Goal: Task Accomplishment & Management: Complete application form

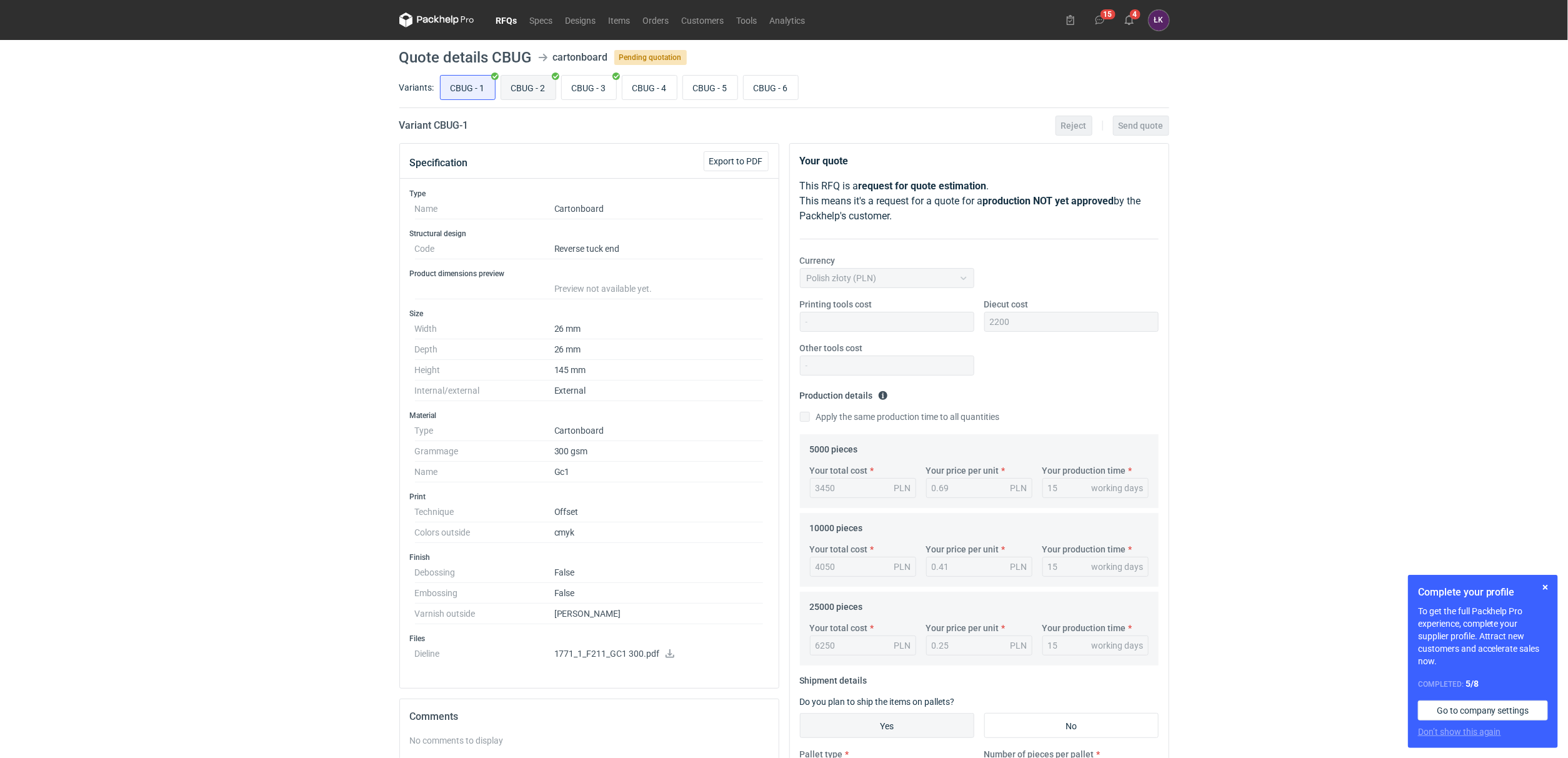
click at [538, 77] on input "CBUG - 2" at bounding box center [529, 87] width 54 height 24
radio input "true"
click at [583, 80] on input "CBUG - 3" at bounding box center [589, 87] width 54 height 24
radio input "true"
click at [549, 84] on input "CBUG - 2" at bounding box center [529, 87] width 54 height 24
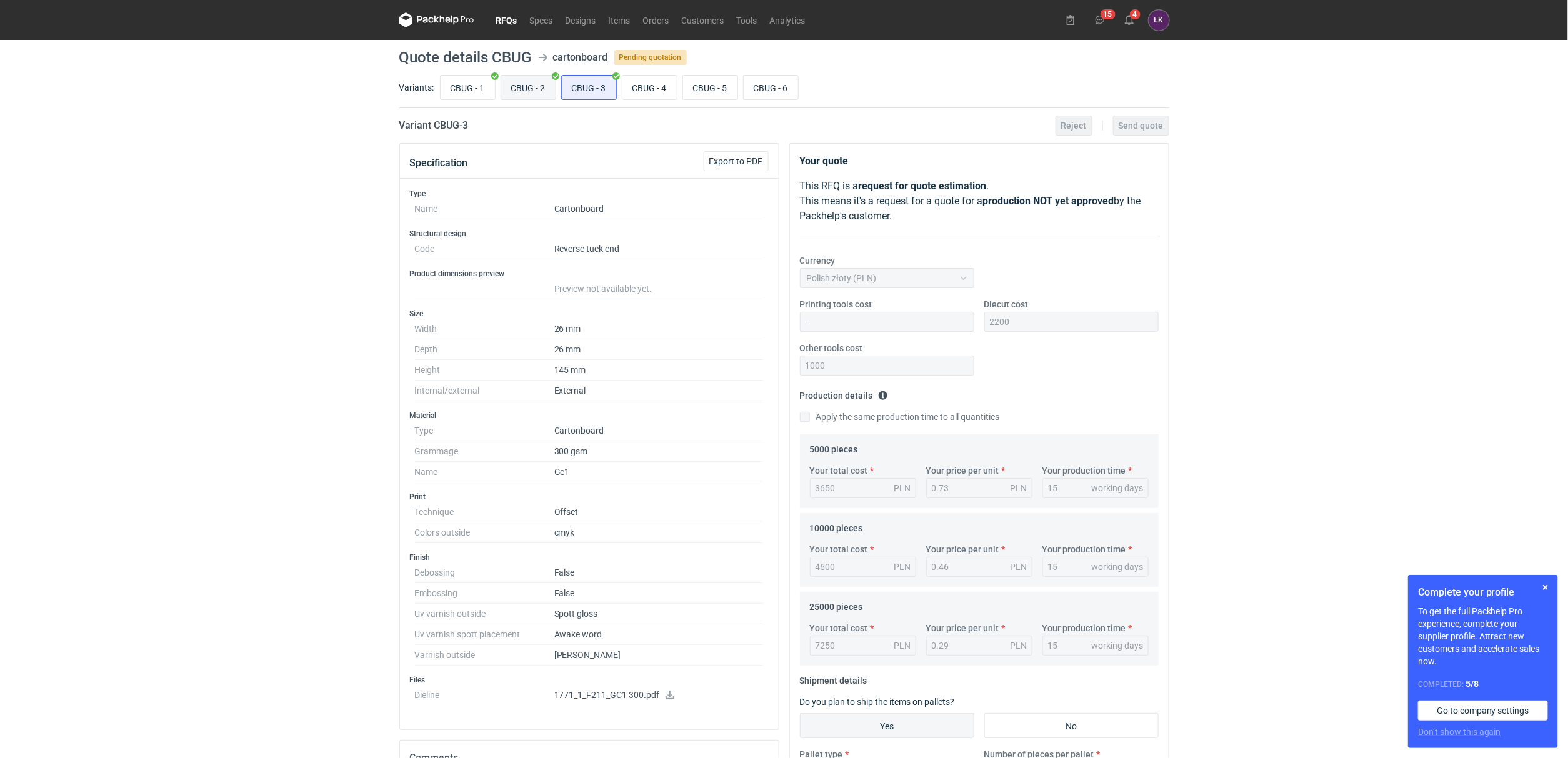
radio input "true"
click at [488, 84] on input "CBUG - 1" at bounding box center [468, 87] width 54 height 24
radio input "true"
click at [602, 91] on input "CBUG - 3" at bounding box center [589, 87] width 54 height 24
radio input "true"
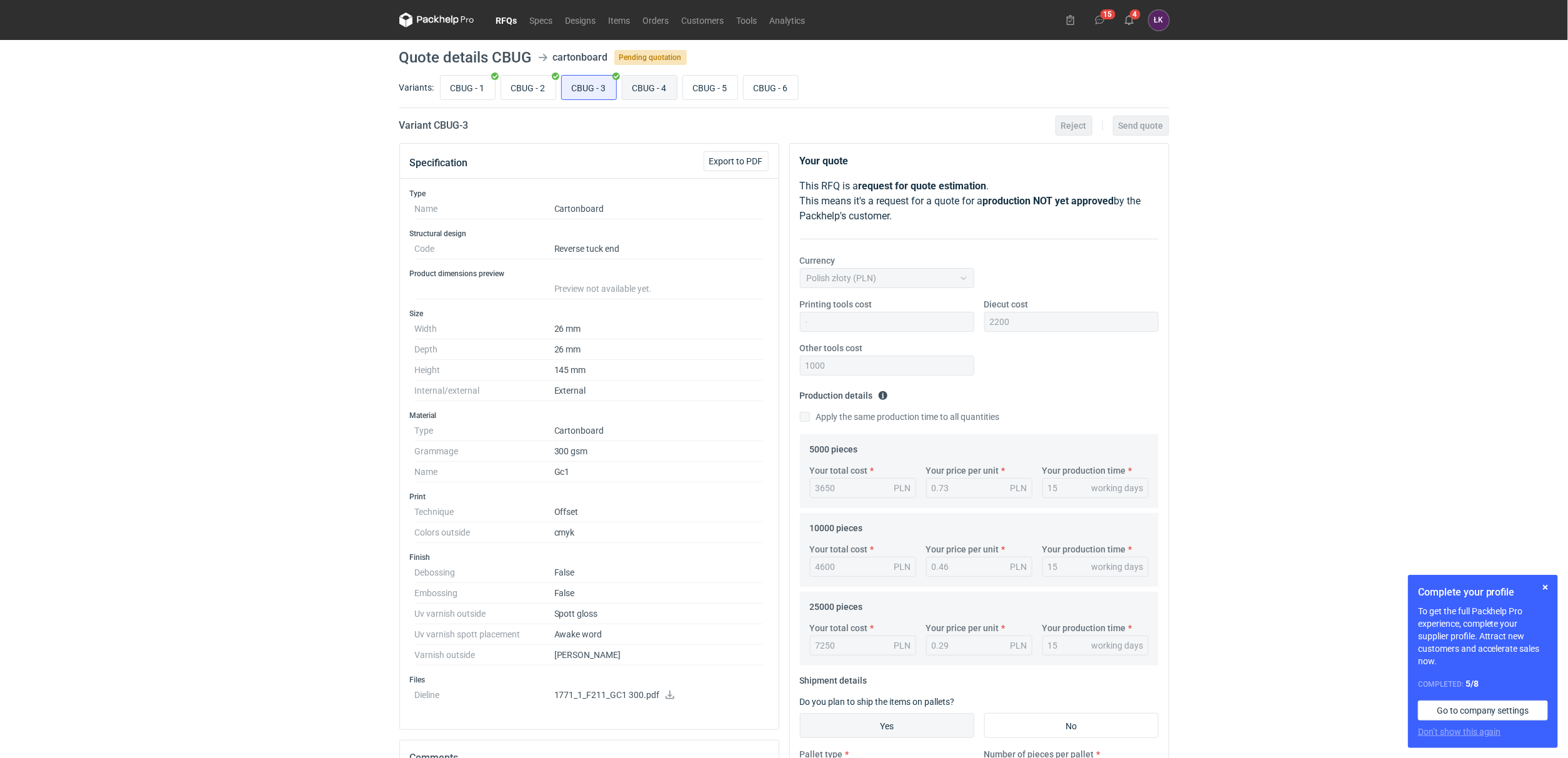
click at [641, 92] on input "CBUG - 4" at bounding box center [649, 87] width 54 height 24
radio input "true"
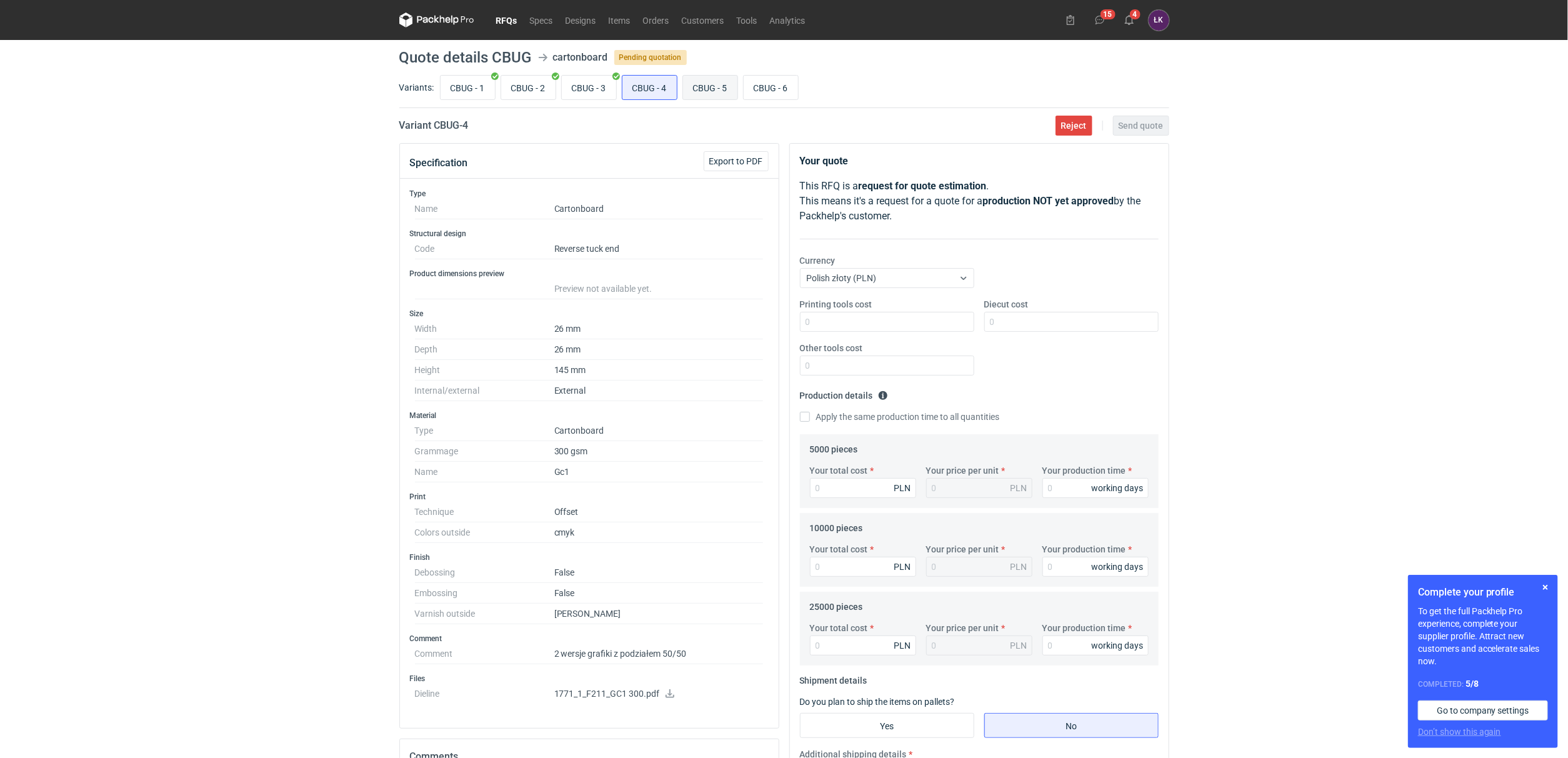
click at [716, 92] on input "CBUG - 5" at bounding box center [710, 87] width 54 height 24
radio input "true"
click at [761, 92] on input "CBUG - 6" at bounding box center [771, 87] width 54 height 24
radio input "true"
click at [658, 92] on input "CBUG - 4" at bounding box center [649, 87] width 54 height 24
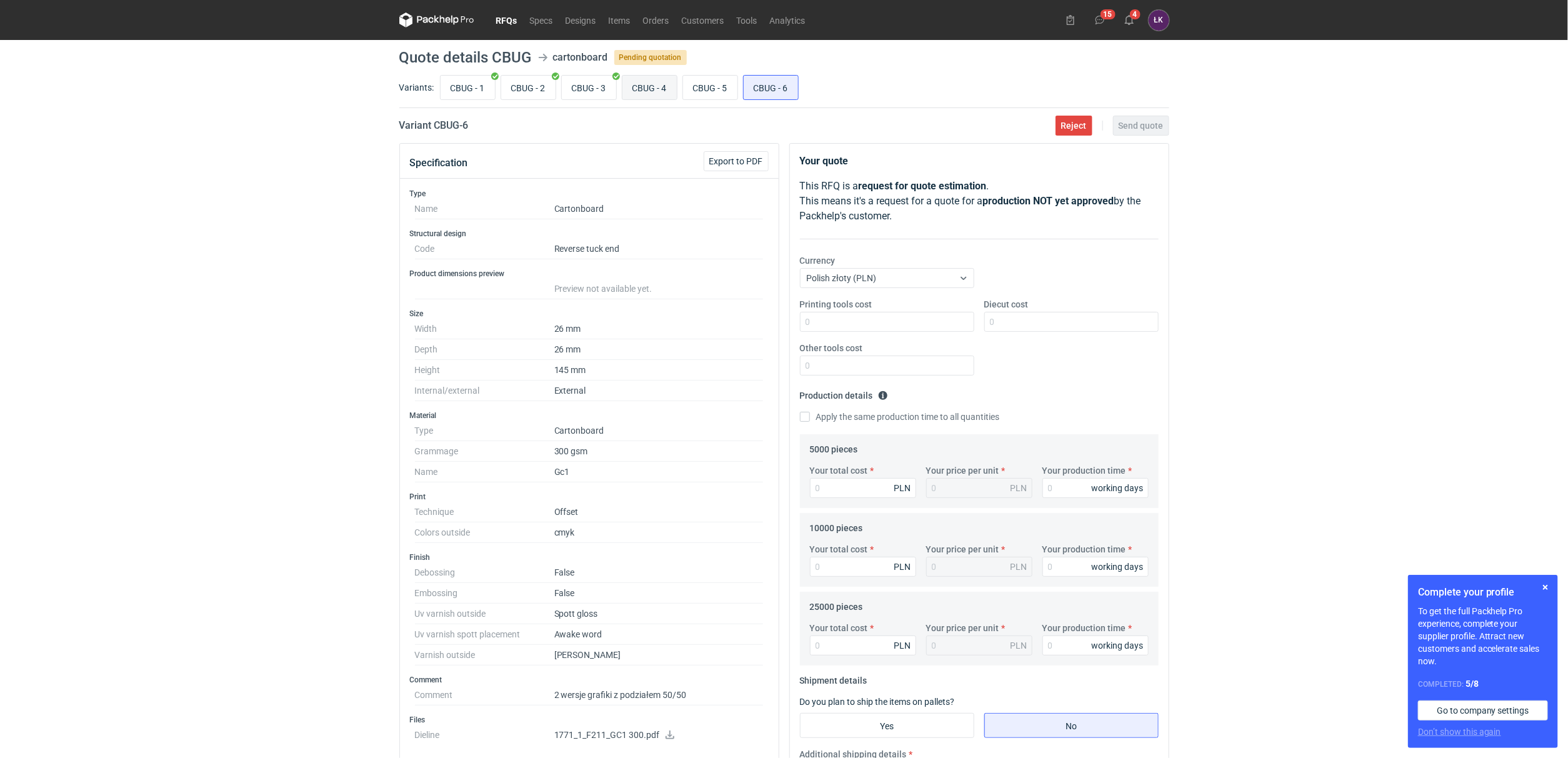
radio input "true"
click at [711, 85] on input "CBUG - 5" at bounding box center [710, 87] width 54 height 24
radio input "true"
click at [754, 85] on input "CBUG - 6" at bounding box center [771, 87] width 54 height 24
radio input "true"
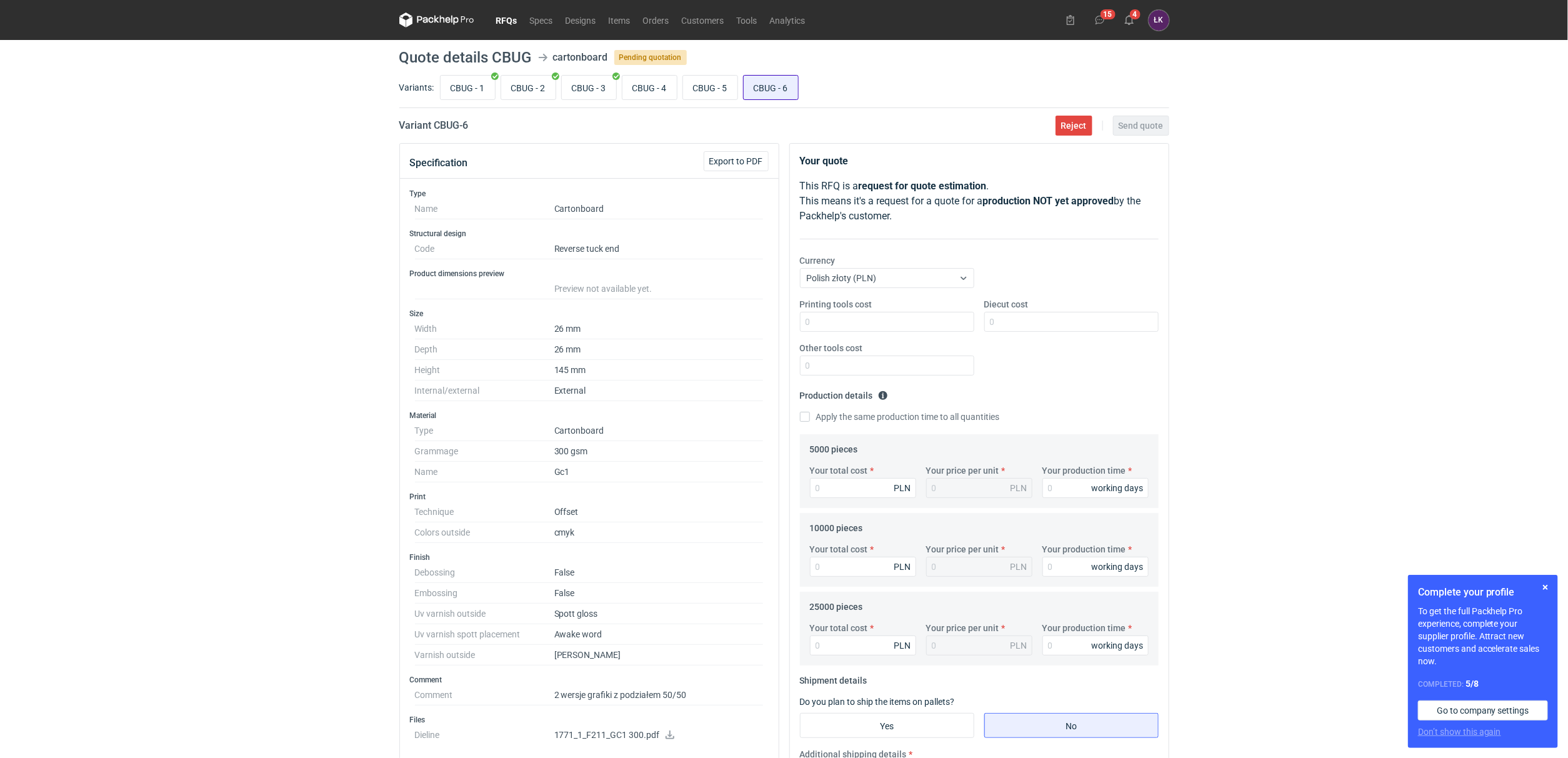
click at [759, 85] on input "CBUG - 6" at bounding box center [771, 87] width 54 height 24
click at [632, 83] on input "CBUG - 4" at bounding box center [649, 87] width 54 height 24
radio input "true"
drag, startPoint x: 492, startPoint y: 54, endPoint x: 529, endPoint y: 53, distance: 37.0
click at [529, 53] on h1 "Quote details CBUG" at bounding box center [465, 57] width 132 height 15
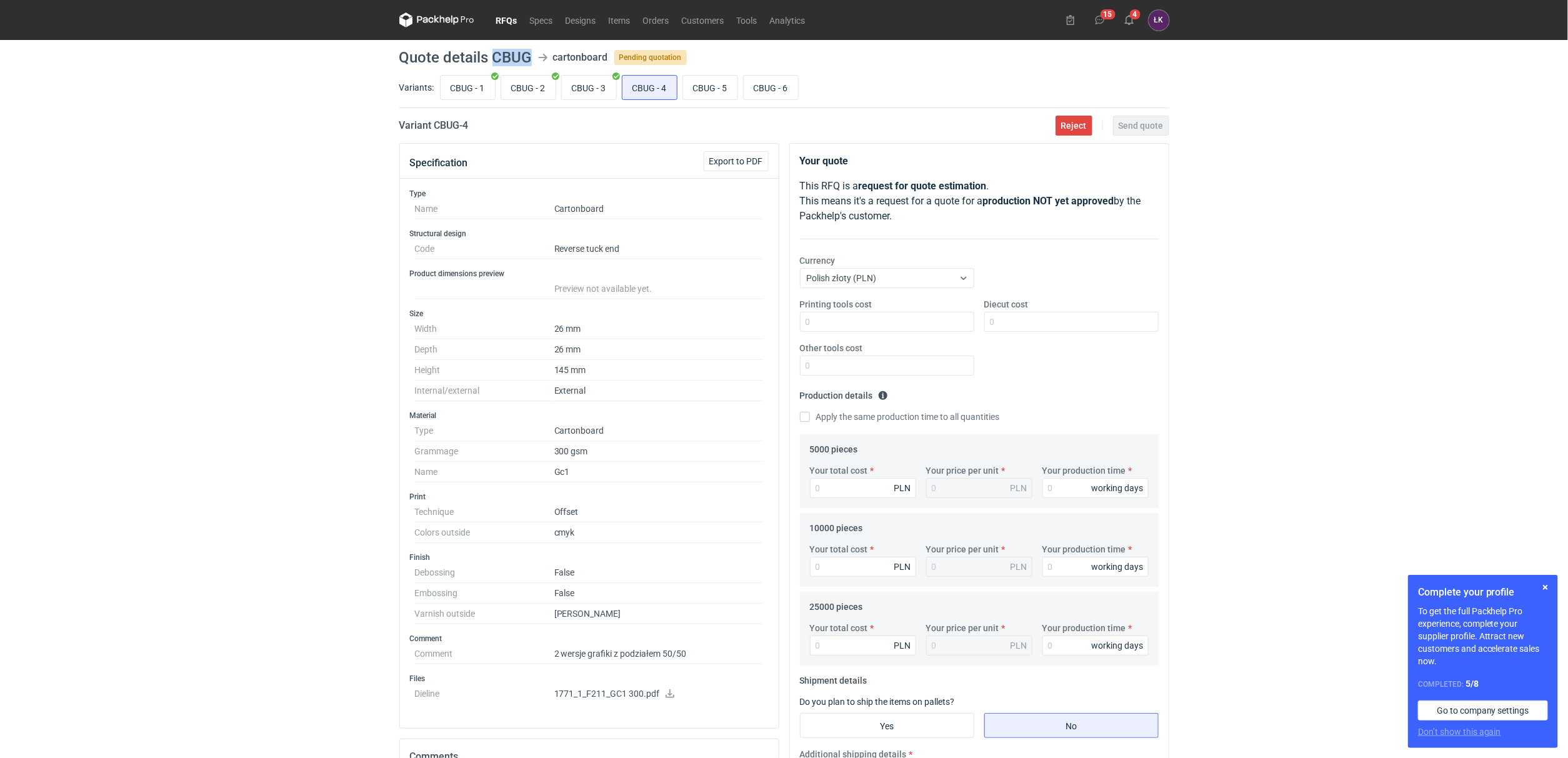
copy h1 "CBUG"
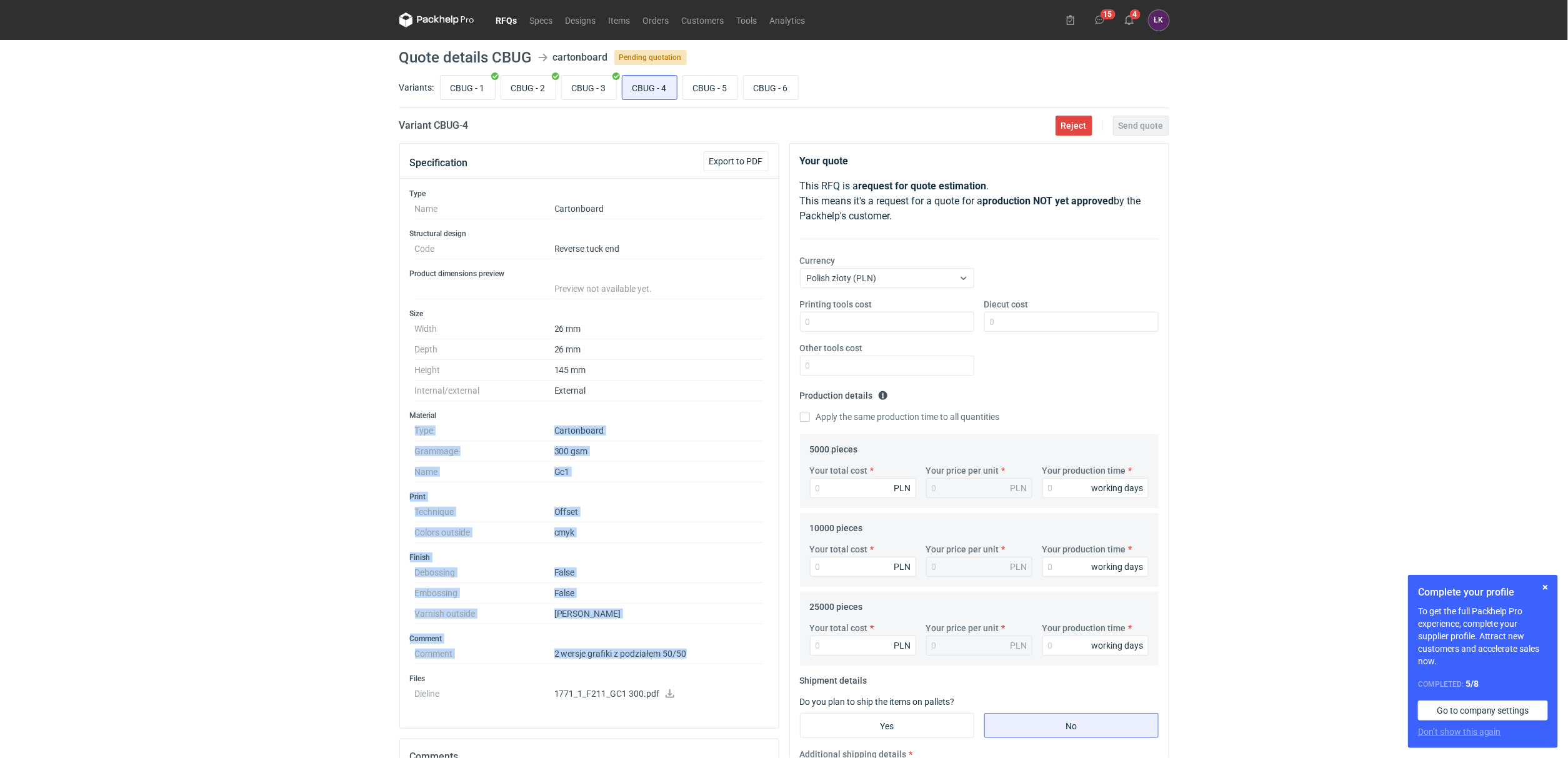
drag, startPoint x: 716, startPoint y: 657, endPoint x: 475, endPoint y: 416, distance: 340.8
click at [475, 416] on div "Type Name Cartonboard Structural design Code Reverse tuck end Product dimension…" at bounding box center [589, 453] width 379 height 549
click at [227, 574] on div "RFQs Specs Designs Items Orders Customers Tools Analytics 15 4 ŁK [PERSON_NAME]…" at bounding box center [784, 379] width 1568 height 758
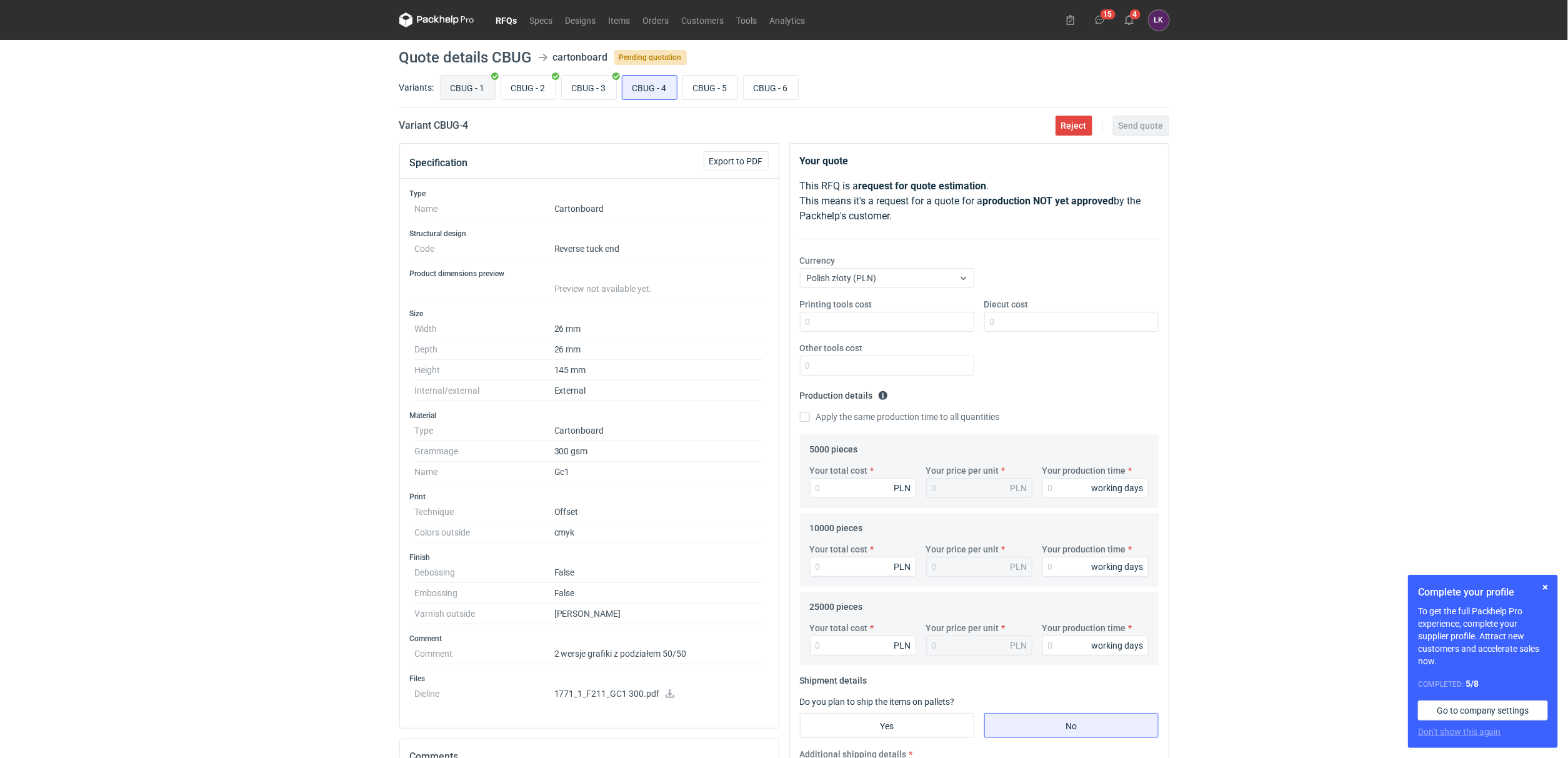
click at [453, 86] on input "CBUG - 1" at bounding box center [468, 87] width 54 height 24
radio input "true"
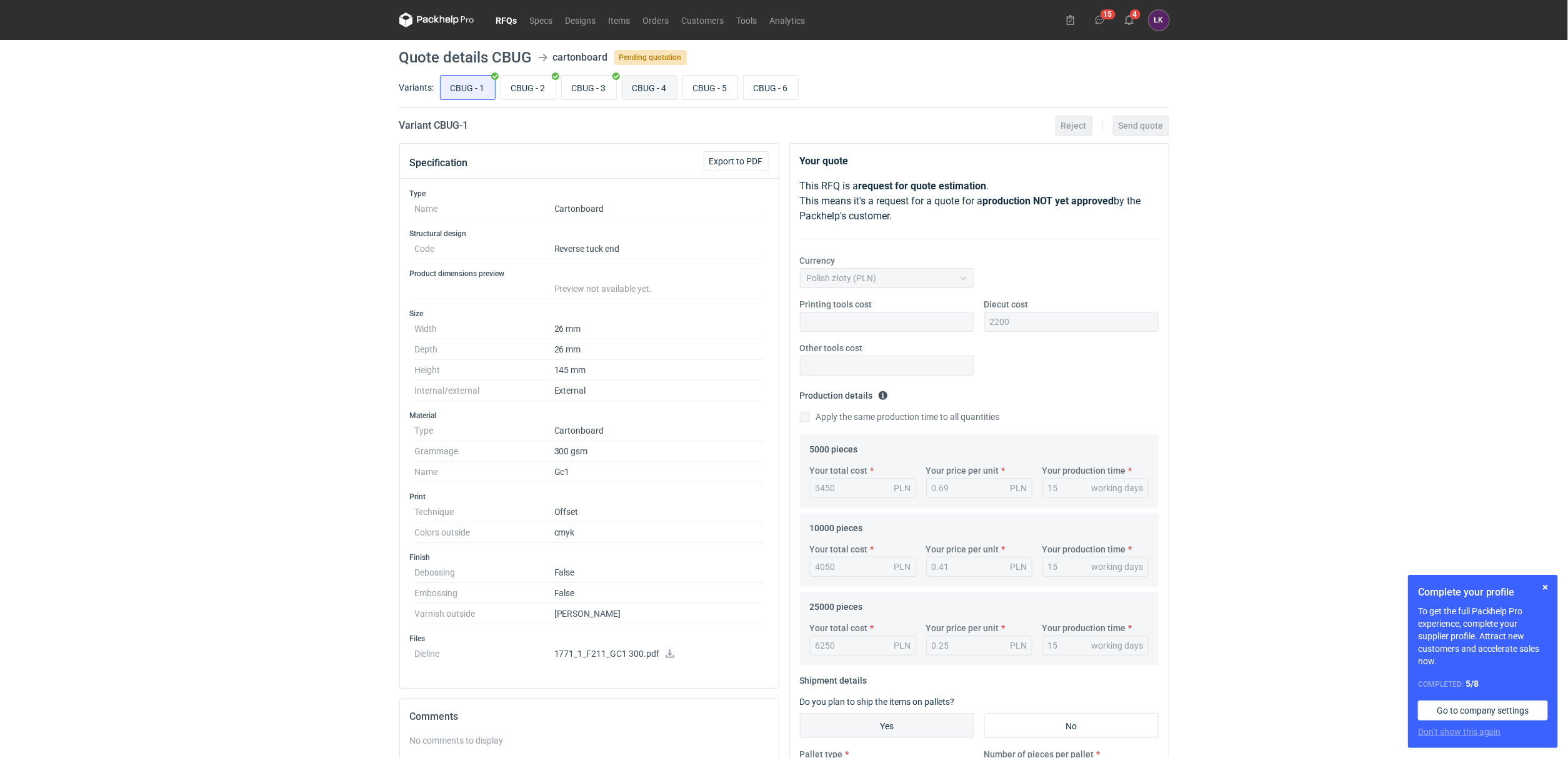
click at [642, 89] on input "CBUG - 4" at bounding box center [649, 87] width 54 height 24
radio input "true"
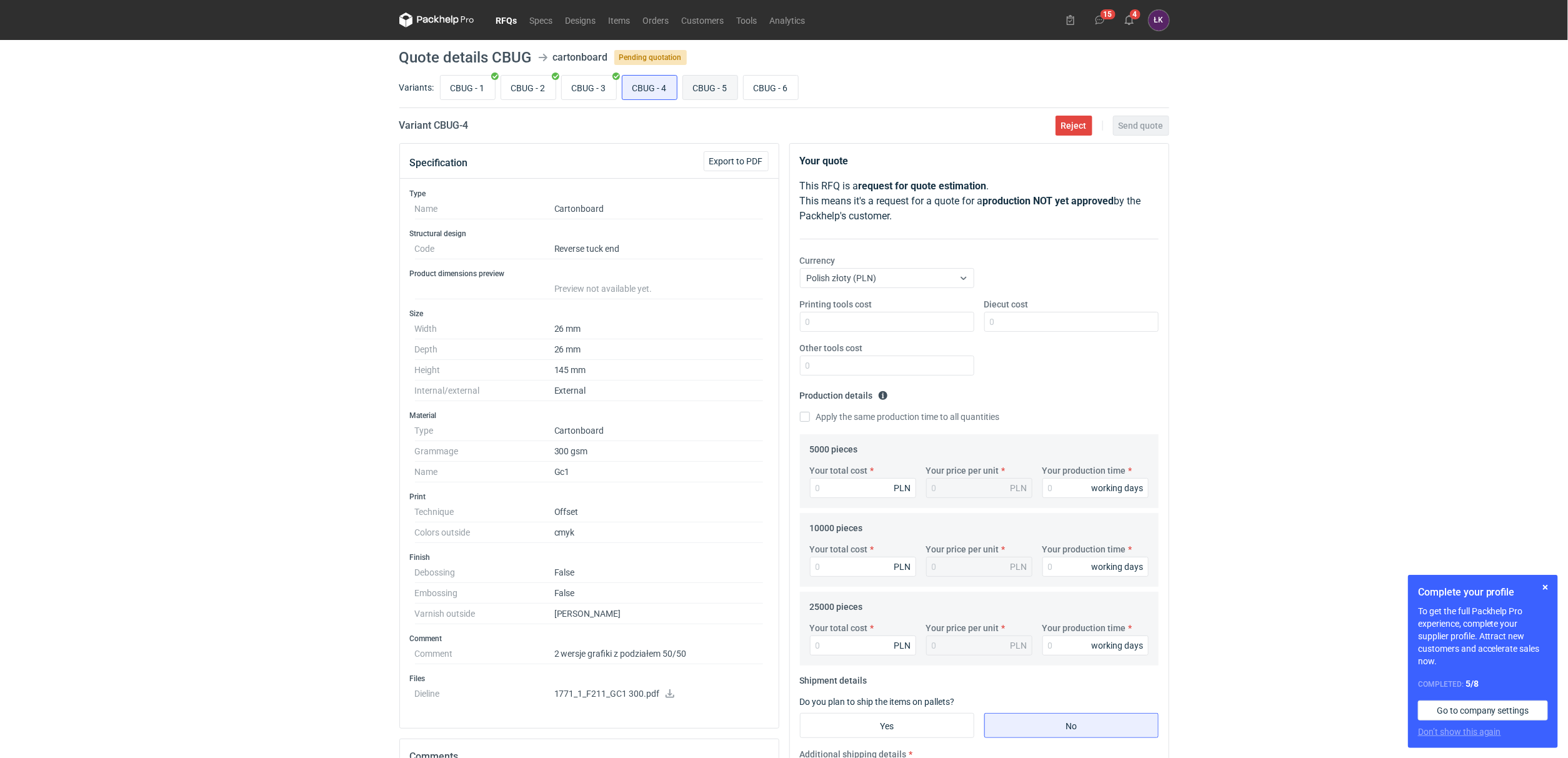
click at [697, 87] on input "CBUG - 5" at bounding box center [710, 87] width 54 height 24
radio input "true"
click at [533, 85] on input "CBUG - 2" at bounding box center [529, 87] width 54 height 24
radio input "true"
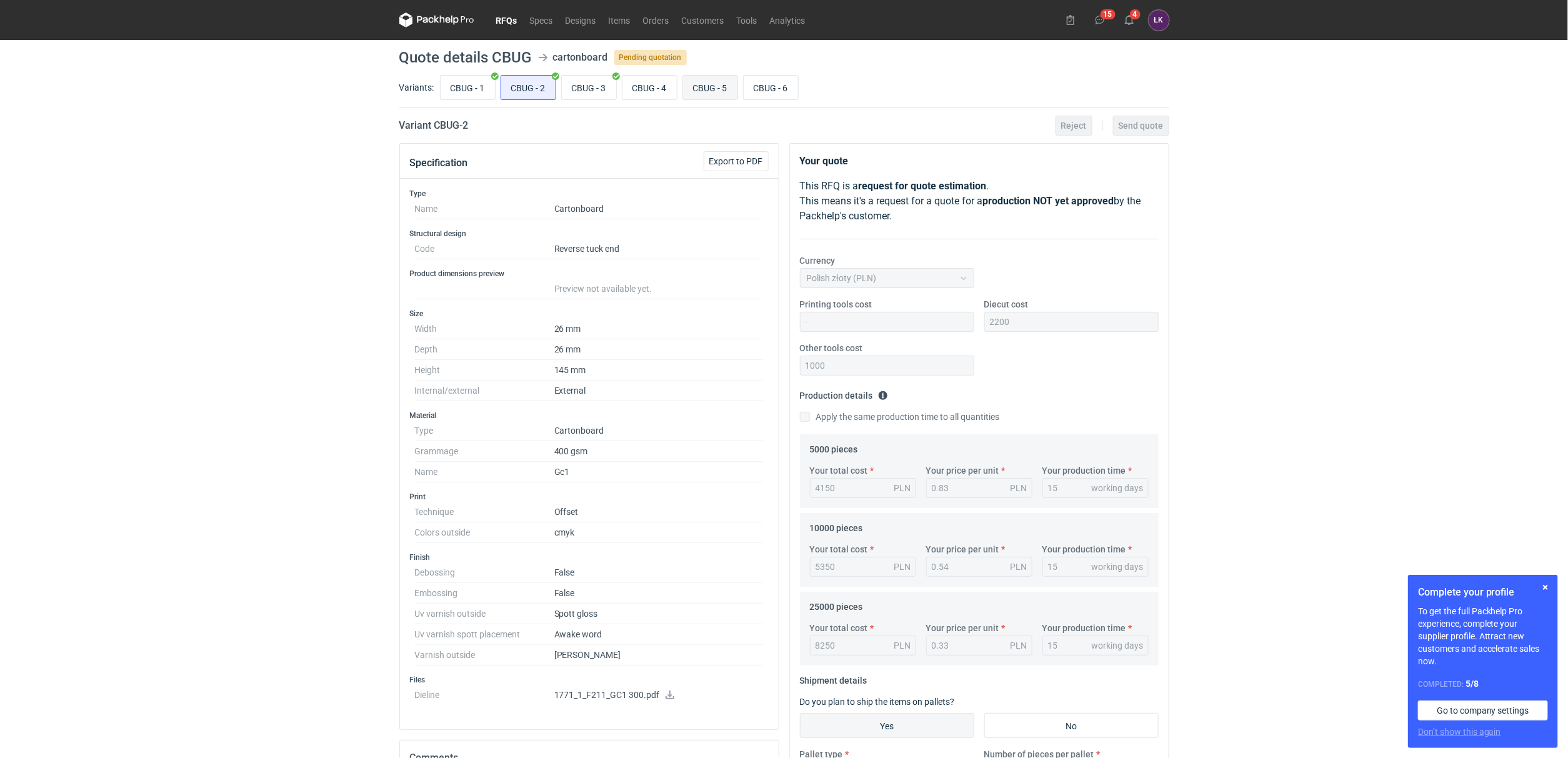
click at [711, 87] on input "CBUG - 5" at bounding box center [710, 87] width 54 height 24
radio input "true"
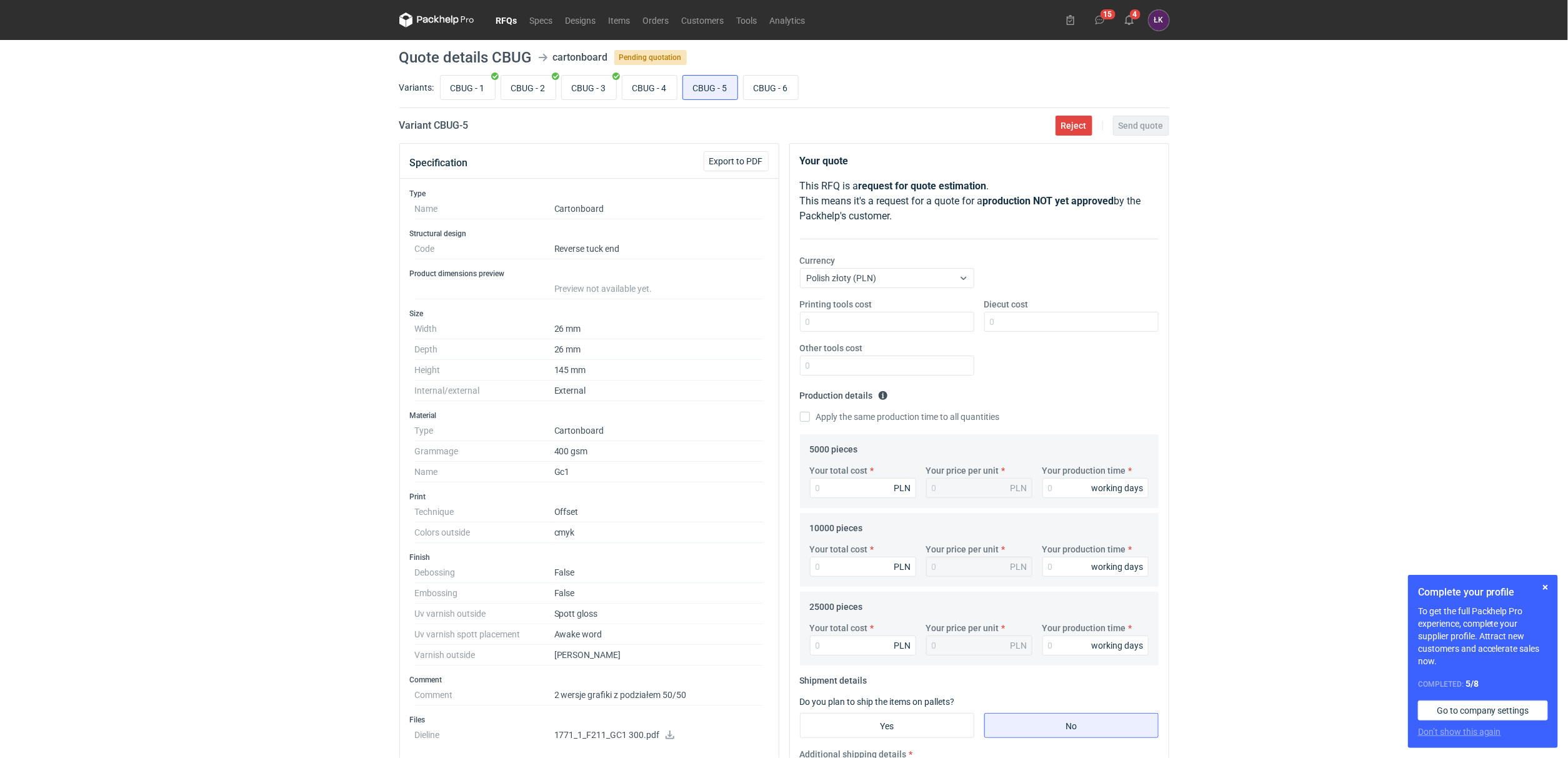
click at [329, 632] on div "RFQs Specs Designs Items Orders Customers Tools Analytics 15 4 ŁK [PERSON_NAME]…" at bounding box center [784, 379] width 1568 height 758
click at [534, 84] on input "CBUG - 2" at bounding box center [529, 87] width 54 height 24
radio input "true"
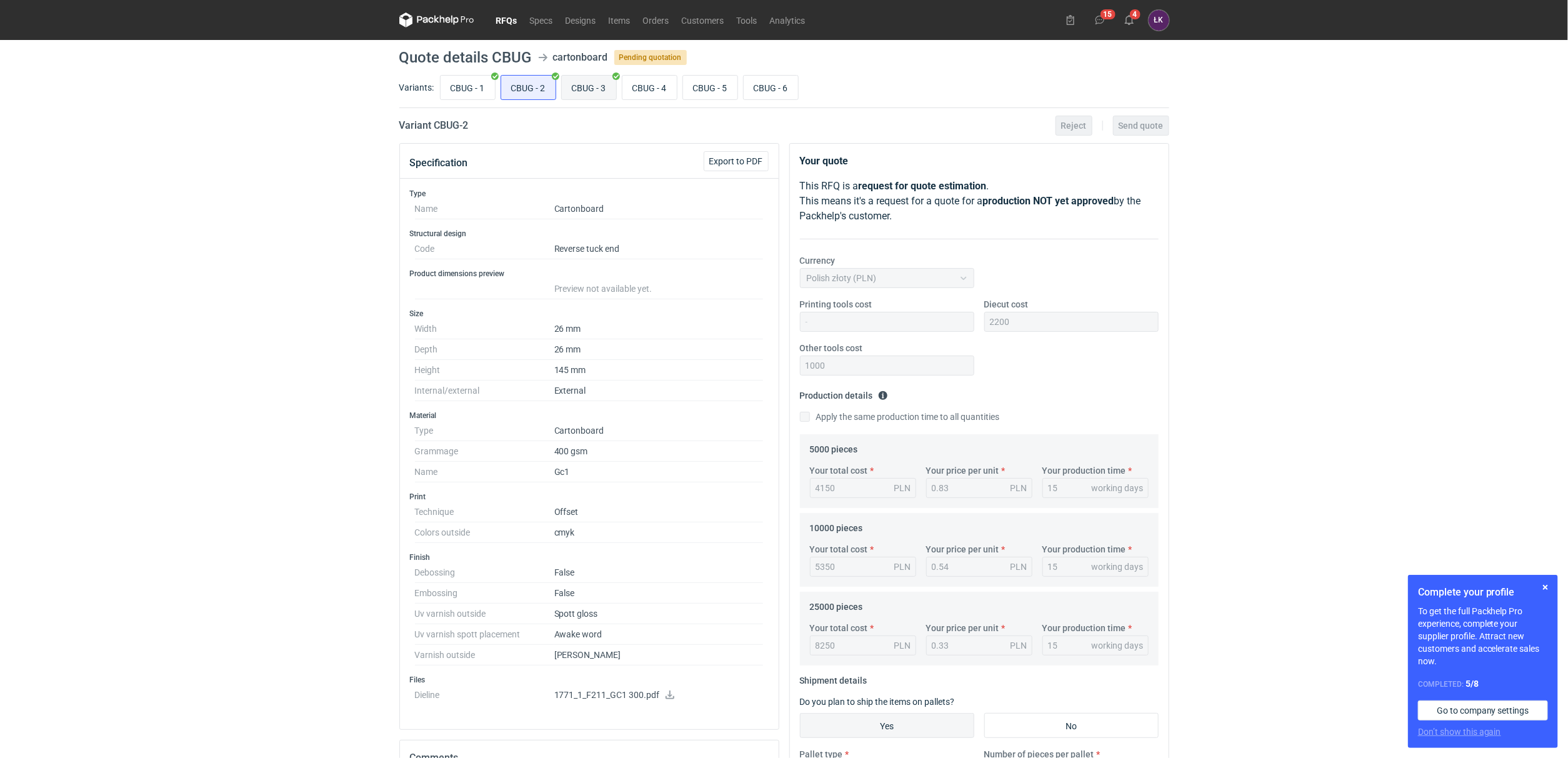
click at [584, 92] on input "CBUG - 3" at bounding box center [589, 87] width 54 height 24
radio input "true"
click at [524, 86] on input "CBUG - 2" at bounding box center [529, 87] width 54 height 24
radio input "true"
drag, startPoint x: 574, startPoint y: 83, endPoint x: 581, endPoint y: 83, distance: 7.0
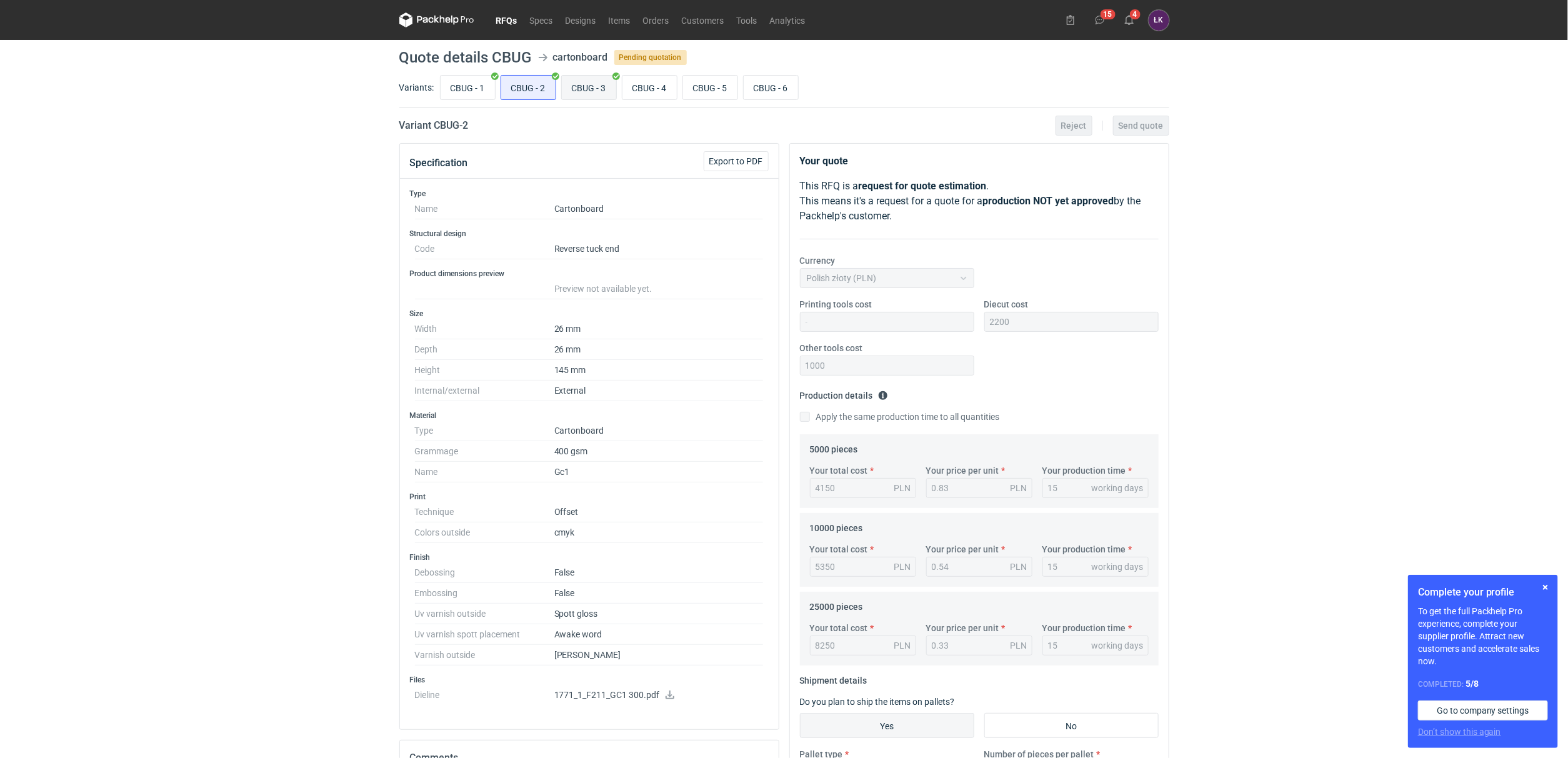
click at [576, 83] on input "CBUG - 3" at bounding box center [589, 87] width 54 height 24
radio input "true"
click at [650, 87] on input "CBUG - 4" at bounding box center [649, 87] width 54 height 24
radio input "true"
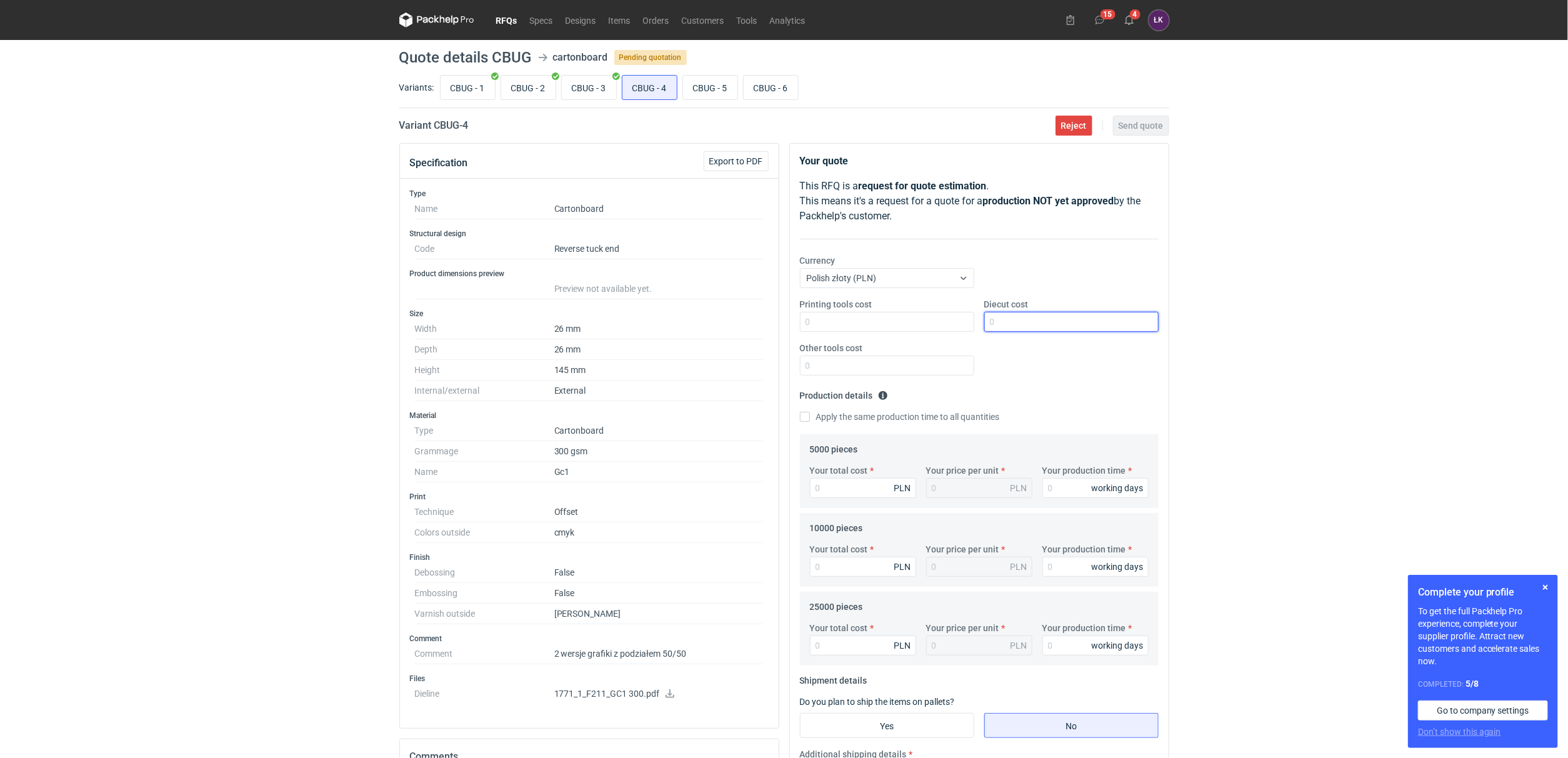
click at [1042, 327] on input "Diecut cost" at bounding box center [1072, 322] width 174 height 20
type input "2200"
click at [907, 372] on input "Other tools cost" at bounding box center [887, 366] width 174 height 20
type input "2000"
click at [1029, 365] on div "Printing tools cost Diecut cost 2200 Other tools cost 2000" at bounding box center [979, 341] width 369 height 87
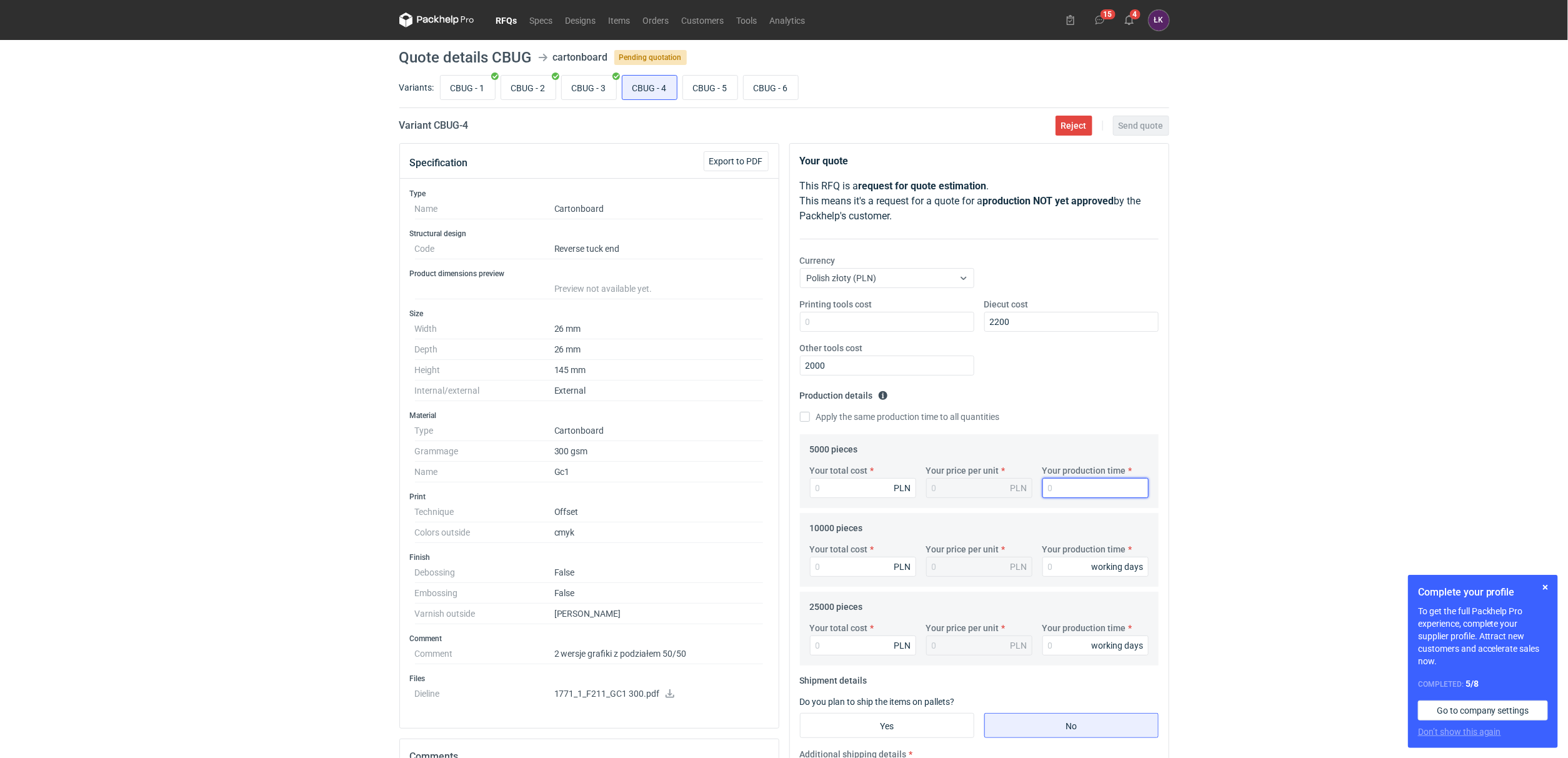
click at [1062, 494] on input "Your production time" at bounding box center [1095, 488] width 106 height 20
type input "15"
click at [1105, 429] on fieldset "Production details Please provide the expected time of production in working da…" at bounding box center [979, 410] width 359 height 49
click at [845, 412] on label "Apply the same production time to all quantities" at bounding box center [900, 417] width 200 height 12
click at [810, 412] on input "Apply the same production time to all quantities" at bounding box center [805, 417] width 10 height 10
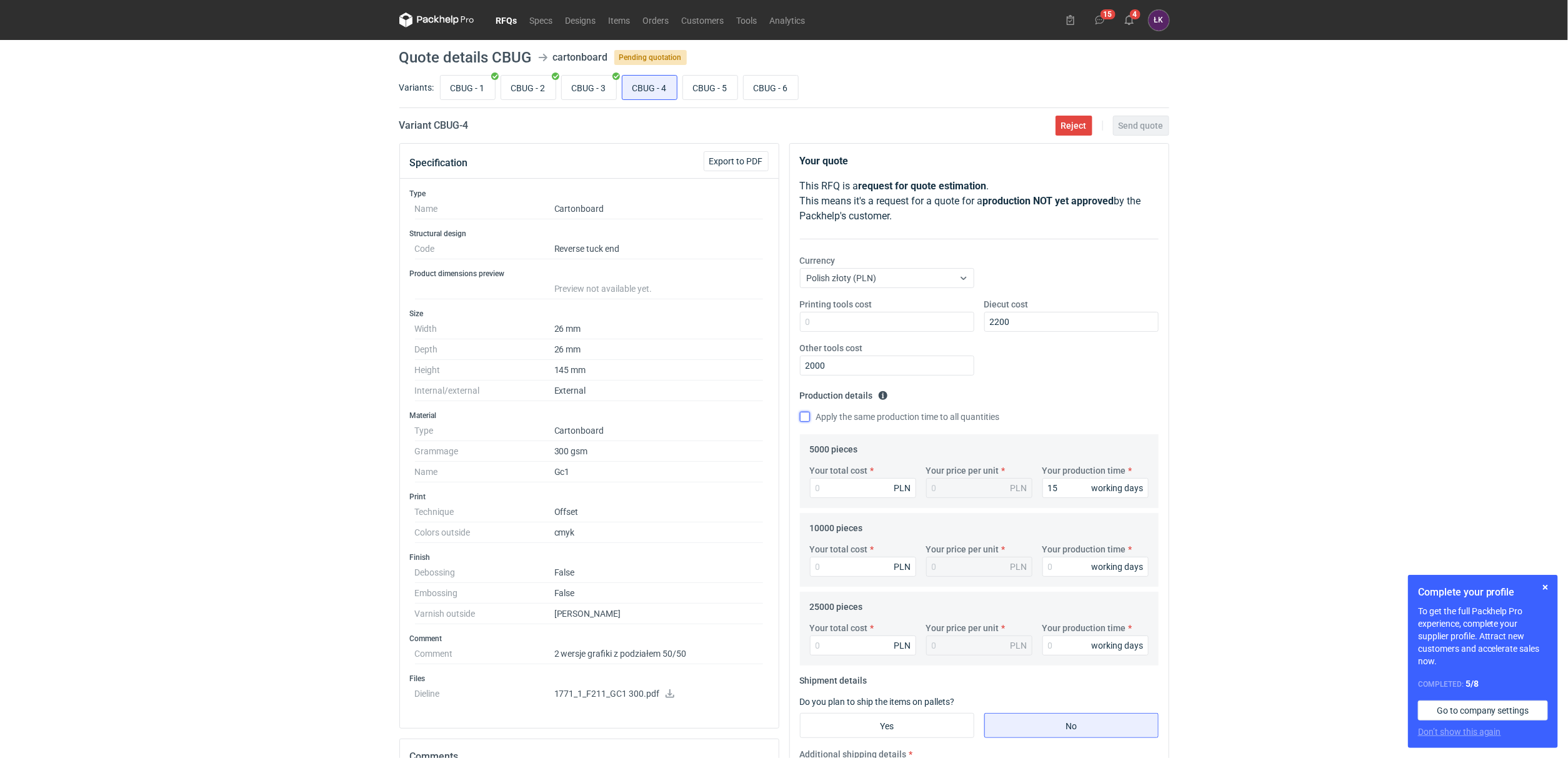
checkbox input "true"
type input "15"
drag, startPoint x: 771, startPoint y: 412, endPoint x: 704, endPoint y: 412, distance: 67.0
drag, startPoint x: 704, startPoint y: 412, endPoint x: 1230, endPoint y: 422, distance: 526.1
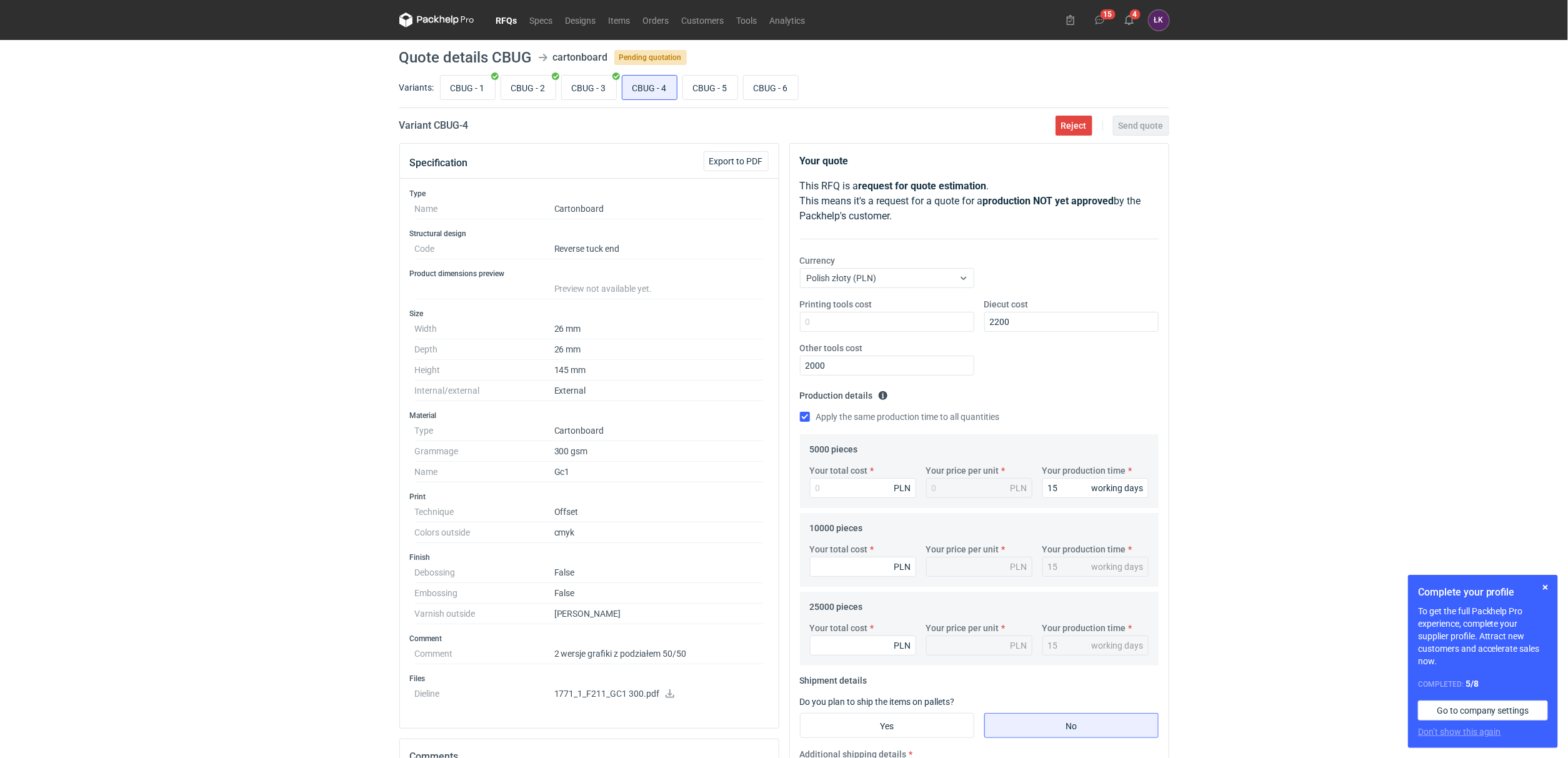
click at [1230, 422] on div "RFQs Specs Designs Items Orders Customers Tools Analytics 15 4 ŁK [PERSON_NAME]…" at bounding box center [784, 379] width 1568 height 758
click at [859, 492] on input "Your total cost" at bounding box center [863, 488] width 106 height 20
type input "4300"
type input "0.86"
type input "4300"
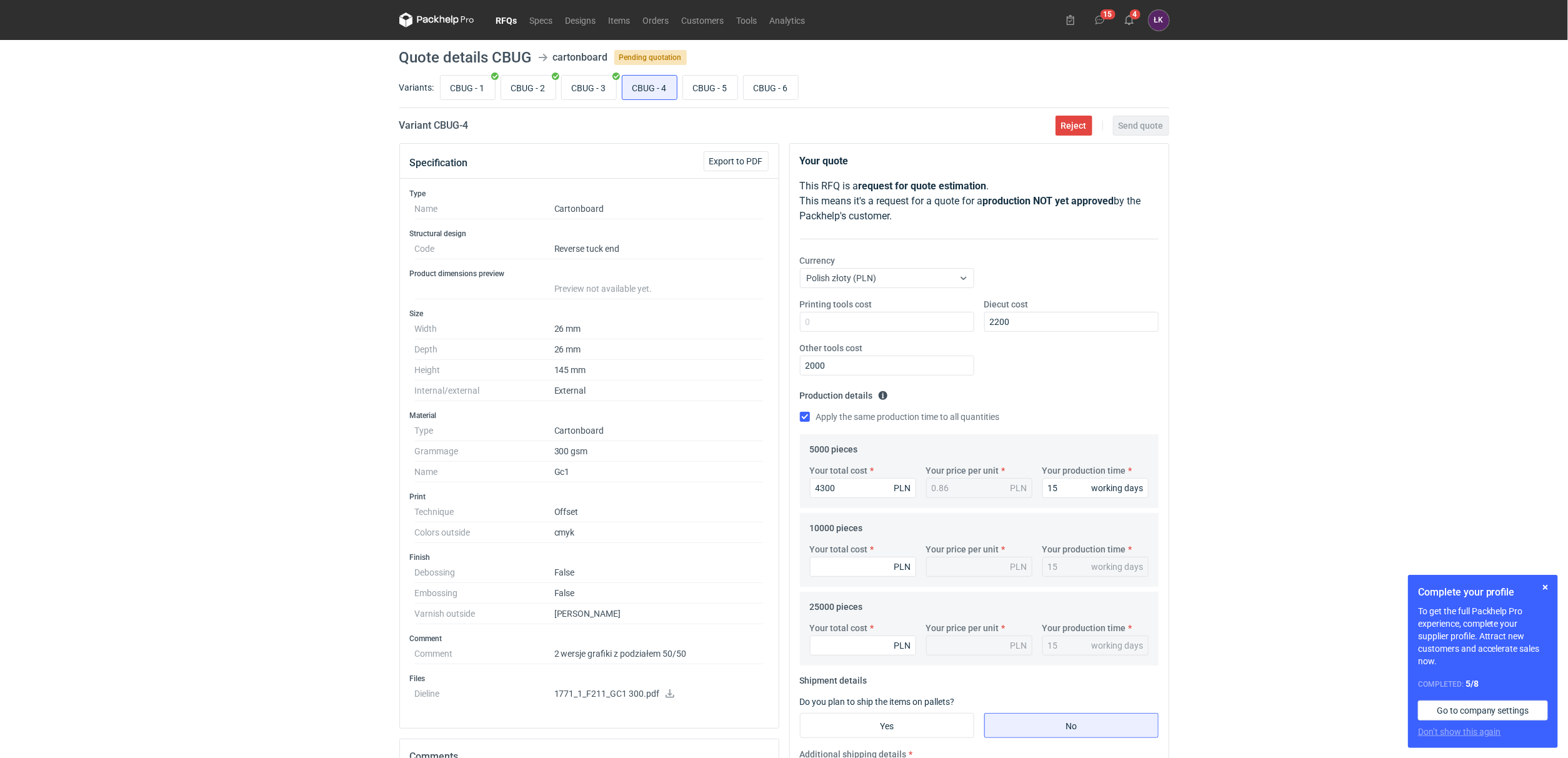
click at [840, 554] on label "Your total cost" at bounding box center [839, 549] width 58 height 12
click at [840, 557] on input "Your total cost" at bounding box center [863, 567] width 106 height 20
type input "5090"
type input "0.51"
type input "5090"
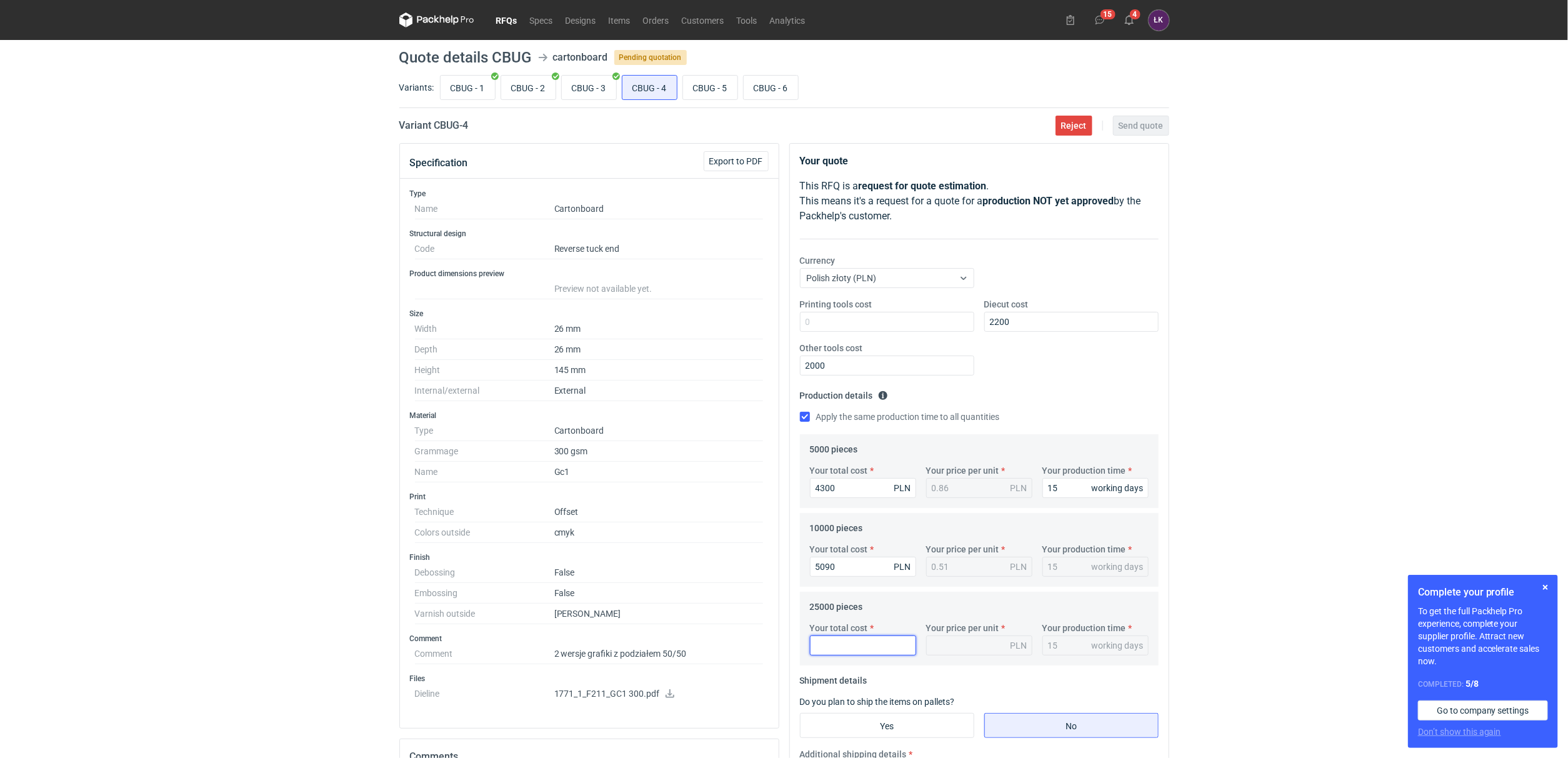
click at [848, 649] on input "Your total cost" at bounding box center [863, 646] width 106 height 20
type input "6775"
type input "0.27"
type input "6775"
click at [473, 83] on input "CBUG - 1" at bounding box center [468, 87] width 54 height 24
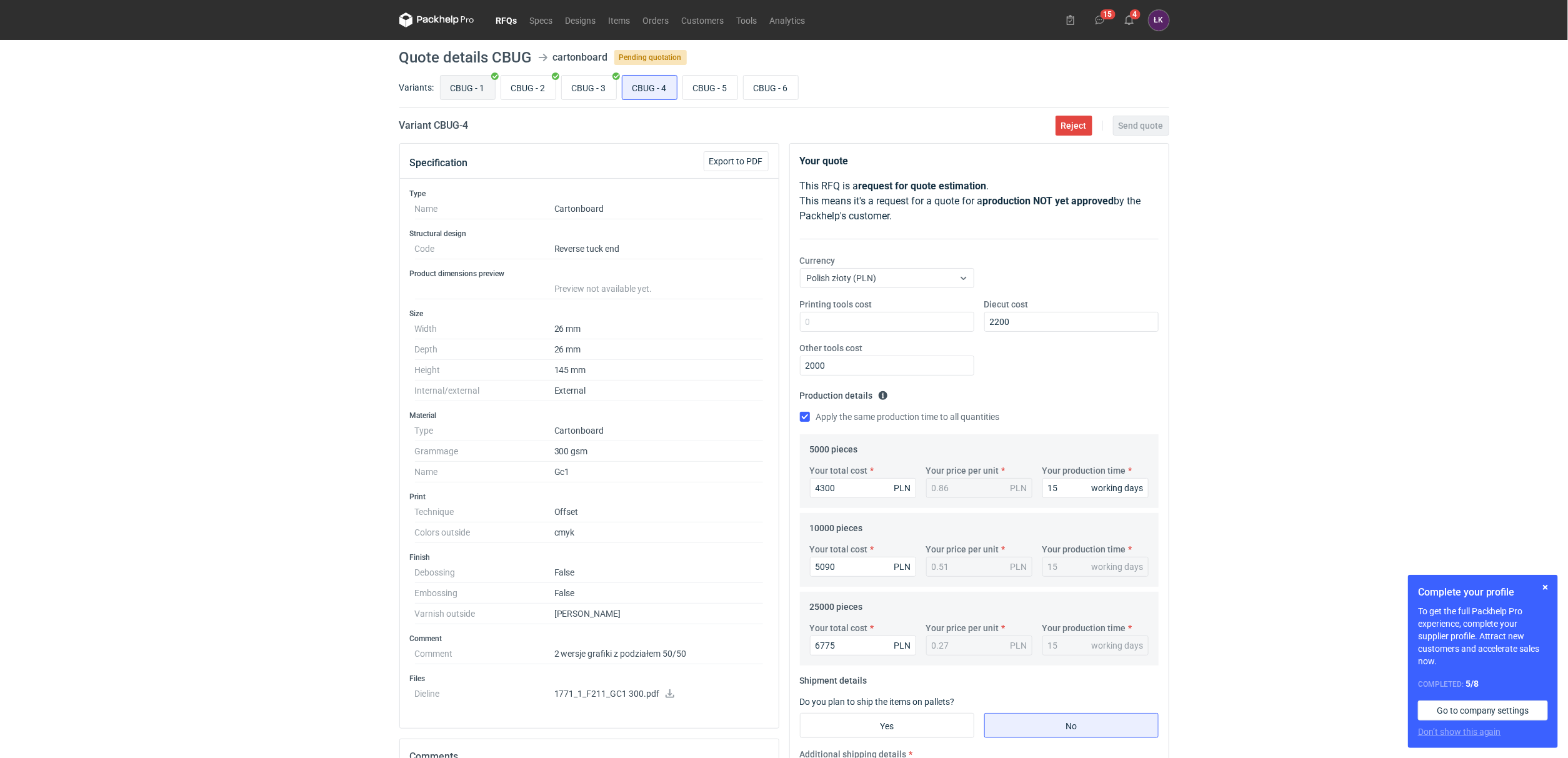
radio input "true"
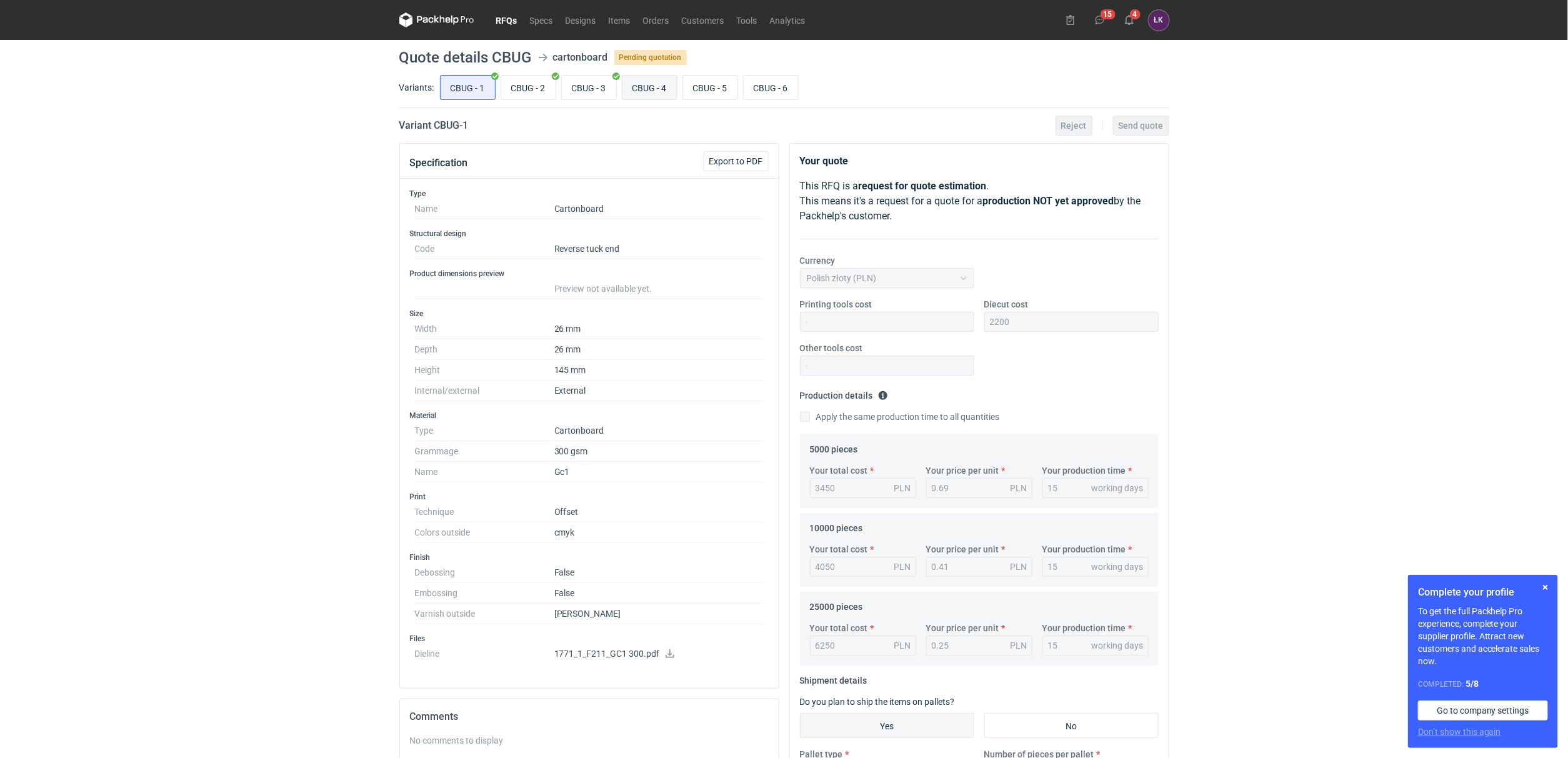
click at [646, 88] on input "CBUG - 4" at bounding box center [649, 87] width 54 height 24
radio input "true"
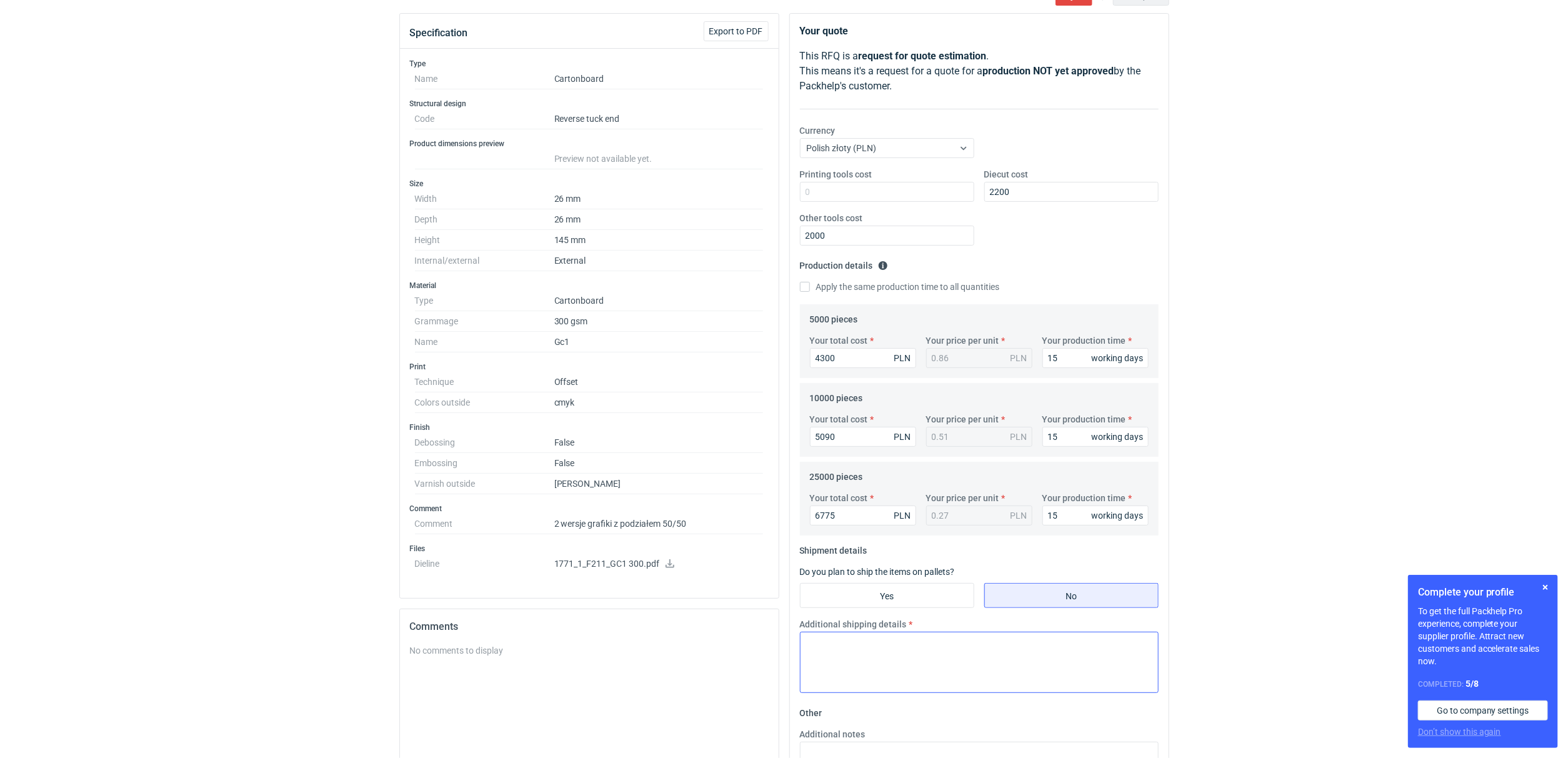
scroll to position [281, 0]
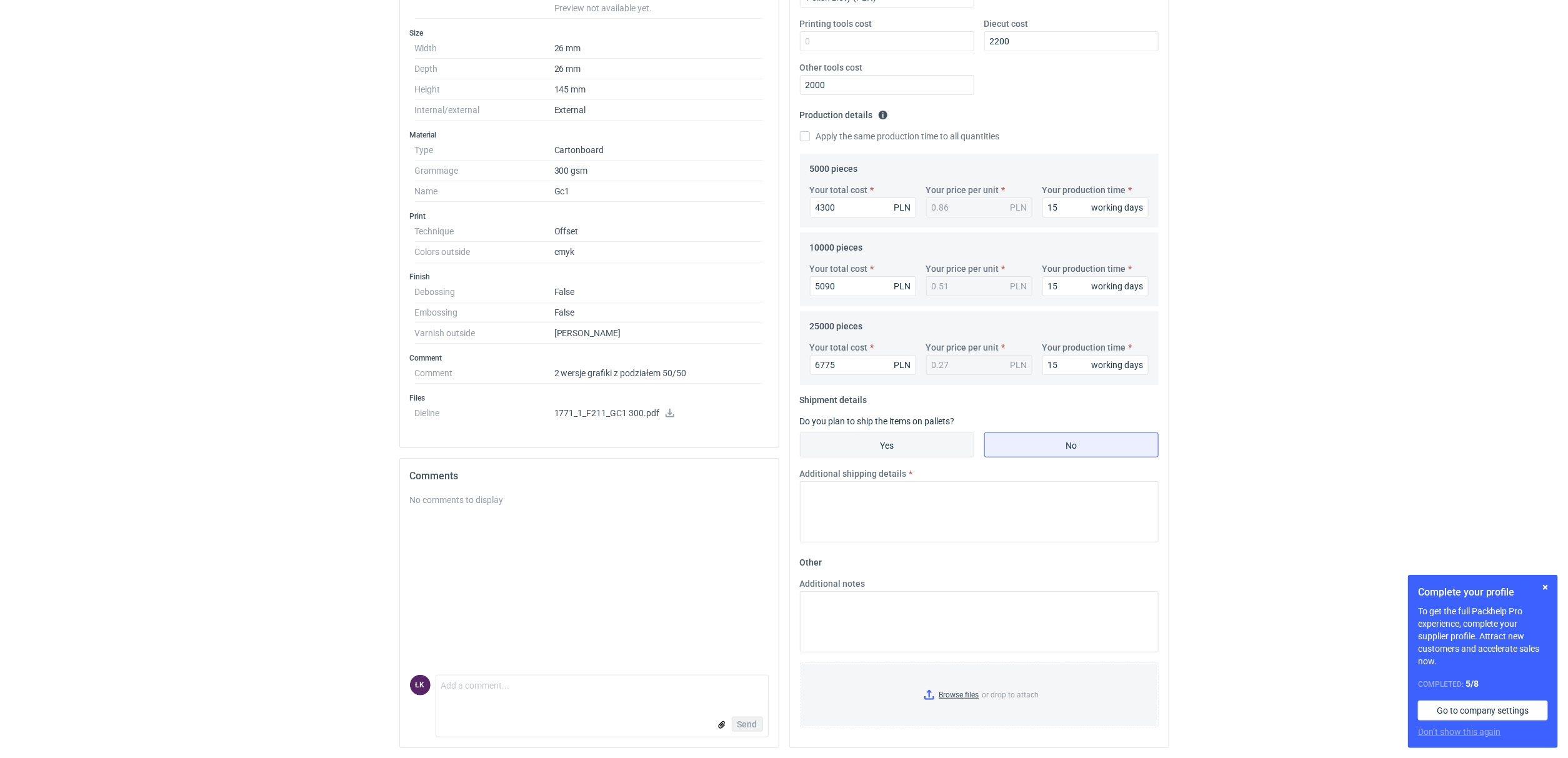
click at [927, 439] on input "Yes" at bounding box center [887, 444] width 173 height 24
radio input "true"
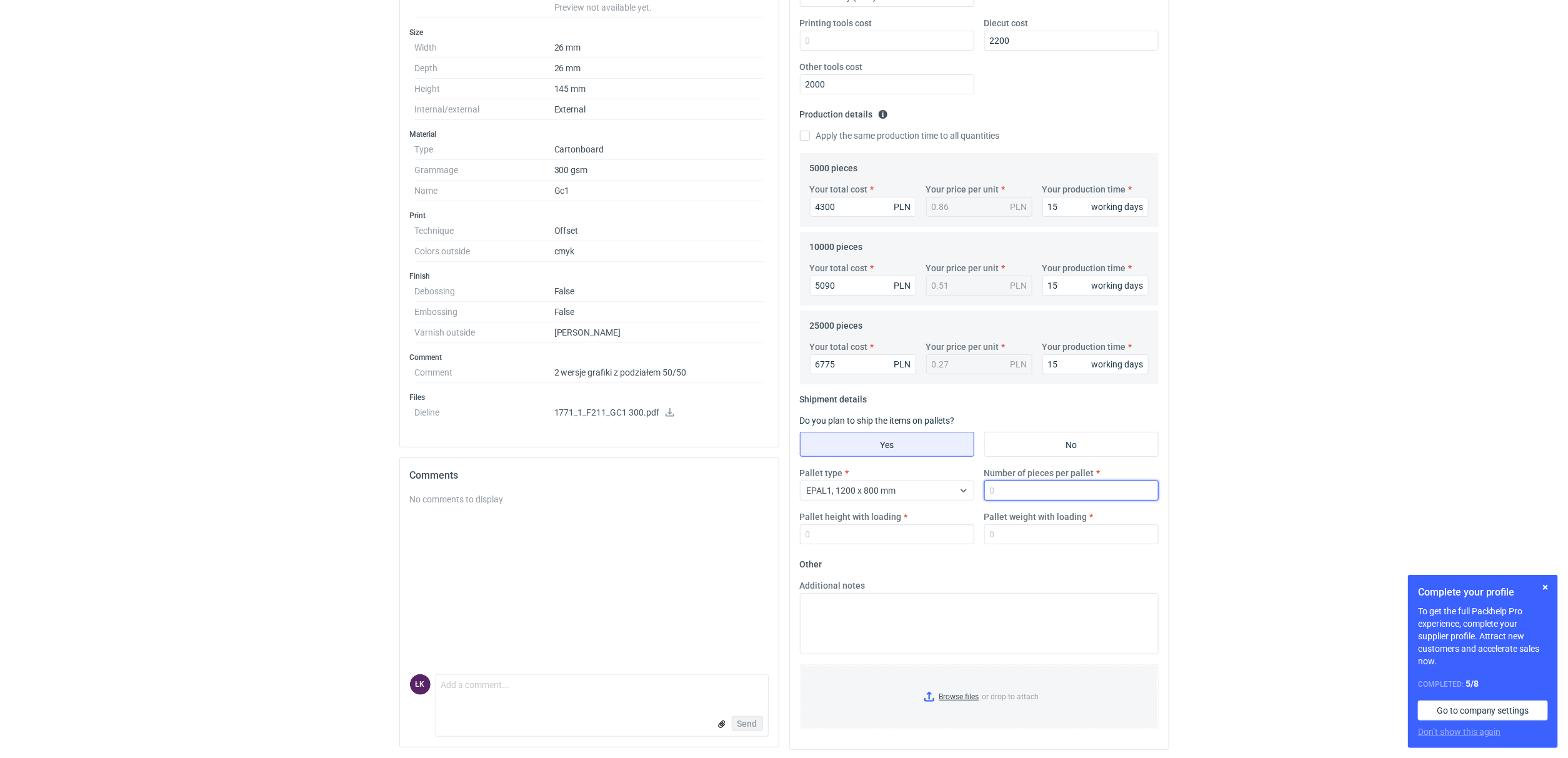
click at [1022, 482] on input "Number of pieces per pallet" at bounding box center [1072, 491] width 174 height 20
type input "25000"
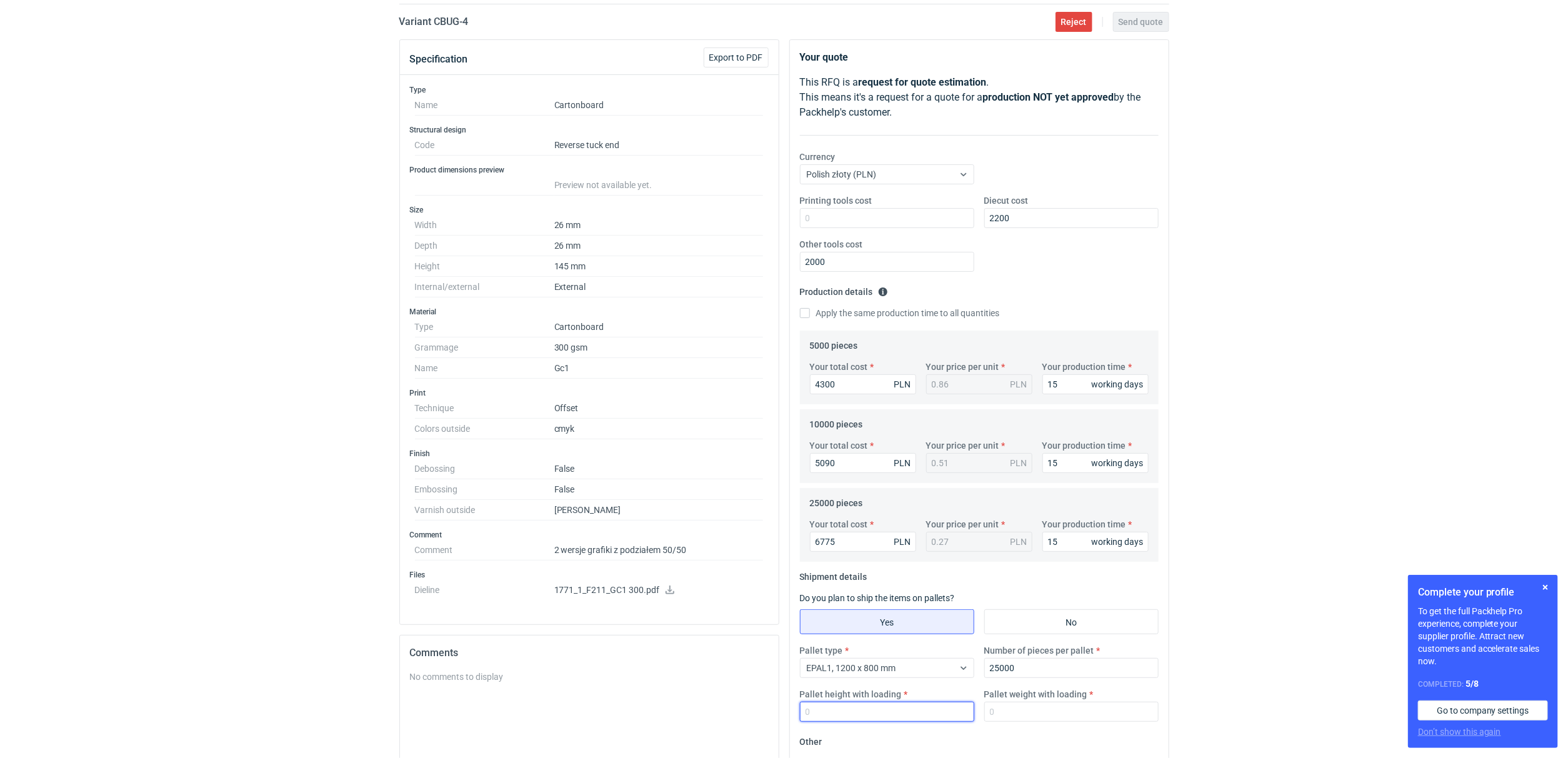
scroll to position [0, 0]
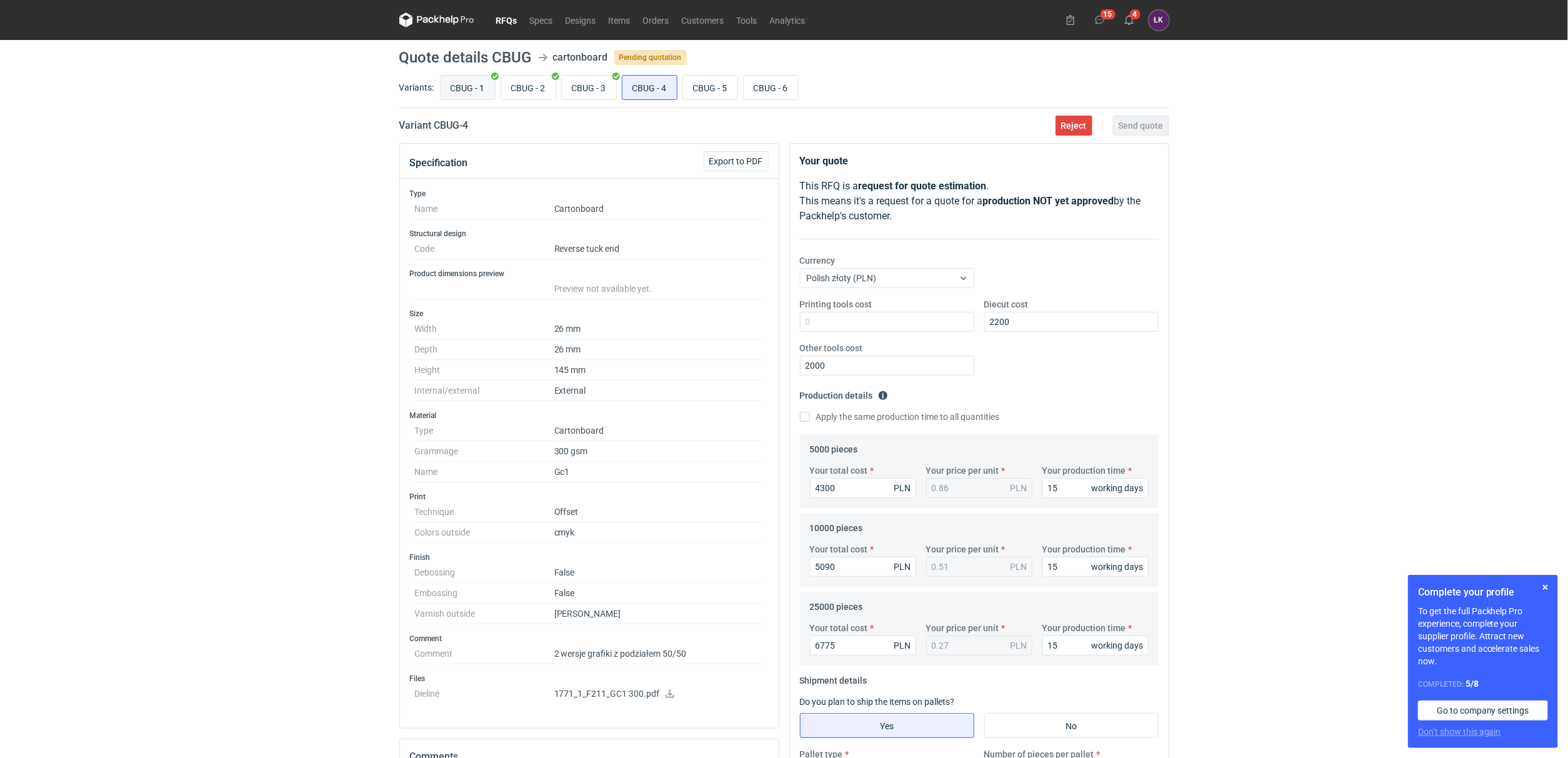
click at [458, 90] on input "CBUG - 1" at bounding box center [468, 87] width 54 height 24
radio input "true"
click at [650, 82] on input "CBUG - 4" at bounding box center [649, 87] width 54 height 24
radio input "true"
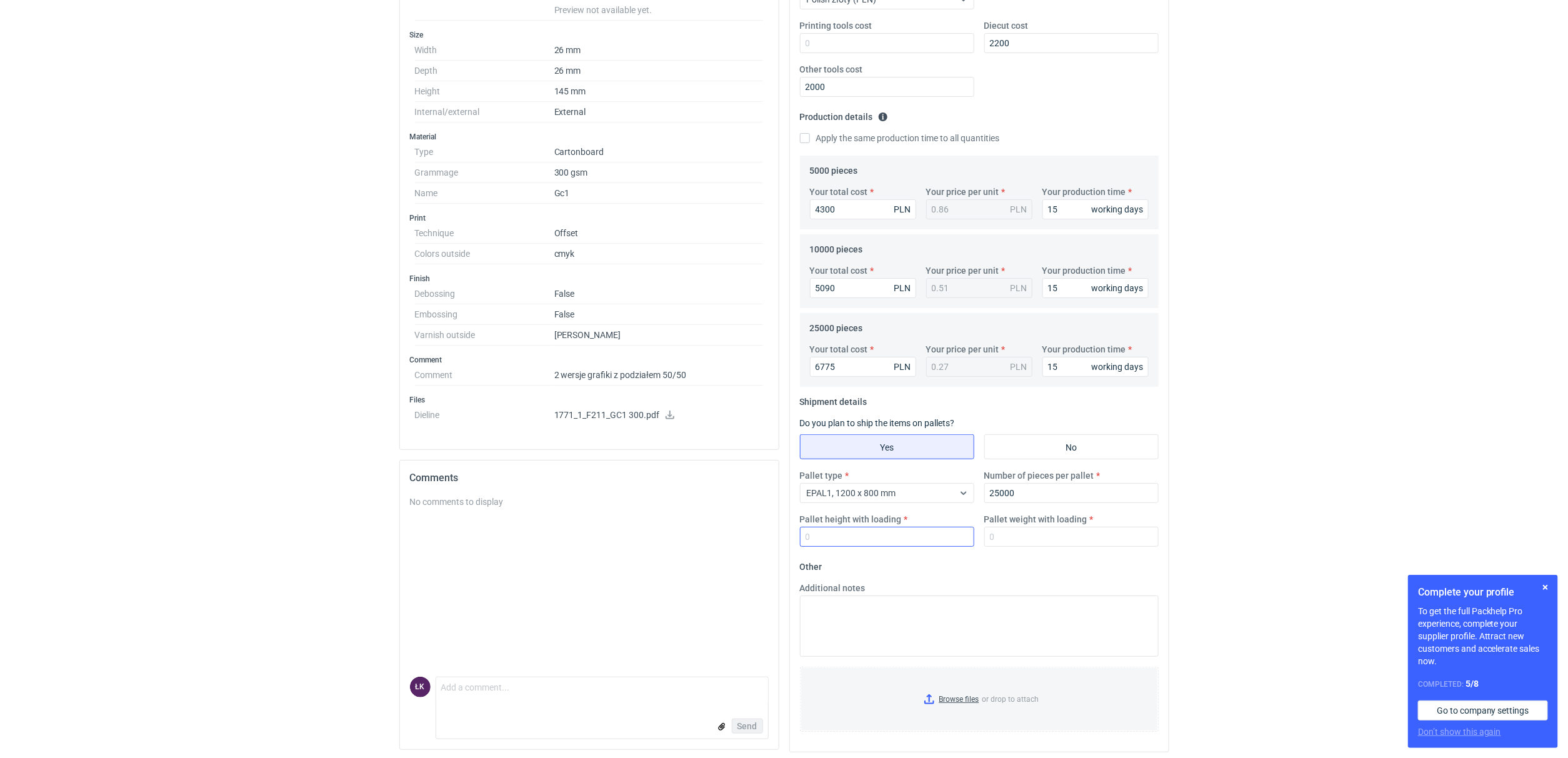
scroll to position [281, 0]
click at [830, 524] on input "Pallet height with loading" at bounding box center [887, 534] width 174 height 20
type input "160"
click at [999, 527] on input "Pallet weight with loading" at bounding box center [1072, 534] width 174 height 20
type input "250"
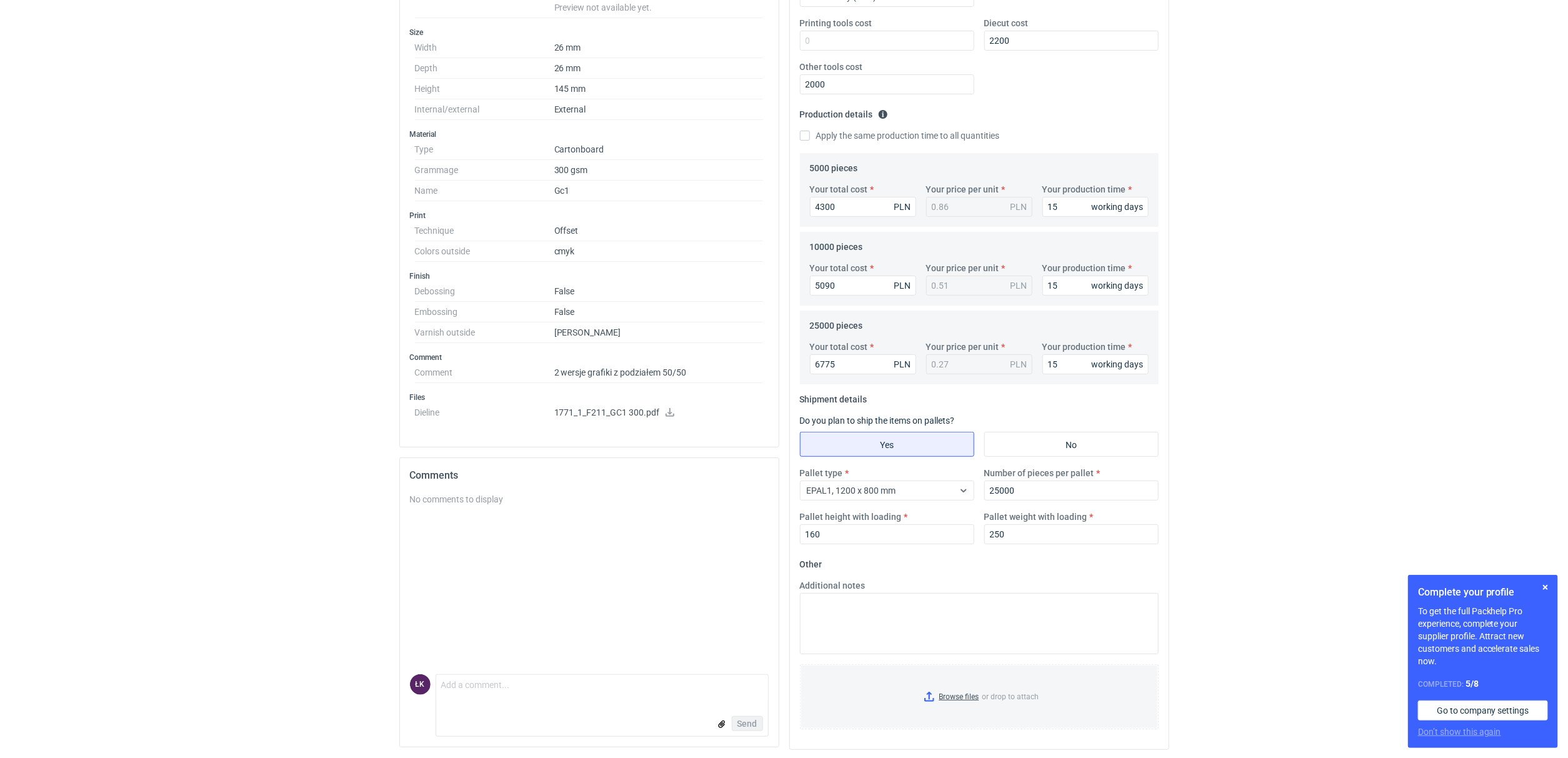
drag, startPoint x: 1155, startPoint y: 434, endPoint x: 1226, endPoint y: 435, distance: 71.0
click at [1217, 434] on div "RFQs Specs Designs Items Orders Customers Tools Analytics 15 4 ŁK [PERSON_NAME]…" at bounding box center [784, 97] width 1568 height 758
click at [1226, 435] on div "RFQs Specs Designs Items Orders Customers Tools Analytics 15 4 ŁK [PERSON_NAME]…" at bounding box center [784, 97] width 1568 height 758
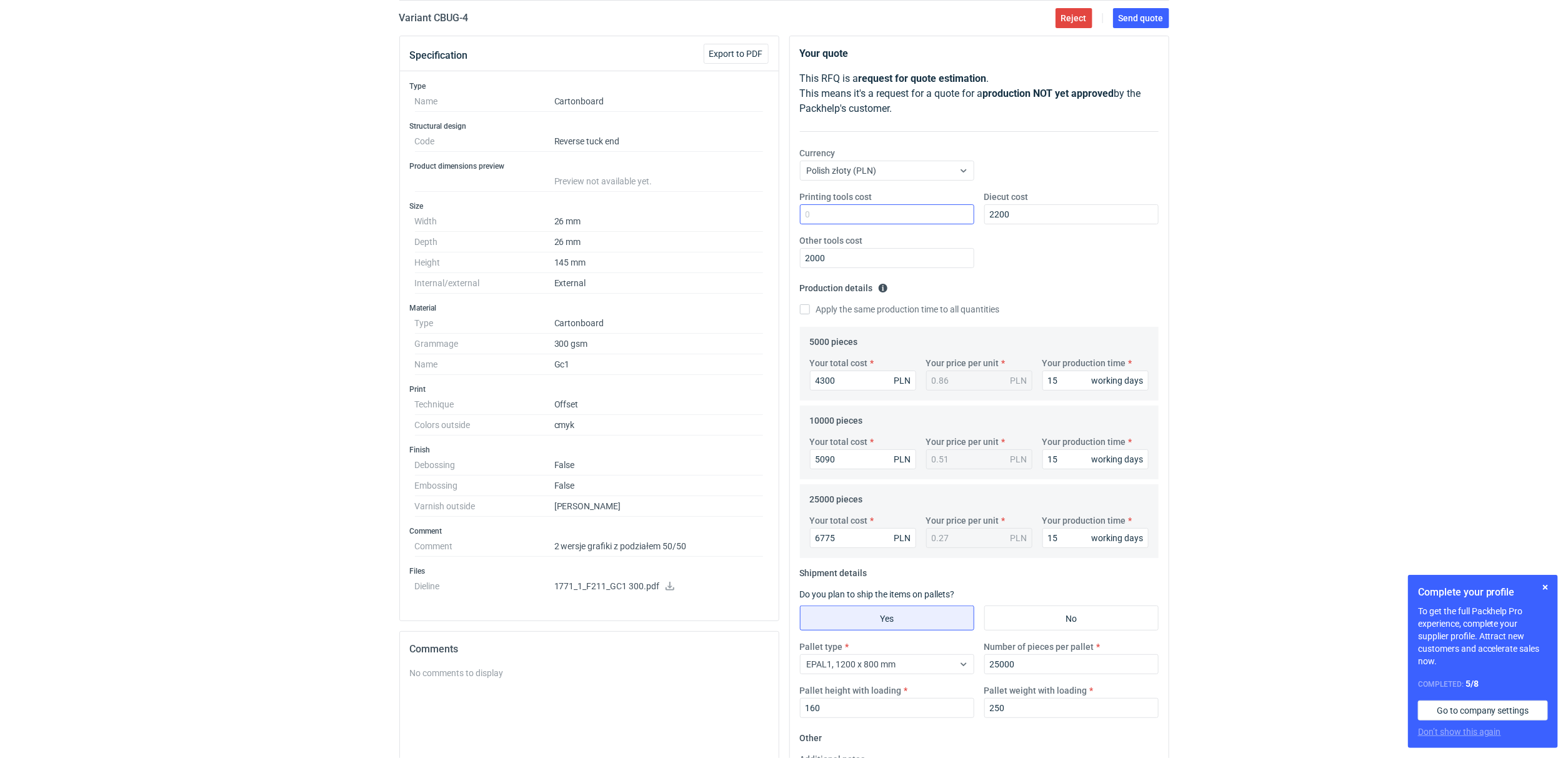
scroll to position [0, 0]
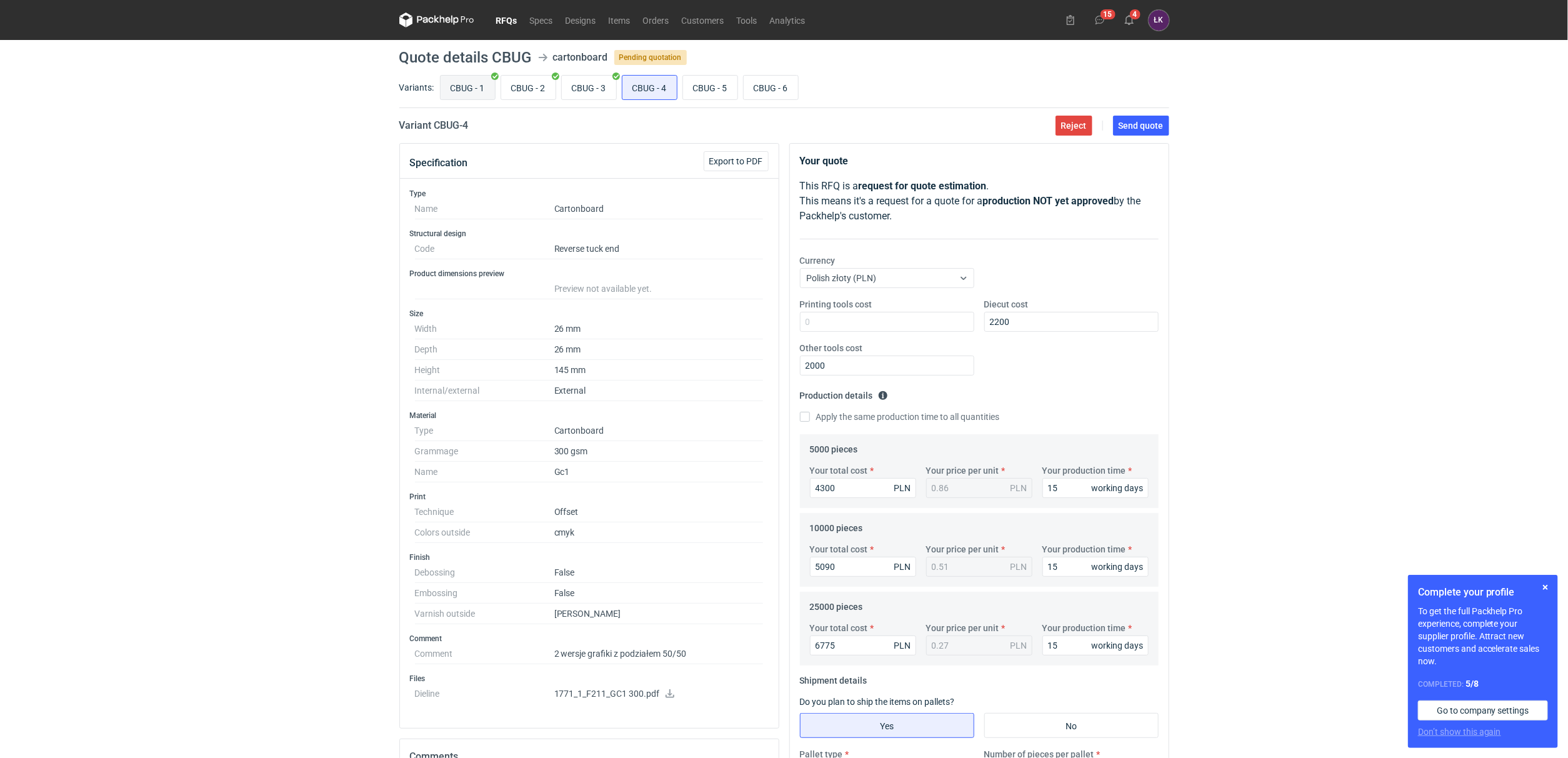
click at [464, 80] on input "CBUG - 1" at bounding box center [468, 87] width 54 height 24
radio input "true"
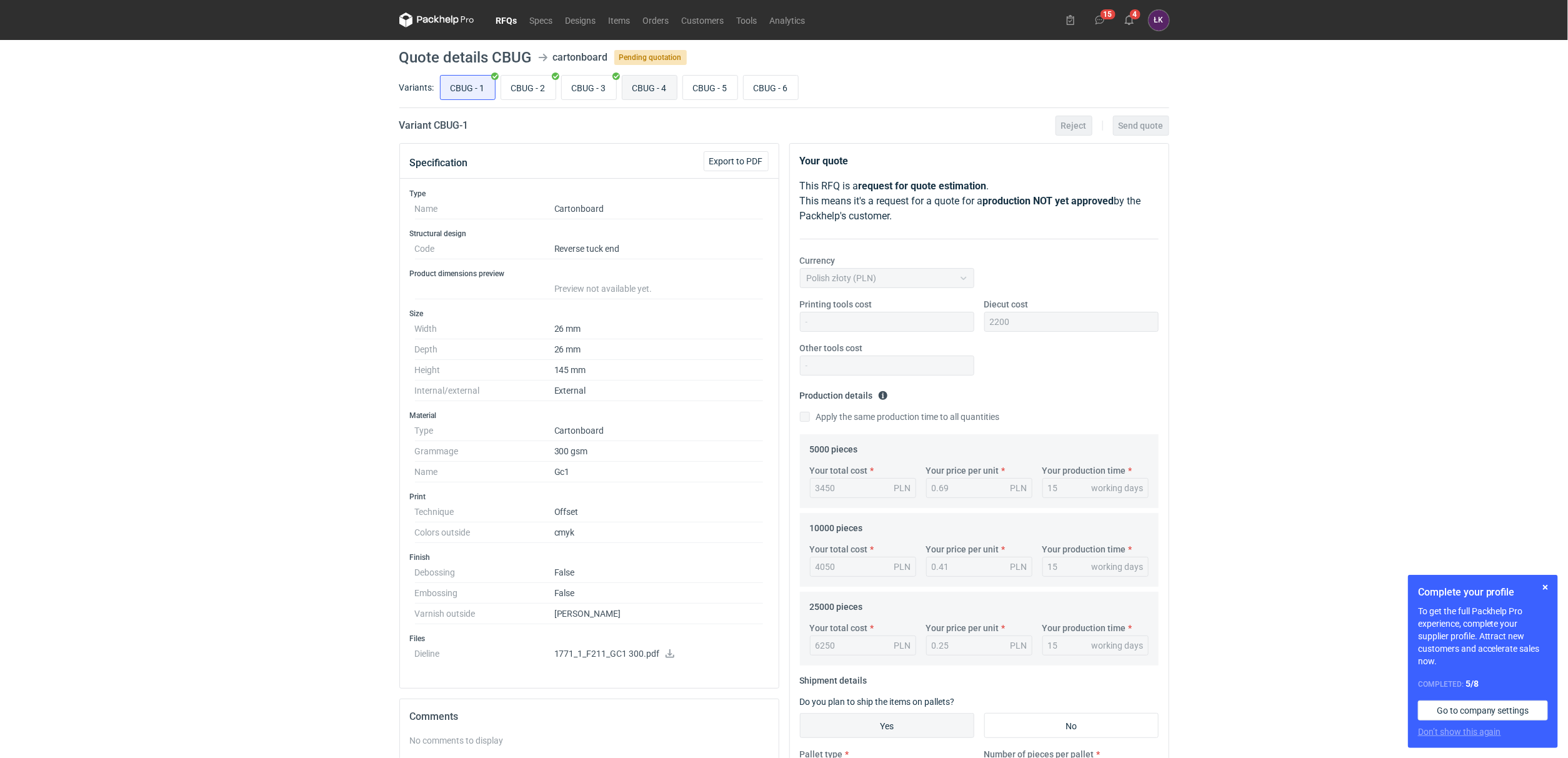
click at [651, 92] on input "CBUG - 4" at bounding box center [649, 87] width 54 height 24
radio input "true"
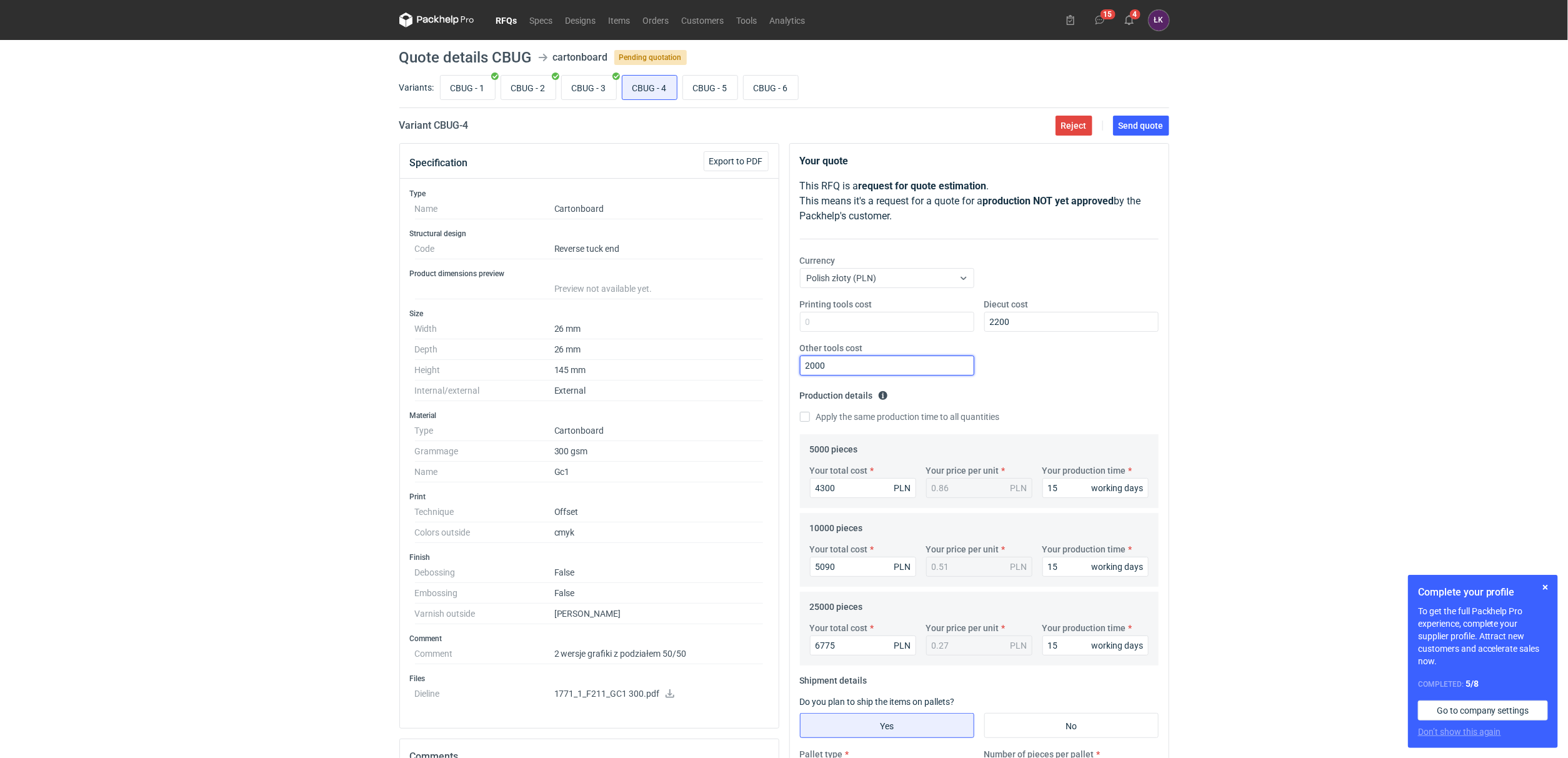
drag, startPoint x: 849, startPoint y: 373, endPoint x: 712, endPoint y: 362, distance: 137.4
click at [712, 362] on div "Specification Export to PDF Type Name Cartonboard Structural design Code Revers…" at bounding box center [784, 592] width 780 height 898
click at [1266, 461] on div "RFQs Specs Designs Items Orders Customers Tools Analytics 15 4 ŁK [PERSON_NAME]…" at bounding box center [784, 379] width 1568 height 758
click at [1152, 124] on span "Send quote" at bounding box center [1141, 126] width 45 height 9
click at [702, 96] on input "CBUG - 5" at bounding box center [710, 87] width 54 height 24
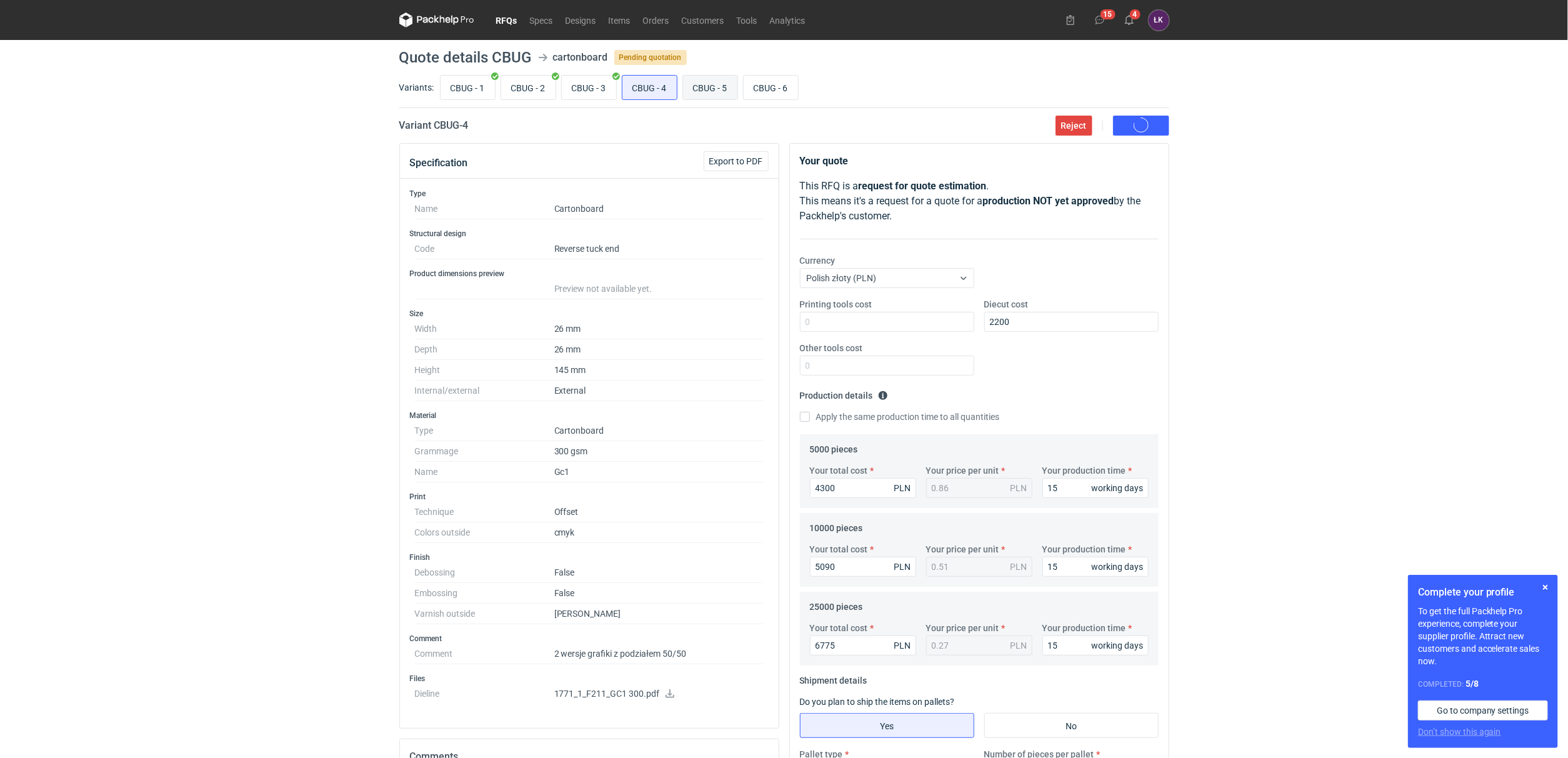
radio input "true"
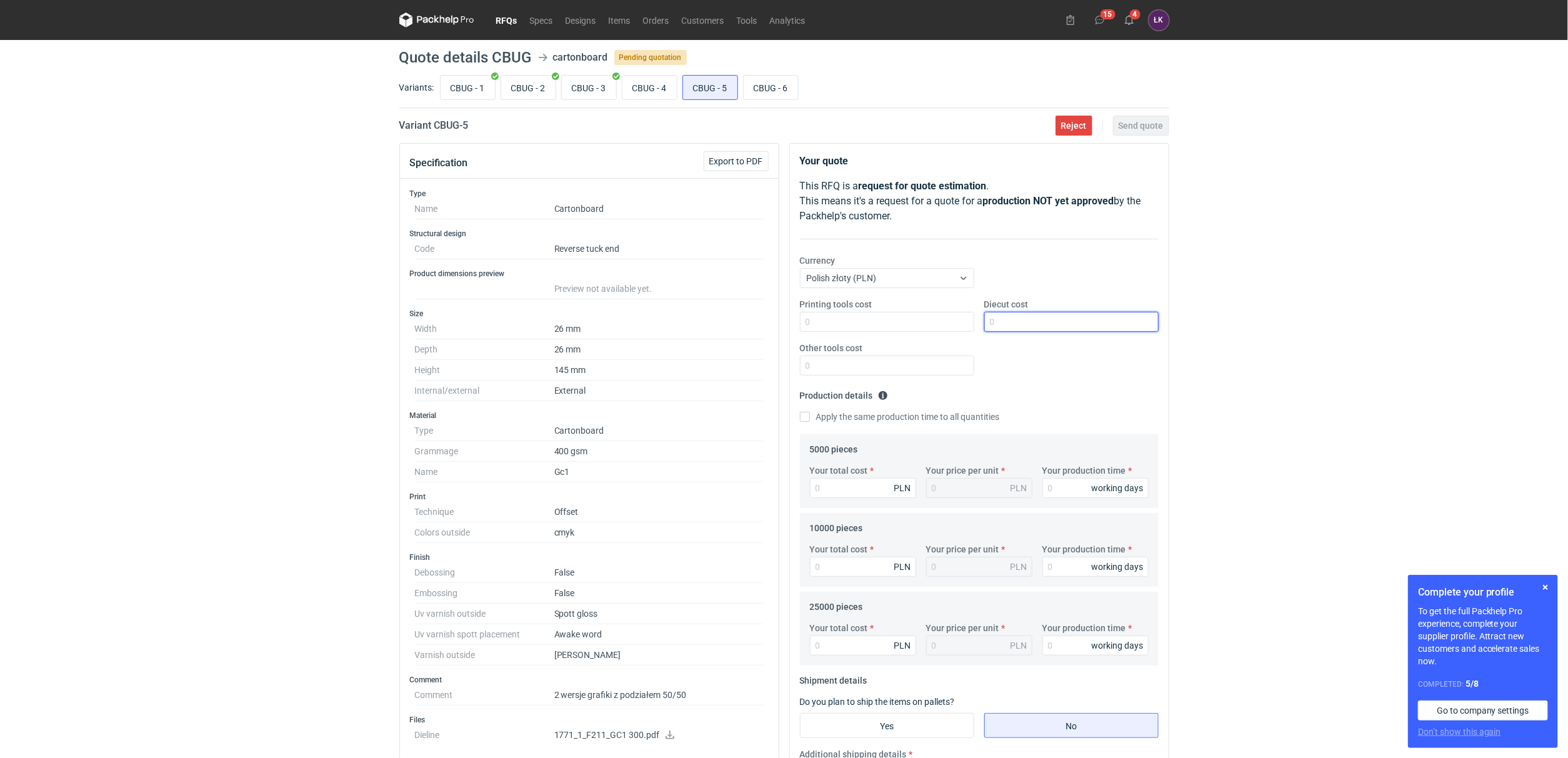
drag, startPoint x: 1037, startPoint y: 328, endPoint x: 1047, endPoint y: 331, distance: 10.4
click at [1037, 328] on input "Diecut cost" at bounding box center [1072, 322] width 174 height 20
type input "2200"
click at [1059, 501] on div "Your total cost PLN Your price per unit PLN Your production time working days" at bounding box center [979, 486] width 349 height 44
click at [1063, 495] on input "Your production time" at bounding box center [1095, 488] width 106 height 20
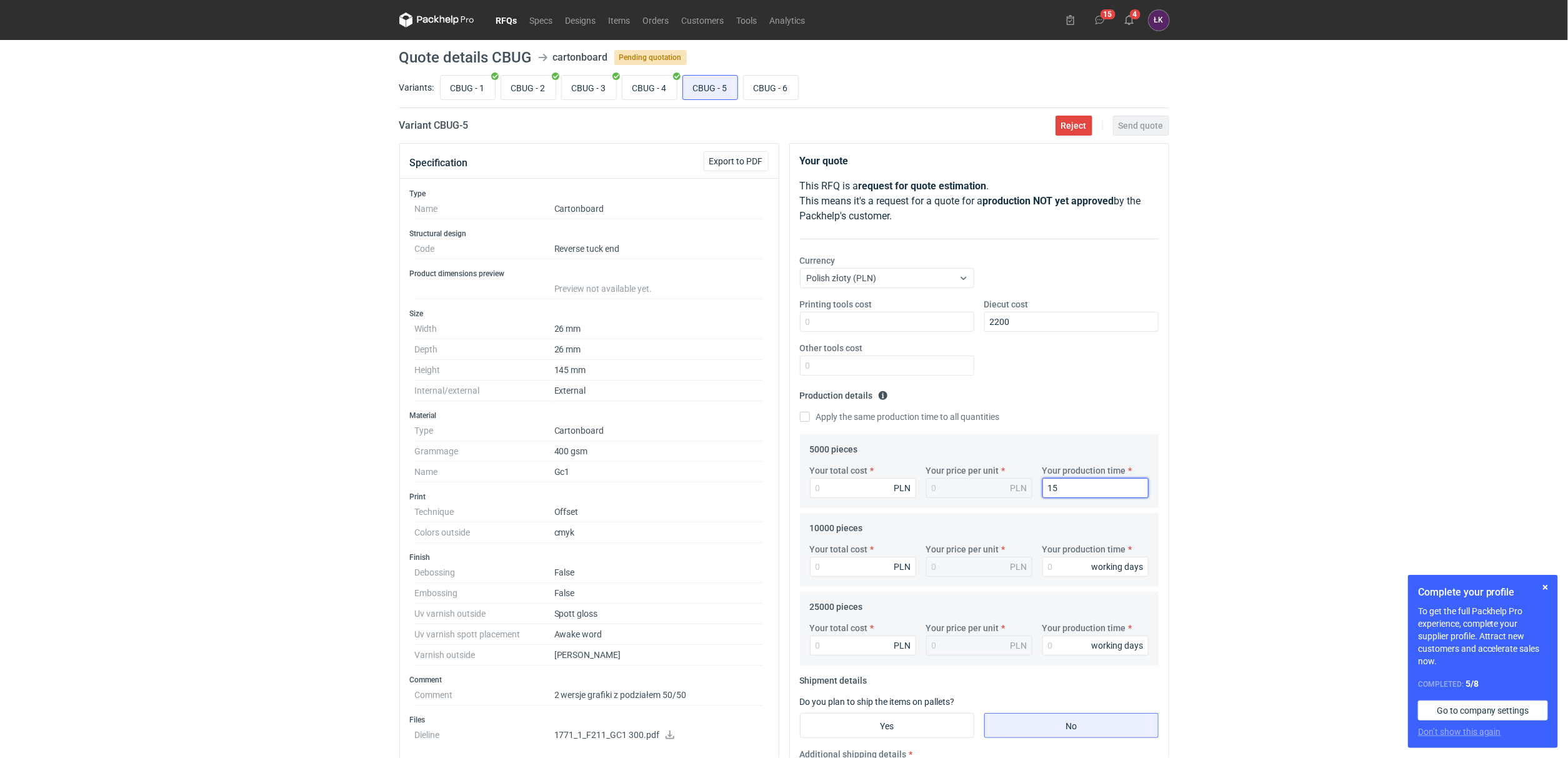
type input "15"
click at [845, 418] on label "Apply the same production time to all quantities" at bounding box center [900, 417] width 200 height 12
click at [810, 418] on input "Apply the same production time to all quantities" at bounding box center [805, 417] width 10 height 10
checkbox input "true"
type input "15"
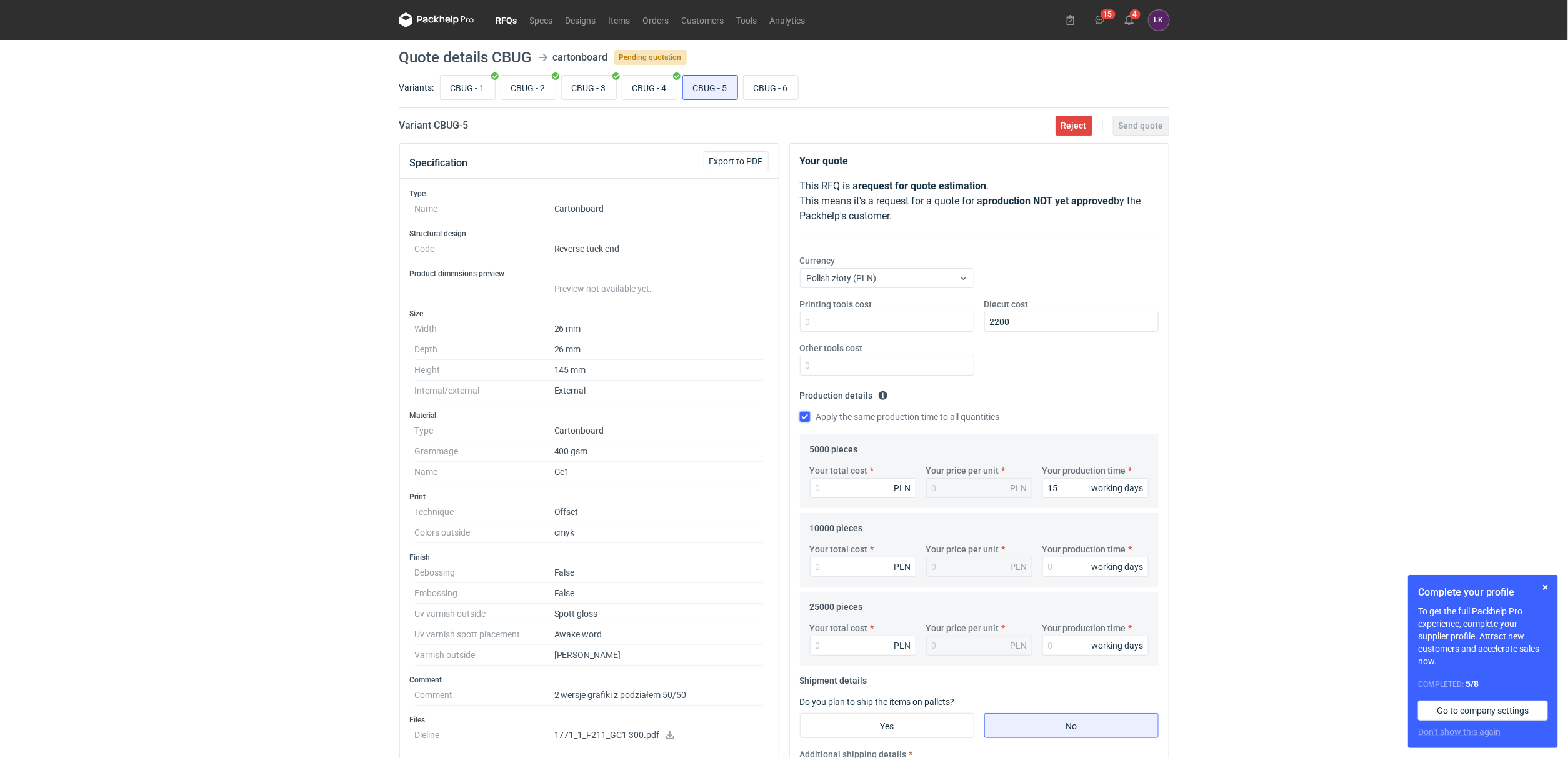
type input "15"
click at [835, 369] on input "Other tools cost" at bounding box center [887, 366] width 174 height 20
type input "1000"
click at [1018, 364] on div "Printing tools cost Diecut cost 2200 Other tools cost 1000" at bounding box center [979, 341] width 369 height 87
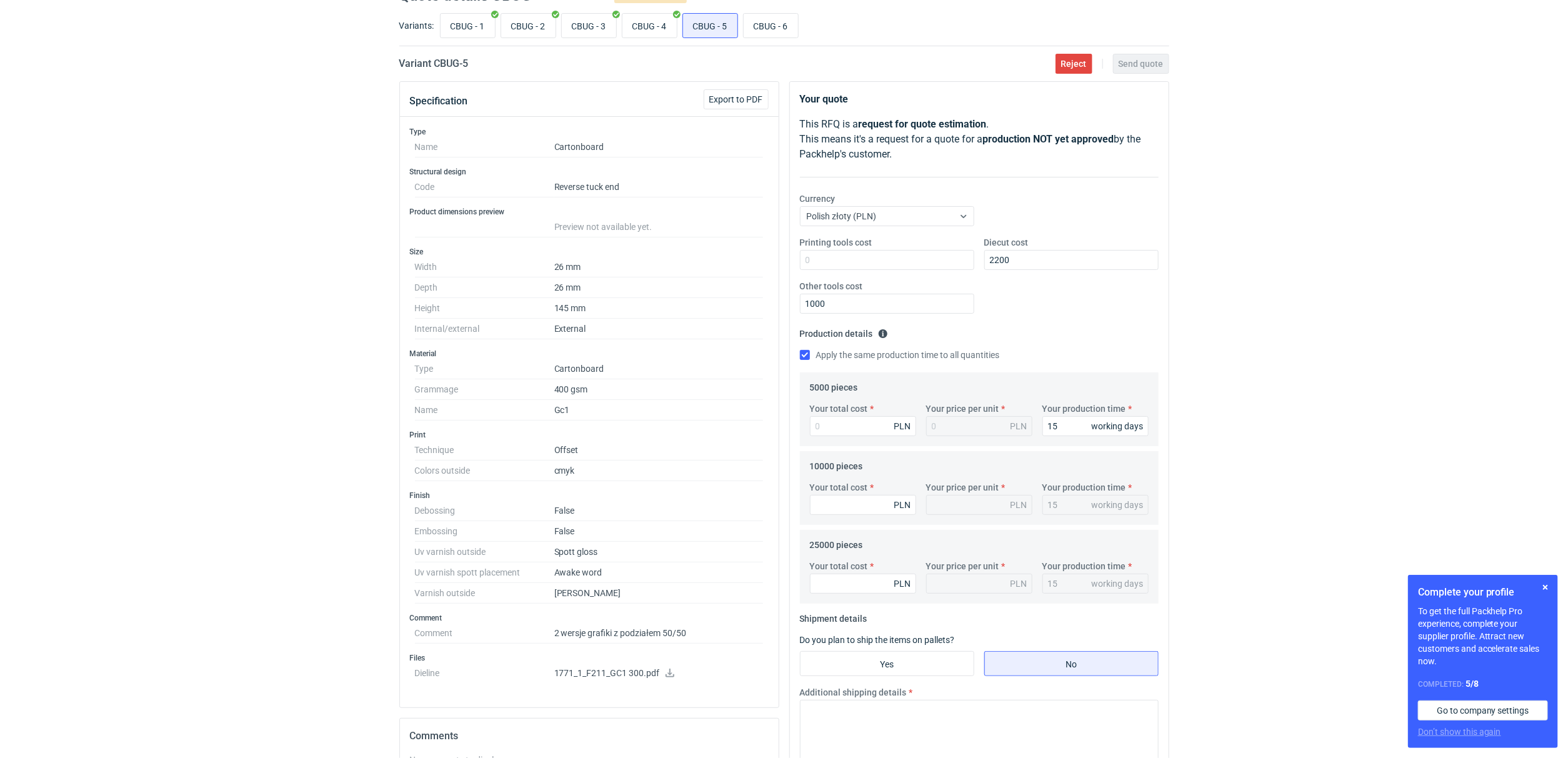
scroll to position [94, 0]
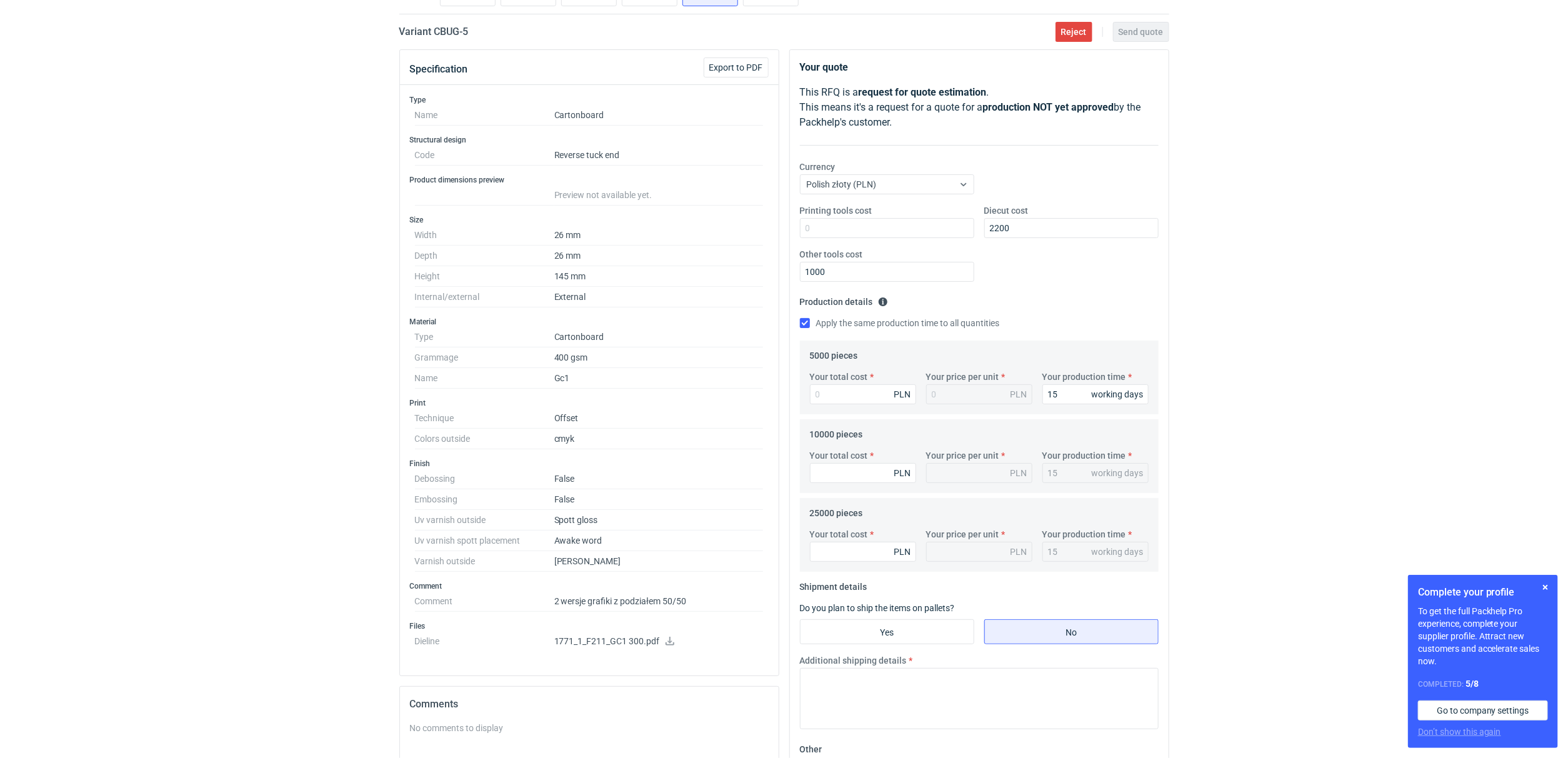
click at [1272, 334] on div "RFQs Specs Designs Items Orders Customers Tools Analytics 15 4 ŁK [PERSON_NAME]…" at bounding box center [784, 285] width 1568 height 758
click at [864, 394] on input "Your total cost" at bounding box center [863, 394] width 106 height 20
type input "5450"
type input "1.09"
type input "5450"
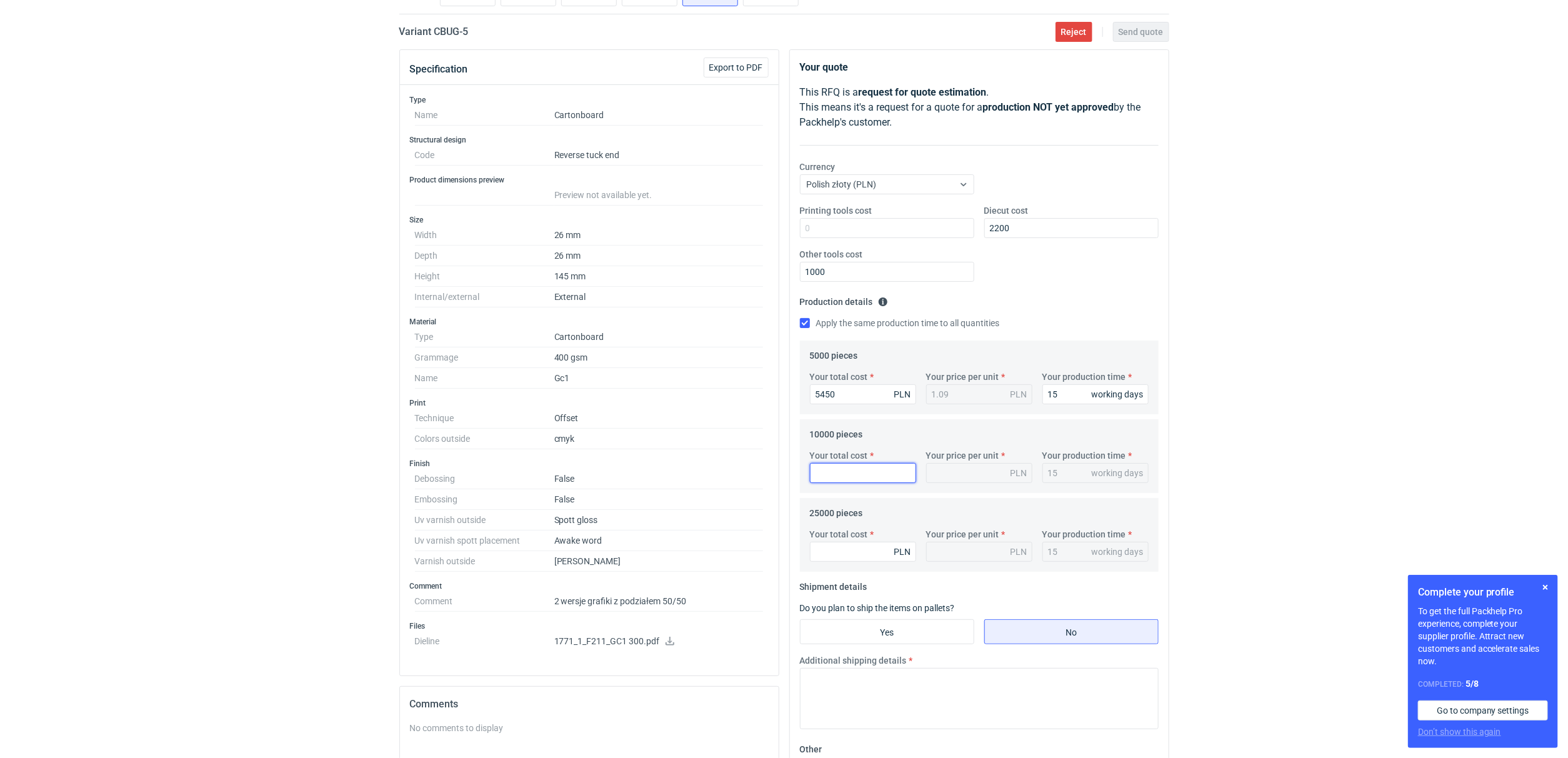
click at [855, 474] on input "Your total cost" at bounding box center [863, 473] width 106 height 20
type input "6650"
type input "0.67"
type input "6650"
click at [874, 553] on input "Your total cost" at bounding box center [863, 552] width 106 height 20
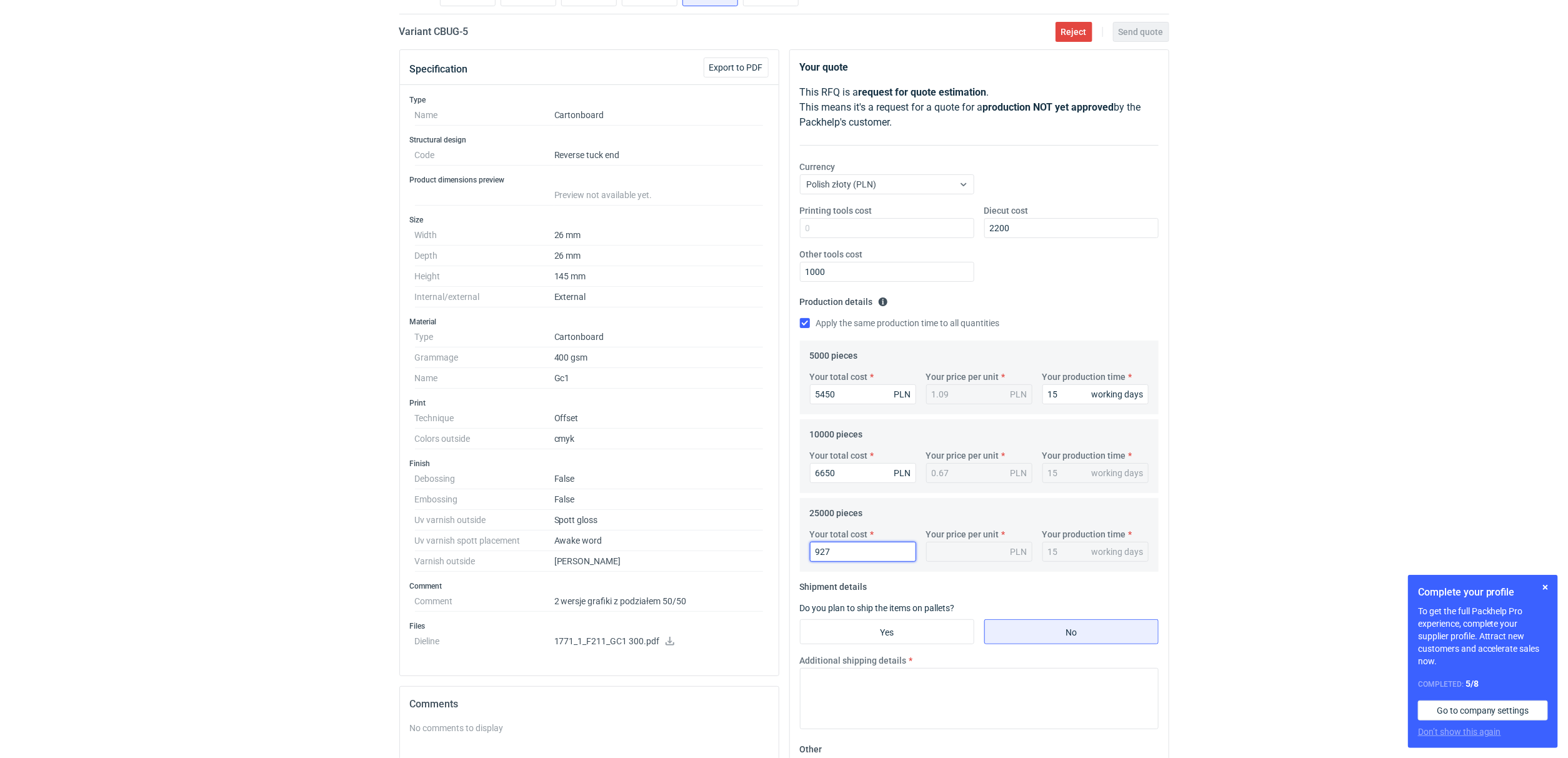
type input "9275"
type input "0.37"
type input "9275"
click at [943, 631] on input "Yes" at bounding box center [887, 632] width 173 height 24
radio input "true"
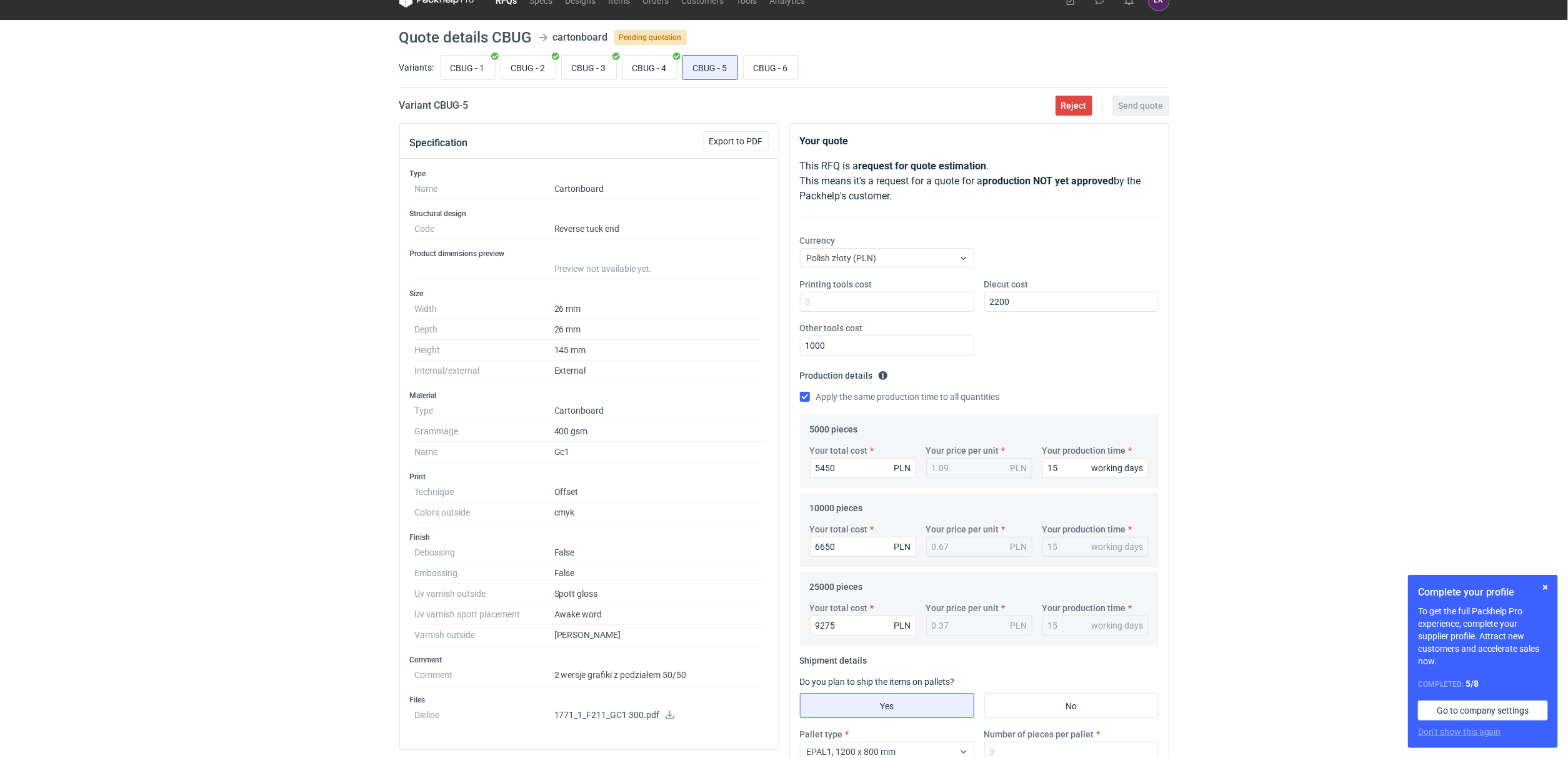
scroll to position [0, 0]
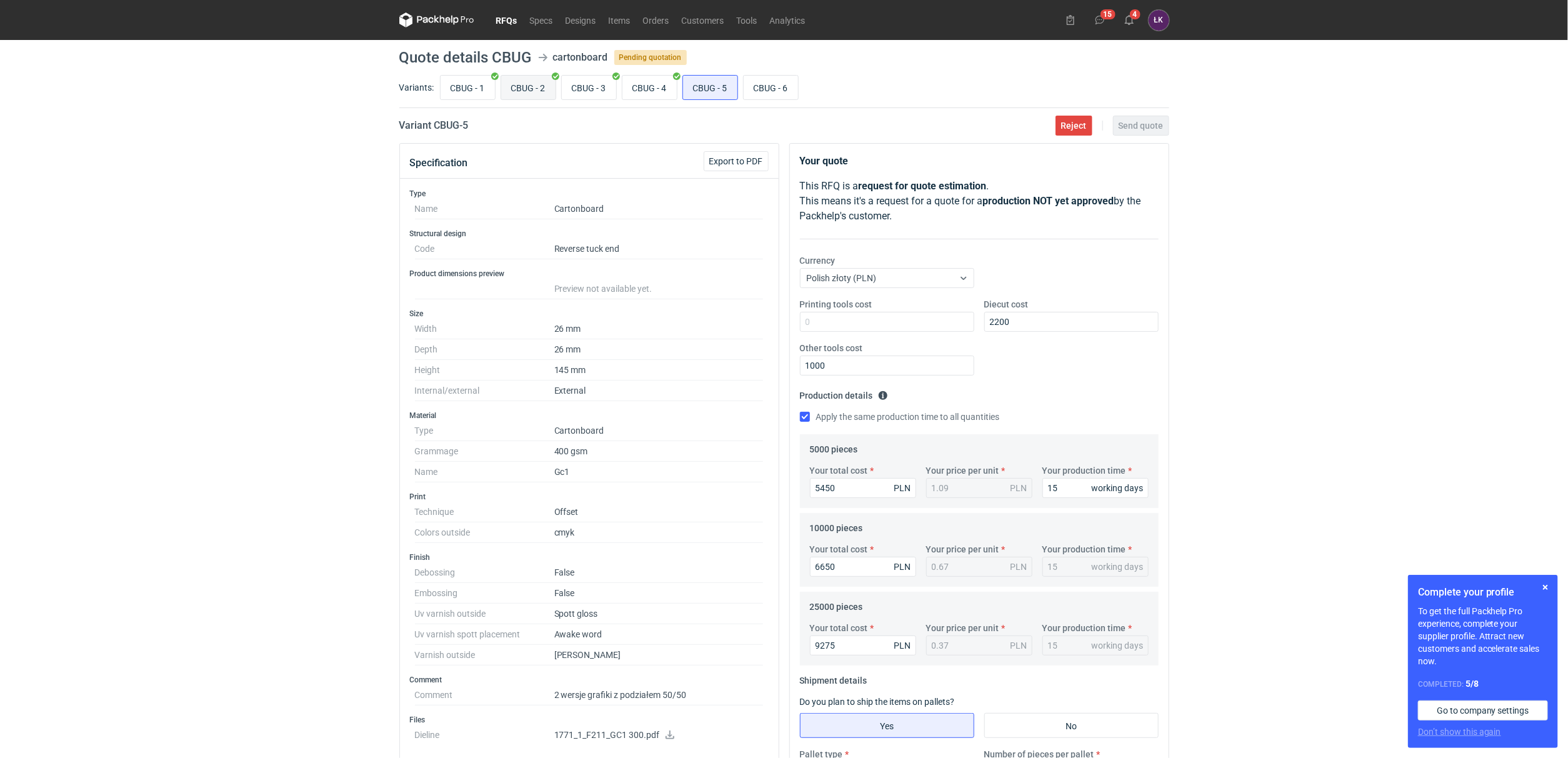
click at [538, 85] on input "CBUG - 2" at bounding box center [529, 87] width 54 height 24
radio input "true"
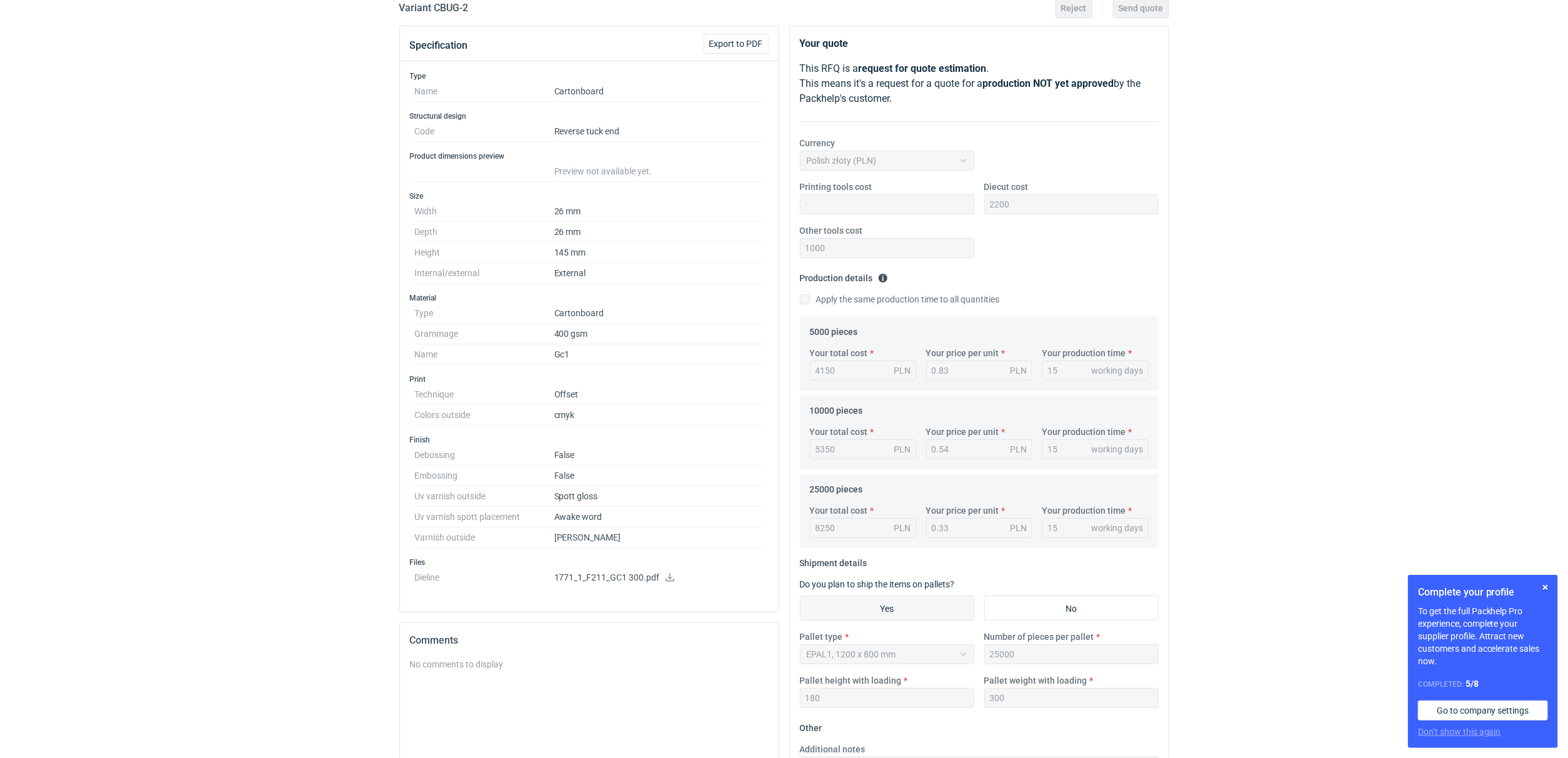
scroll to position [285, 0]
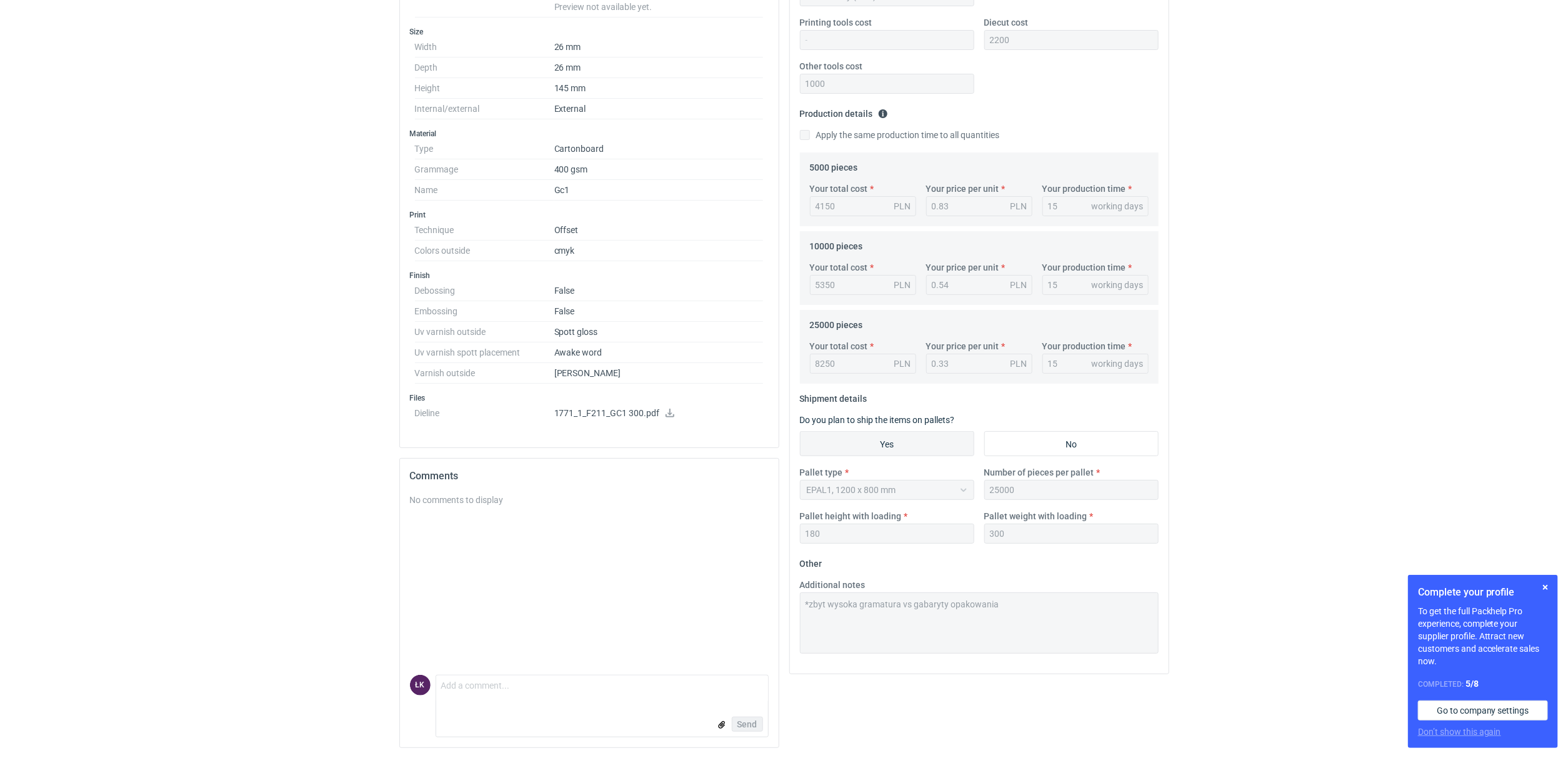
click at [771, 602] on div "Specification Export to PDF Type Name Cartonboard Structural design Code Revers…" at bounding box center [784, 309] width 780 height 897
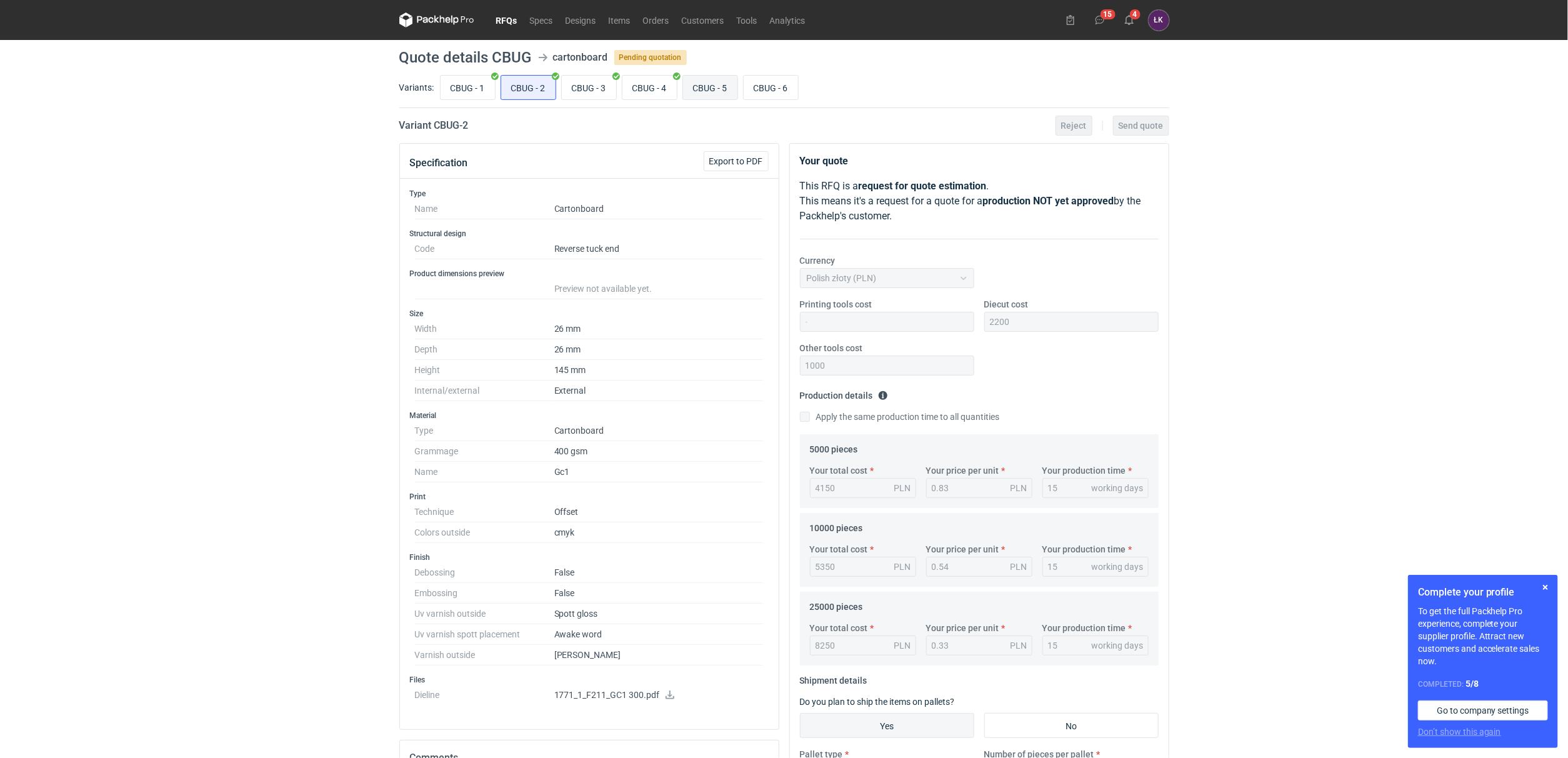
click at [704, 92] on input "CBUG - 5" at bounding box center [710, 87] width 54 height 24
radio input "true"
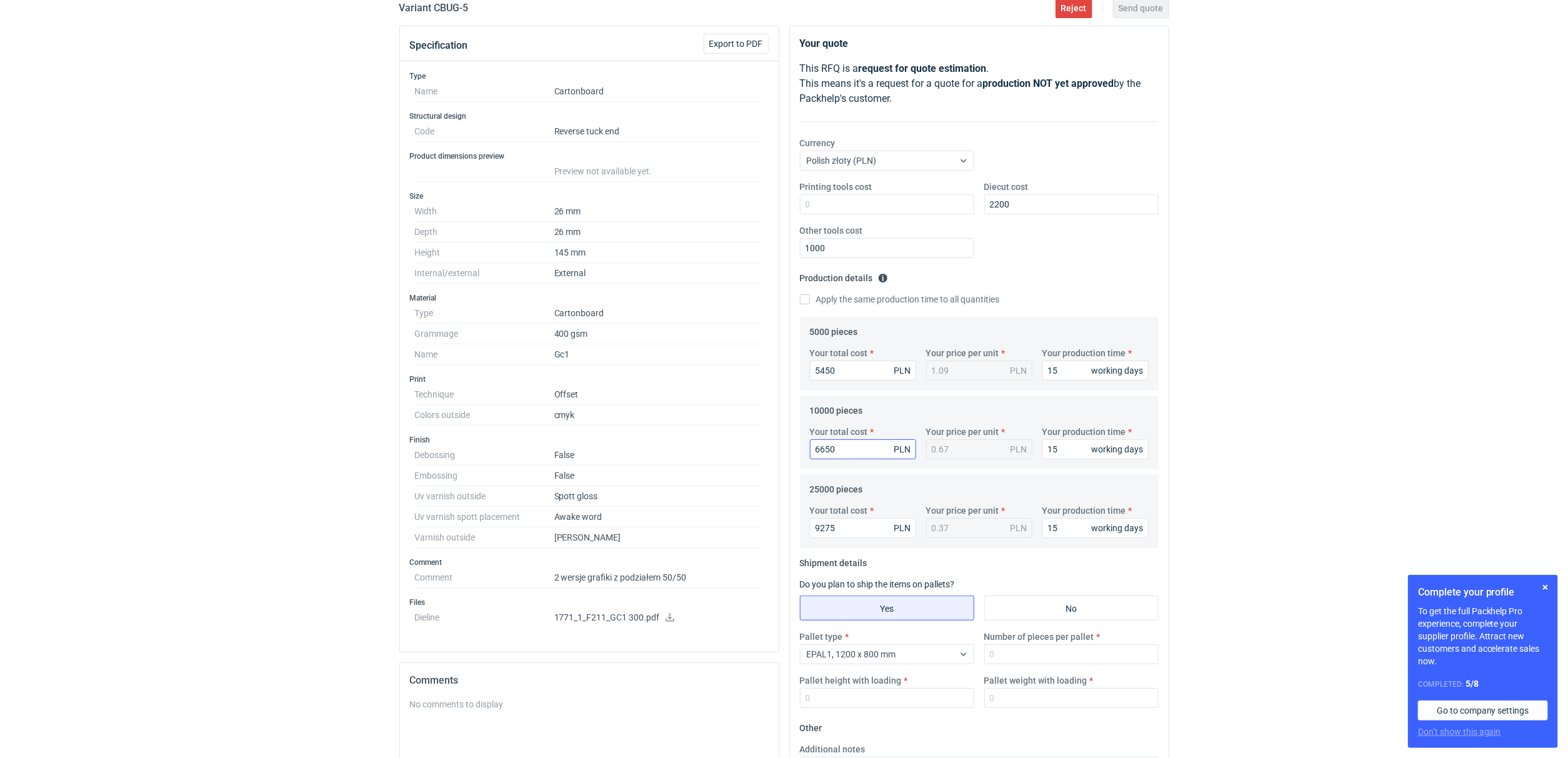
scroll to position [326, 0]
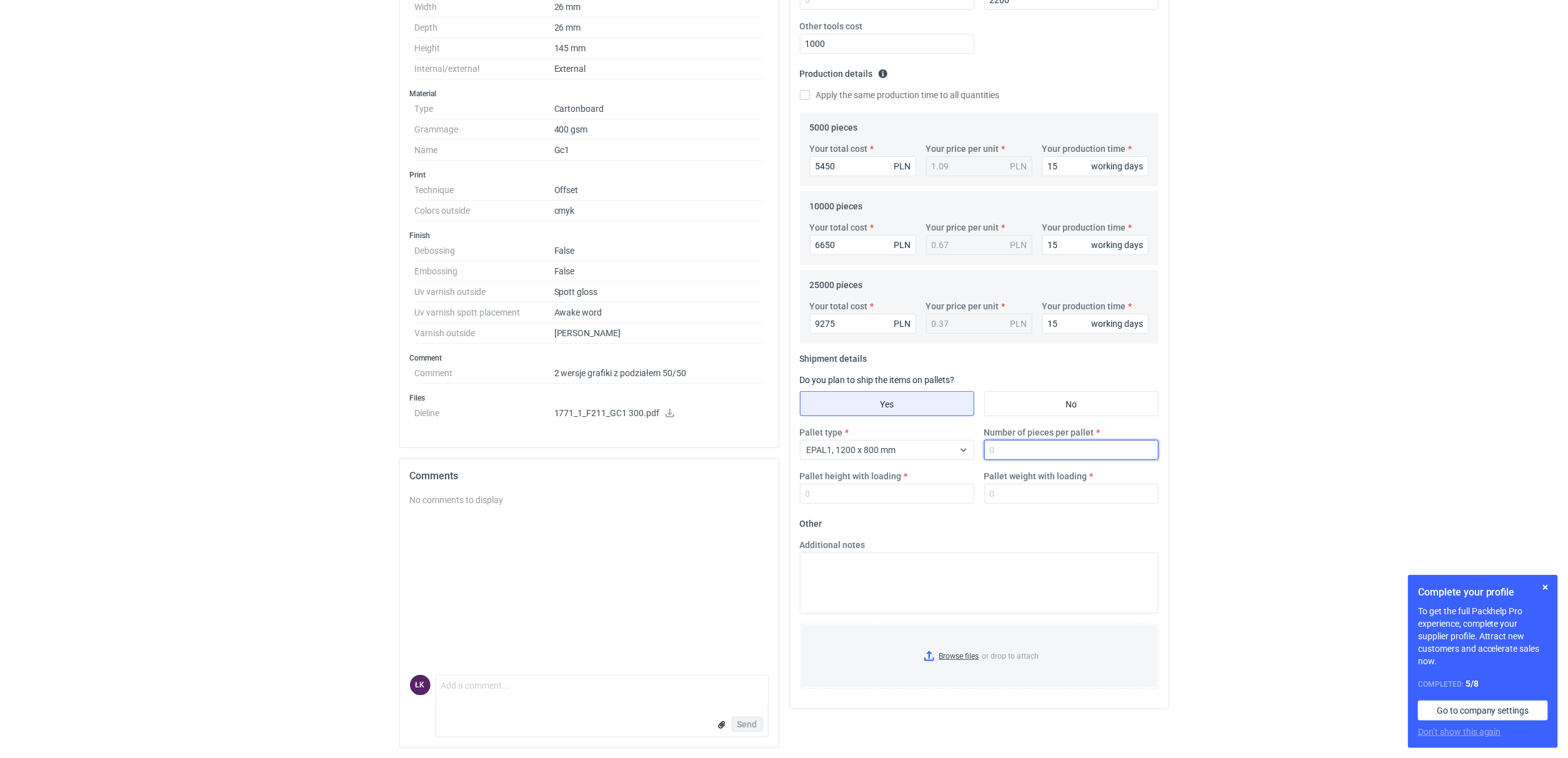
click at [1034, 449] on input "Number of pieces per pallet" at bounding box center [1072, 450] width 174 height 20
click at [874, 565] on textarea "Additional notes" at bounding box center [979, 583] width 359 height 61
paste textarea "*zbyt wysoka gramatura vs gabaryty opakowania"
type textarea "*zbyt wysoka gramatura vs gabaryty opakowania"
click at [1042, 440] on input "Number of pieces per pallet" at bounding box center [1072, 450] width 174 height 20
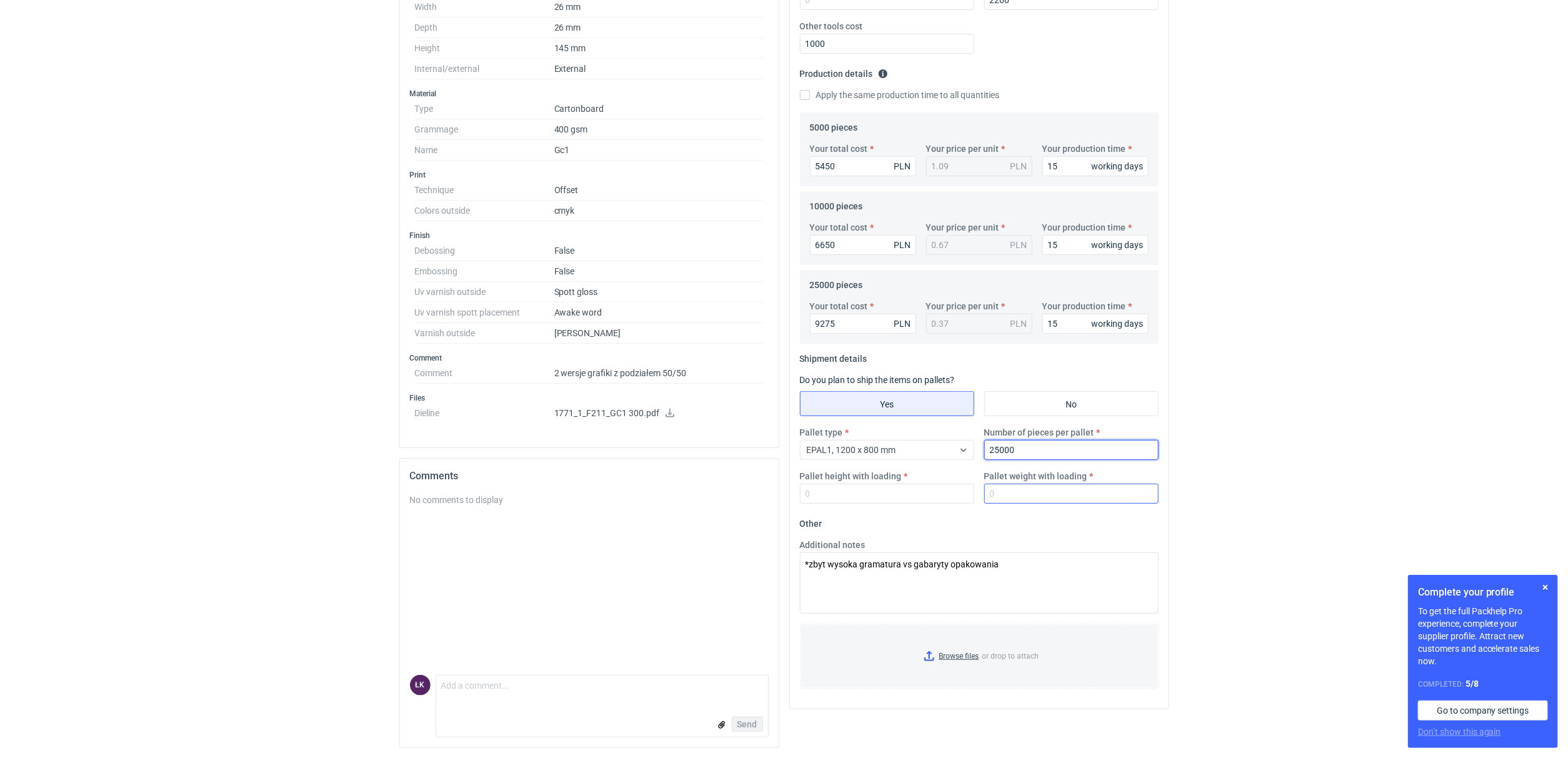
type input "25000"
click at [1042, 484] on input "Pallet weight with loading" at bounding box center [1072, 494] width 174 height 20
type input "300"
click at [827, 493] on input "Pallet height with loading" at bounding box center [887, 494] width 174 height 20
type input "170"
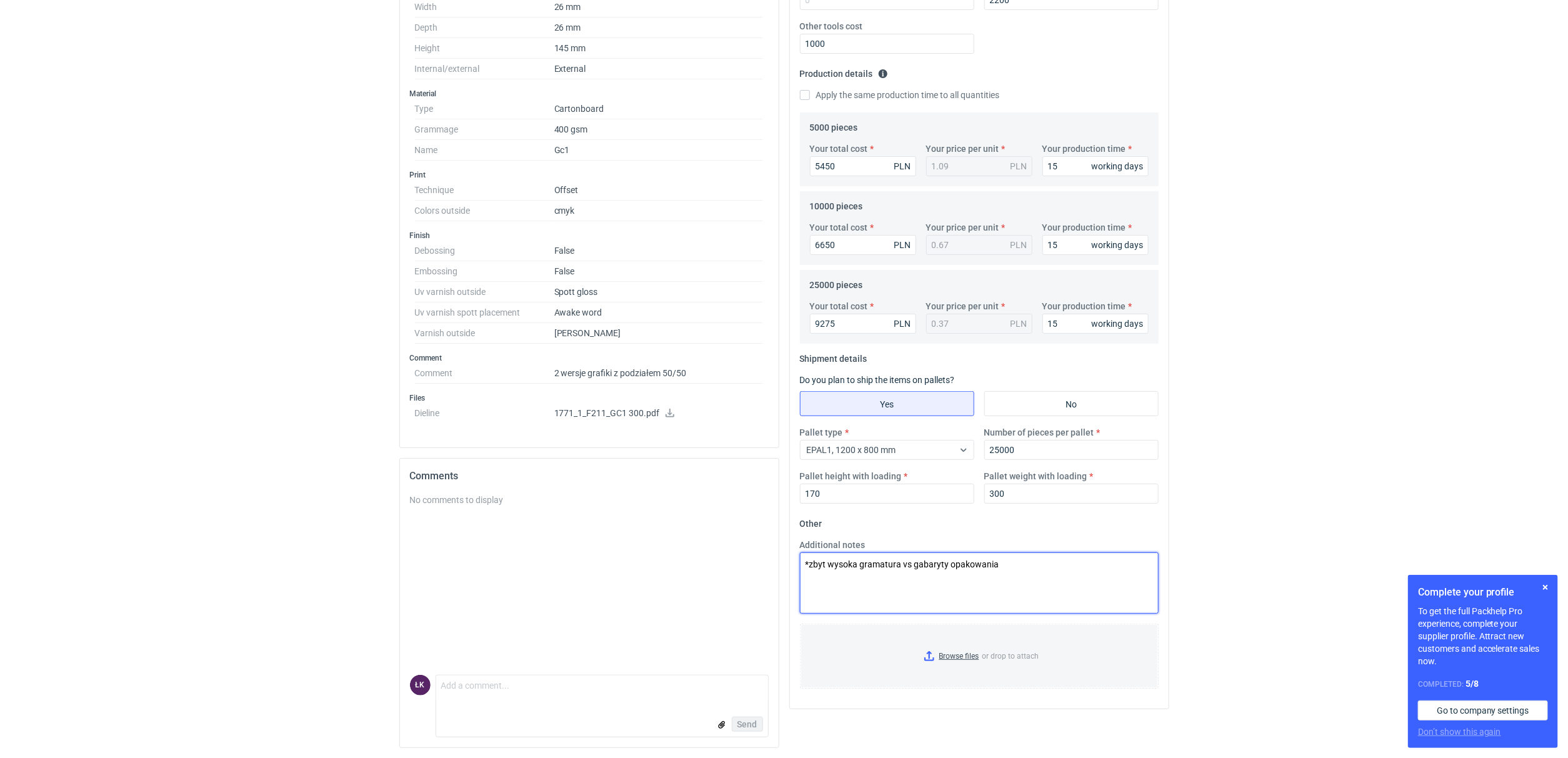
click at [1007, 559] on textarea "*zbyt wysoka gramatura vs gabaryty opakowania" at bounding box center [979, 583] width 359 height 61
drag, startPoint x: 899, startPoint y: 592, endPoint x: 794, endPoint y: 577, distance: 106.1
click at [795, 577] on div "Additional notes *zbyt wysoka gramatura vs gabaryty opakowania *policzony zosta…" at bounding box center [979, 576] width 369 height 75
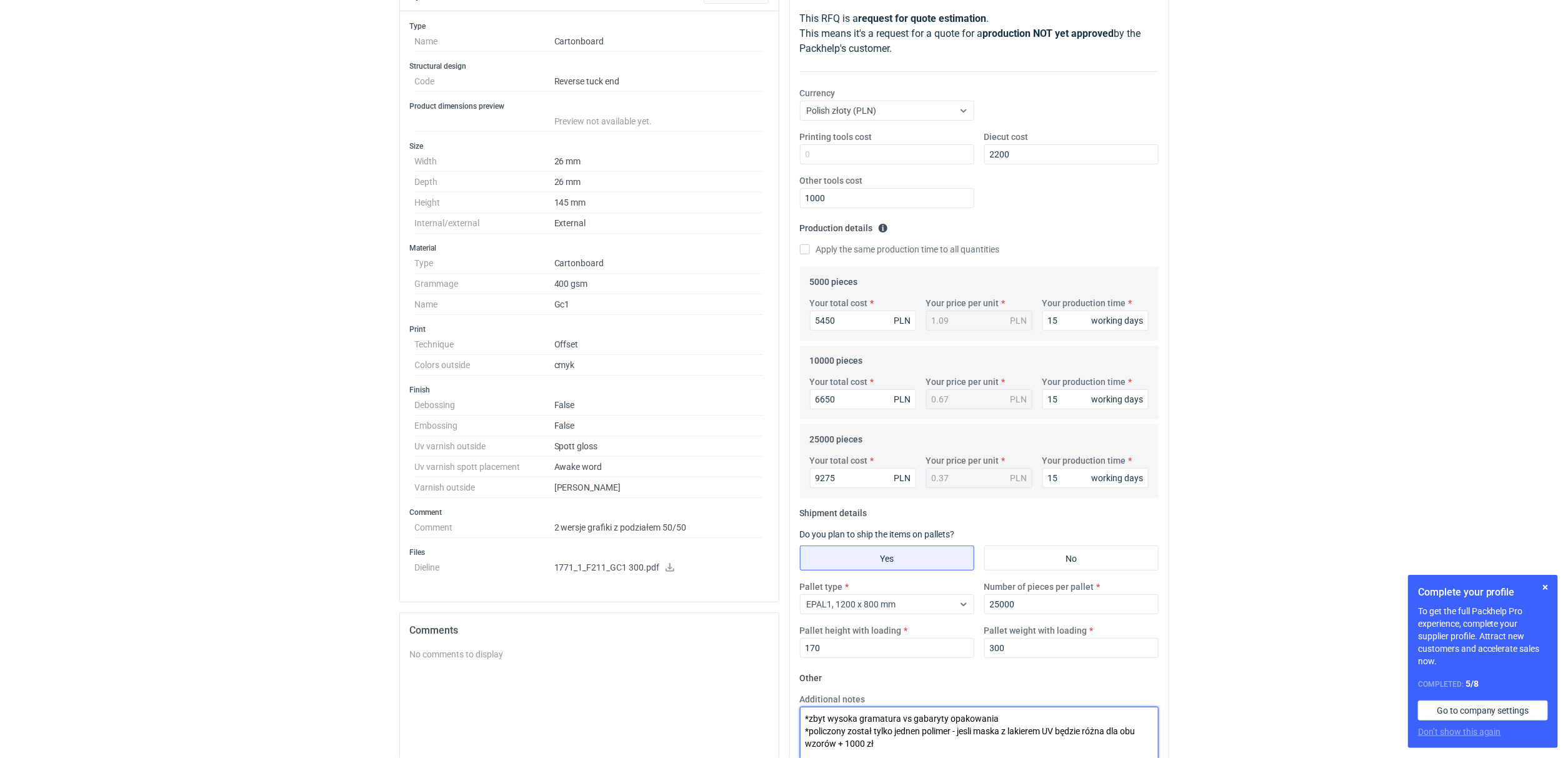
scroll to position [0, 0]
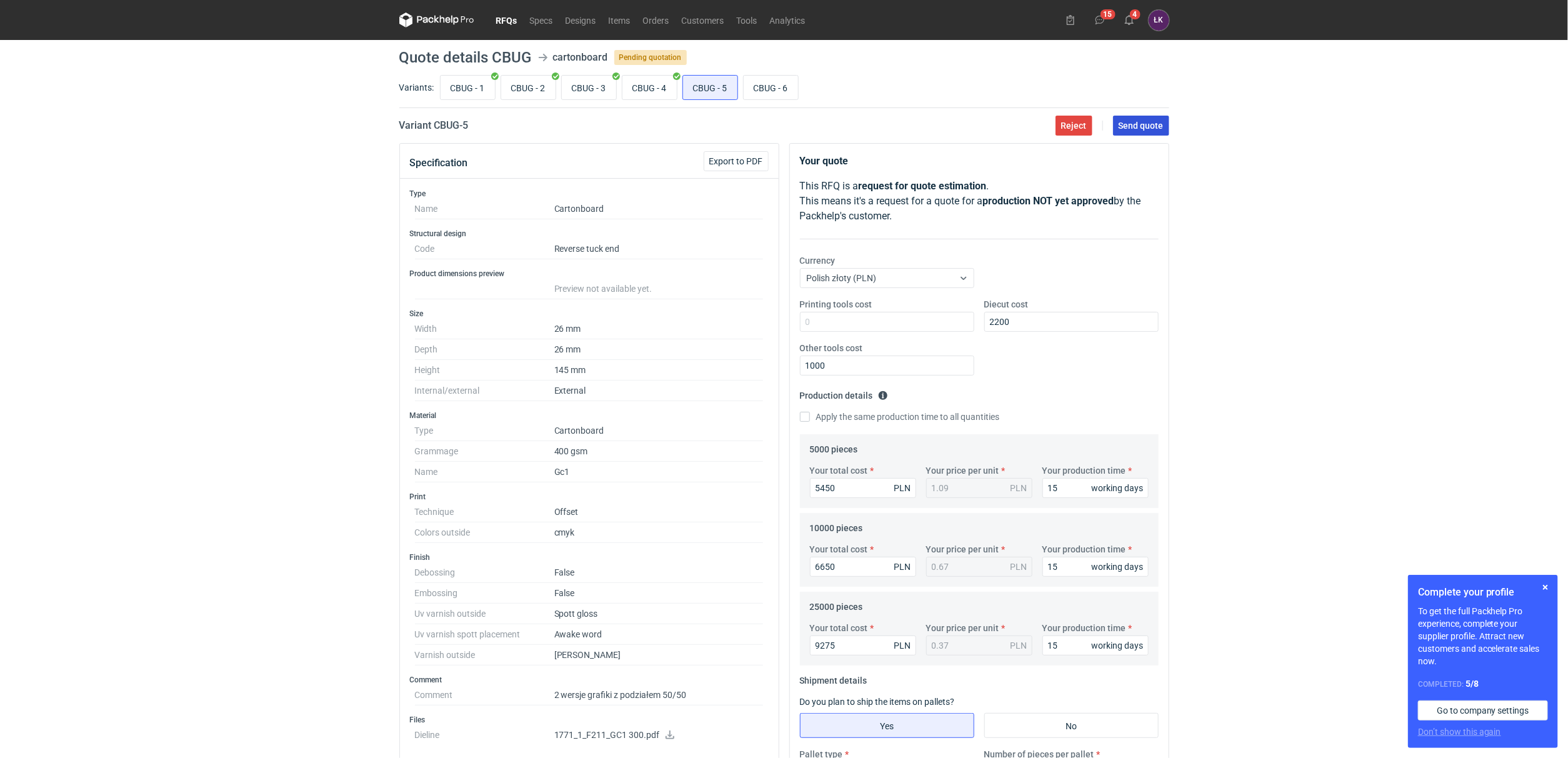
type textarea "*zbyt wysoka gramatura vs gabaryty opakowania *policzony został tylko jednen po…"
click at [1157, 131] on button "Send quote" at bounding box center [1141, 126] width 56 height 20
click at [772, 85] on input "CBUG - 6" at bounding box center [771, 87] width 54 height 24
radio input "true"
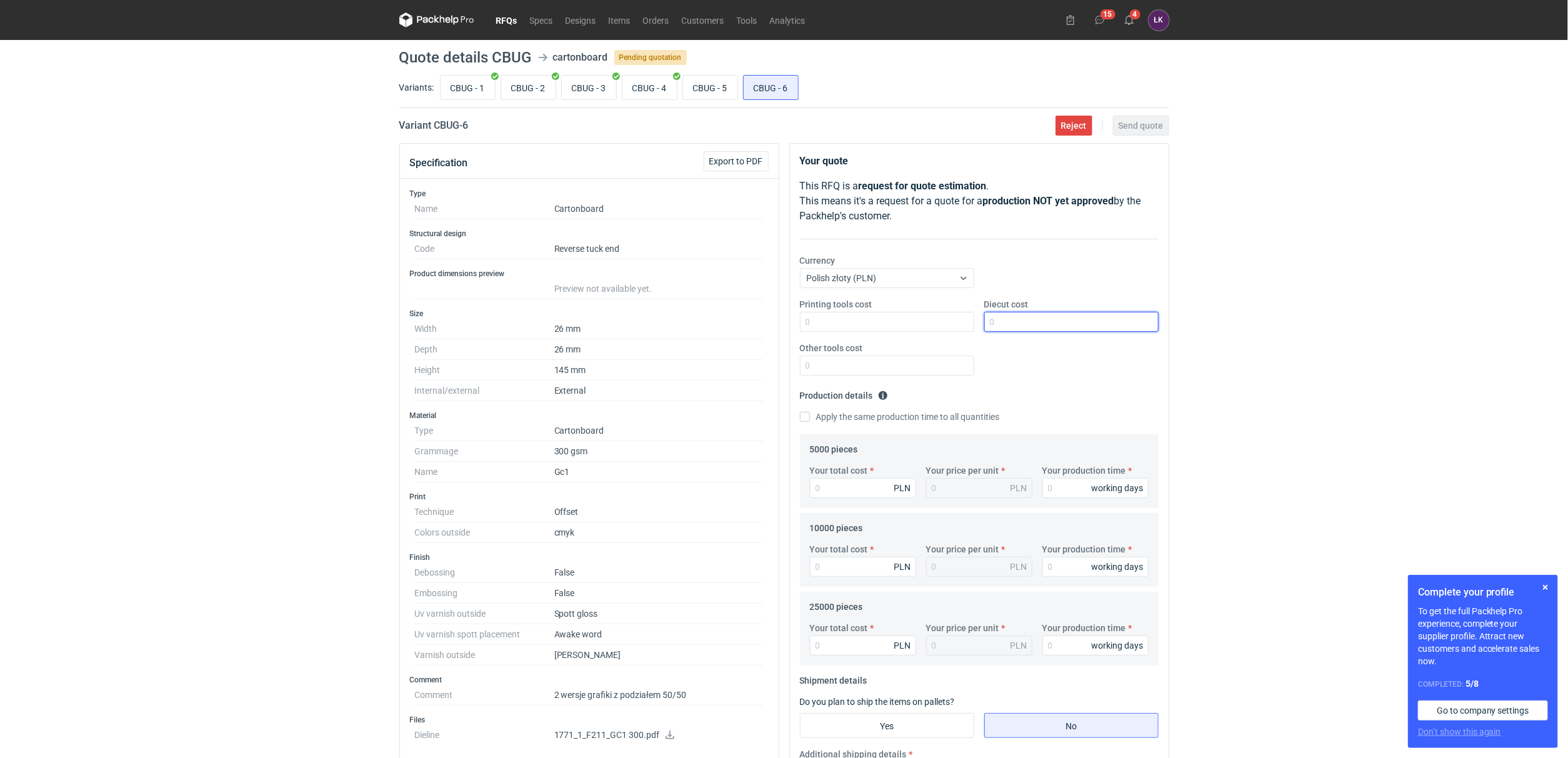
drag, startPoint x: 1015, startPoint y: 325, endPoint x: 1038, endPoint y: 312, distance: 26.4
click at [1015, 325] on input "Diecut cost" at bounding box center [1072, 322] width 174 height 20
type input "2200"
drag, startPoint x: 881, startPoint y: 371, endPoint x: 889, endPoint y: 371, distance: 8.0
click at [881, 371] on input "Other tools cost" at bounding box center [887, 366] width 174 height 20
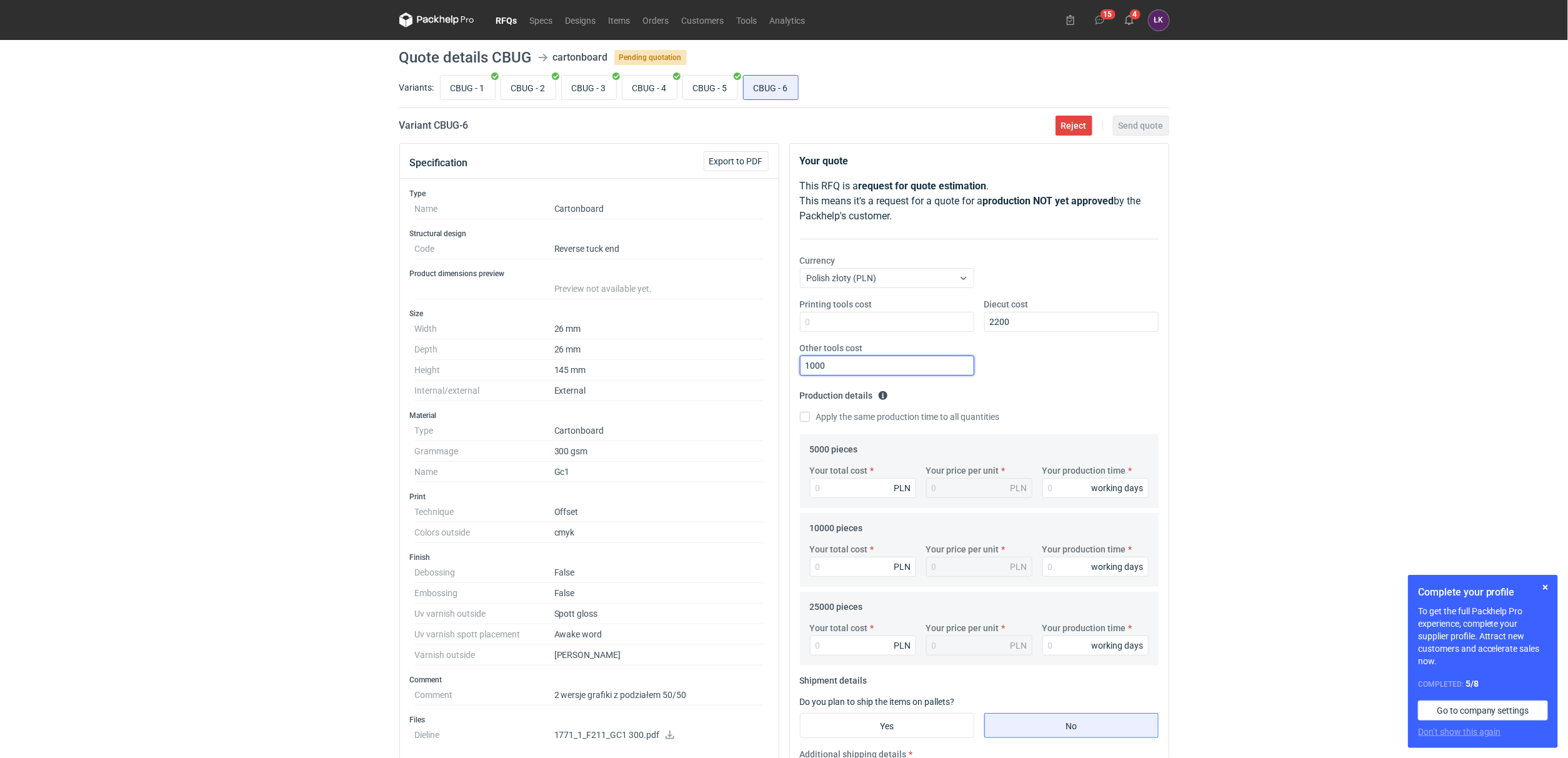
type input "1000"
click at [885, 424] on div "Apply the same production time to all quantities" at bounding box center [979, 417] width 359 height 14
click at [881, 422] on label "Apply the same production time to all quantities" at bounding box center [900, 417] width 200 height 12
click at [810, 422] on input "Apply the same production time to all quantities" at bounding box center [805, 417] width 10 height 10
checkbox input "true"
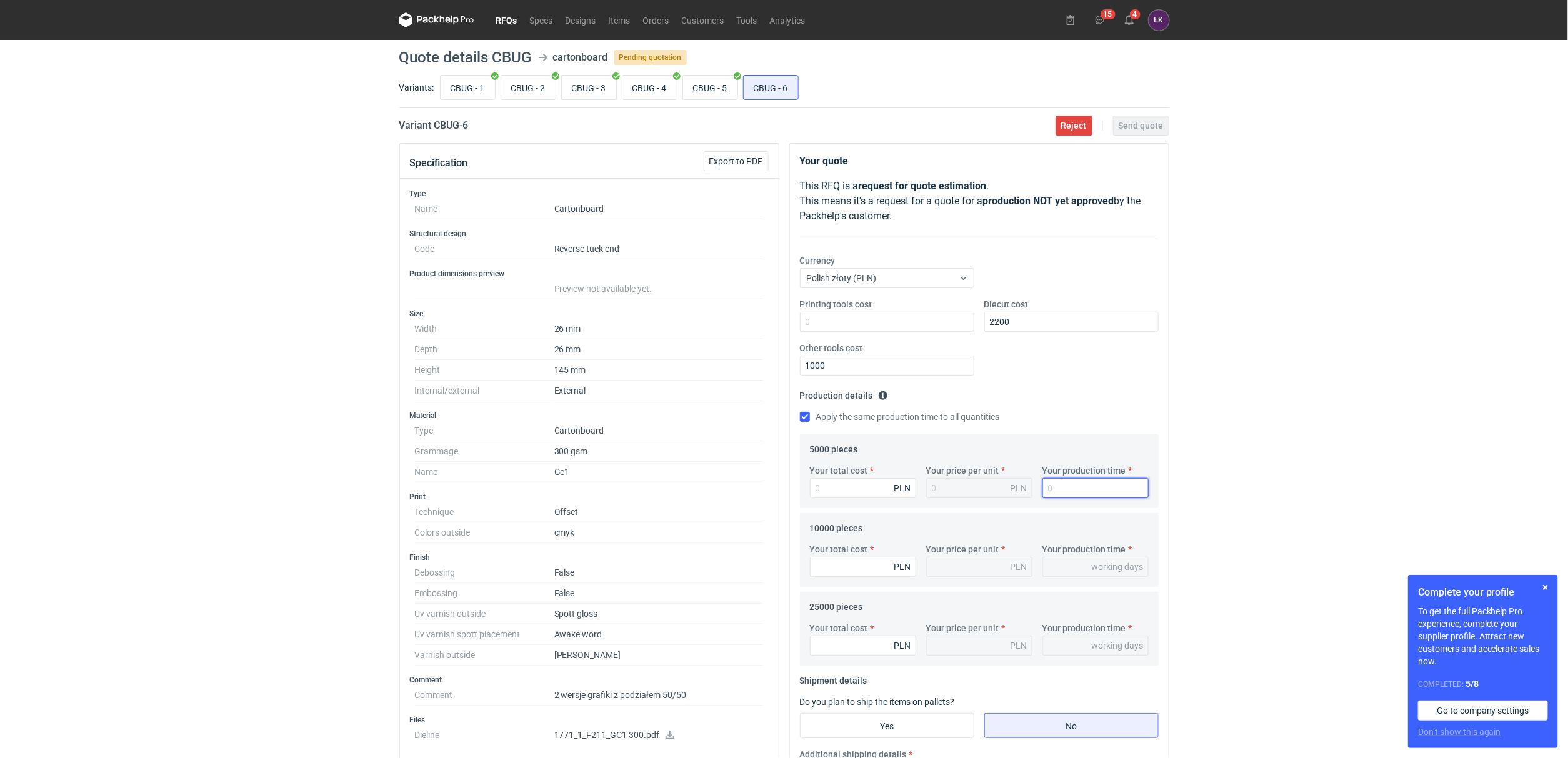
click at [1044, 495] on input "Your production time" at bounding box center [1095, 488] width 106 height 20
type input "1"
type input "15"
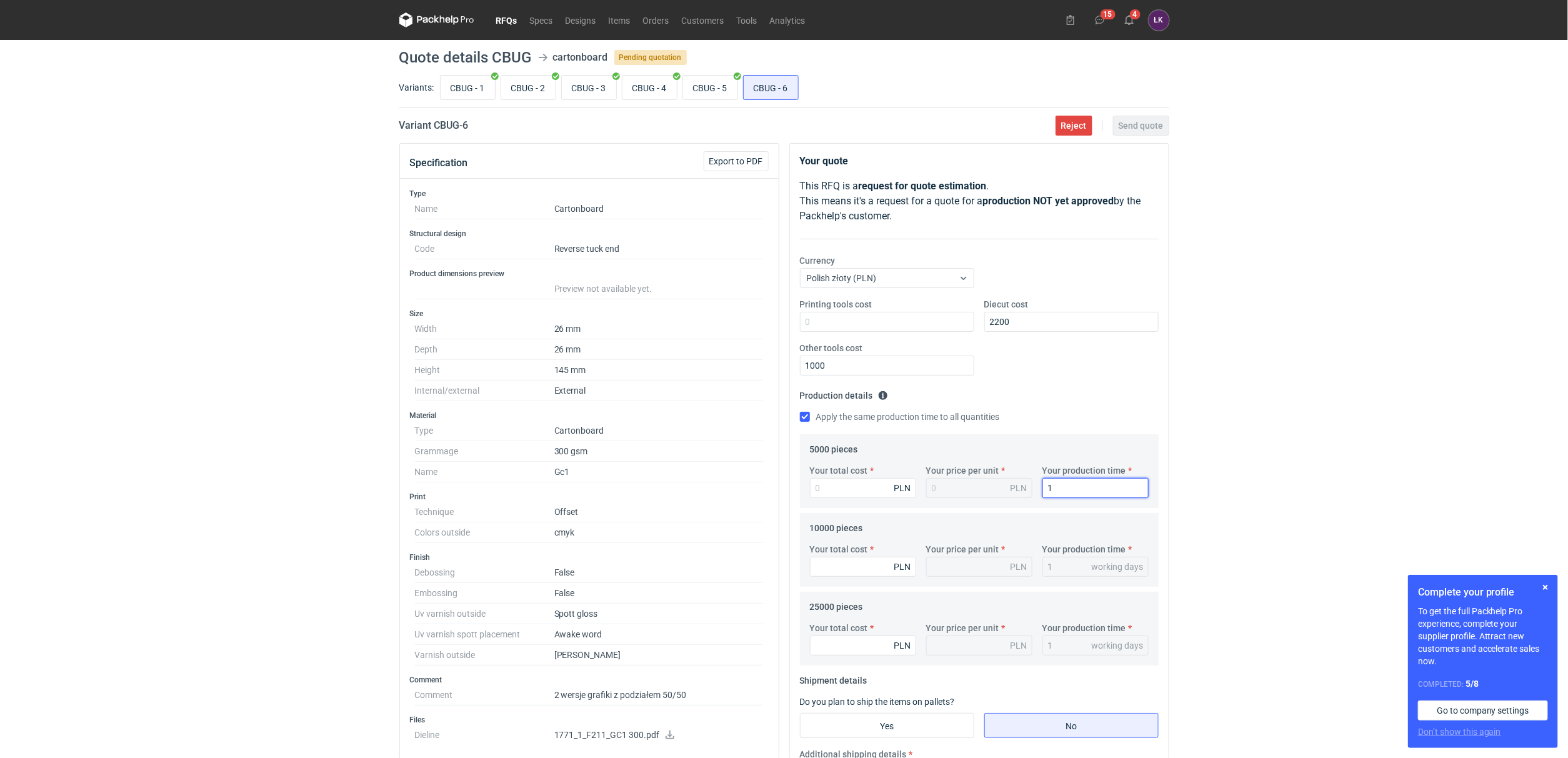
type input "15"
click at [1282, 474] on div "RFQs Specs Designs Items Orders Customers Tools Analytics 15 4 ŁK [PERSON_NAME]…" at bounding box center [784, 379] width 1568 height 758
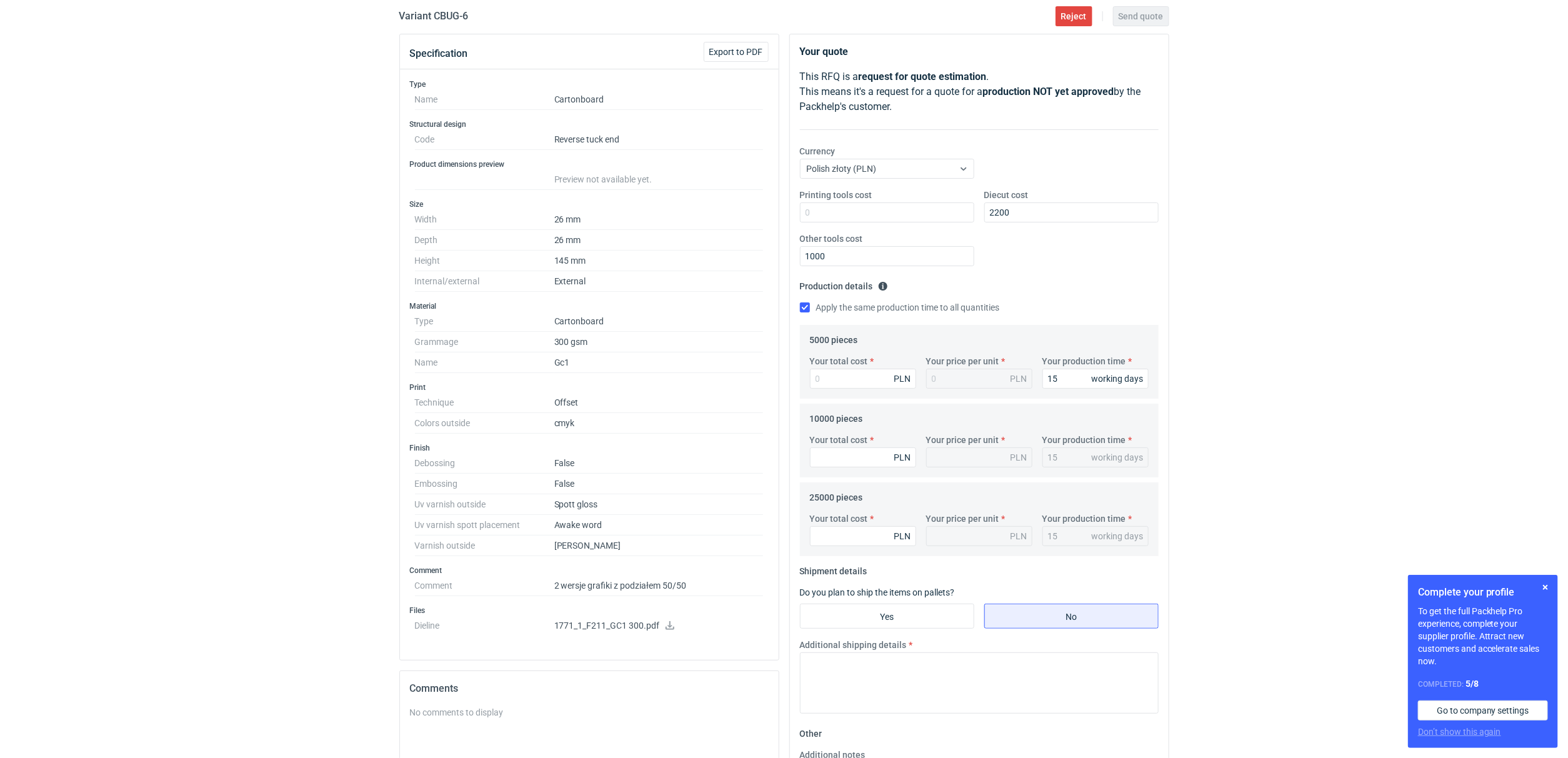
scroll to position [281, 0]
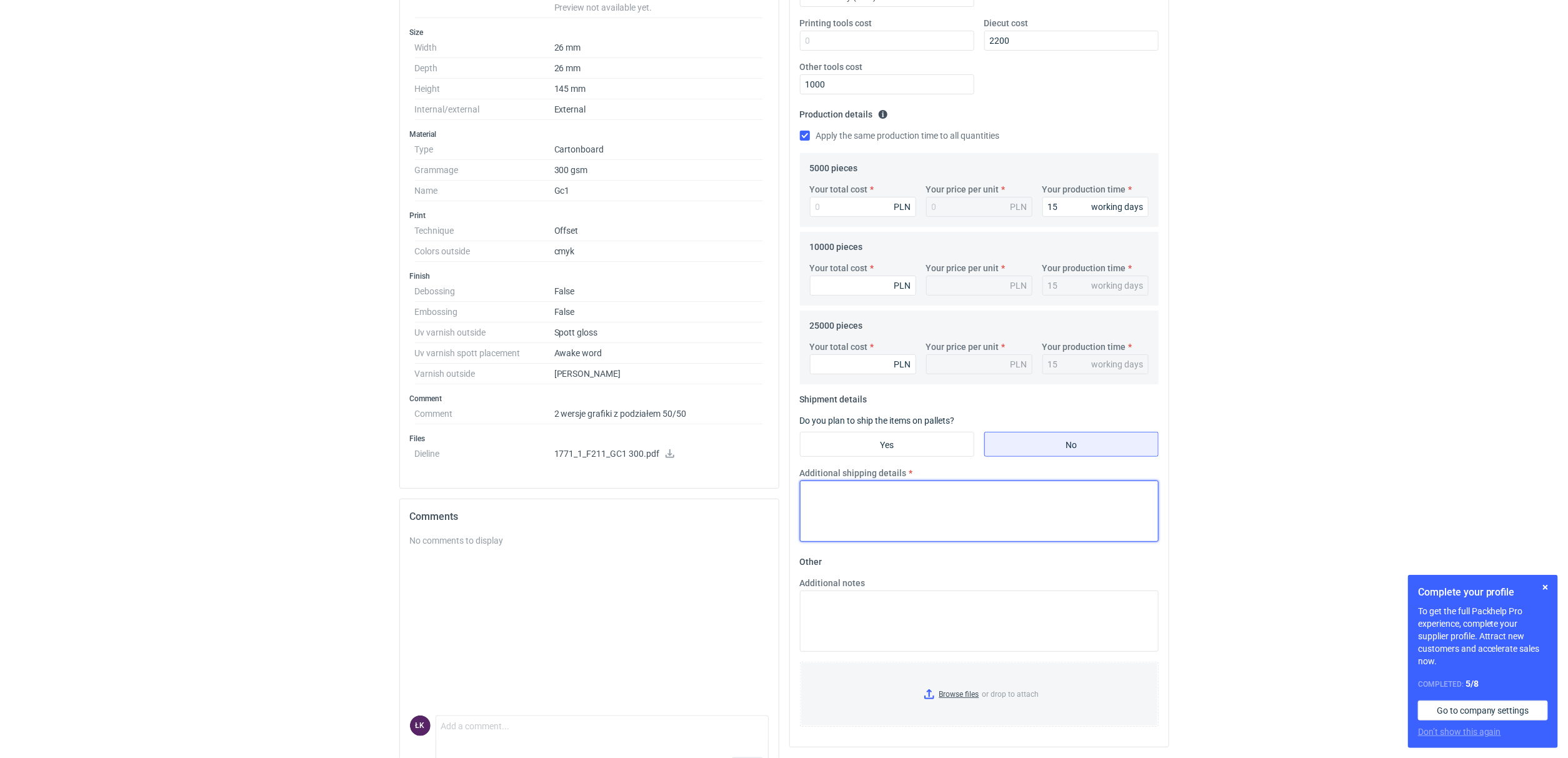
click at [898, 517] on textarea "Additional shipping details" at bounding box center [979, 512] width 359 height 61
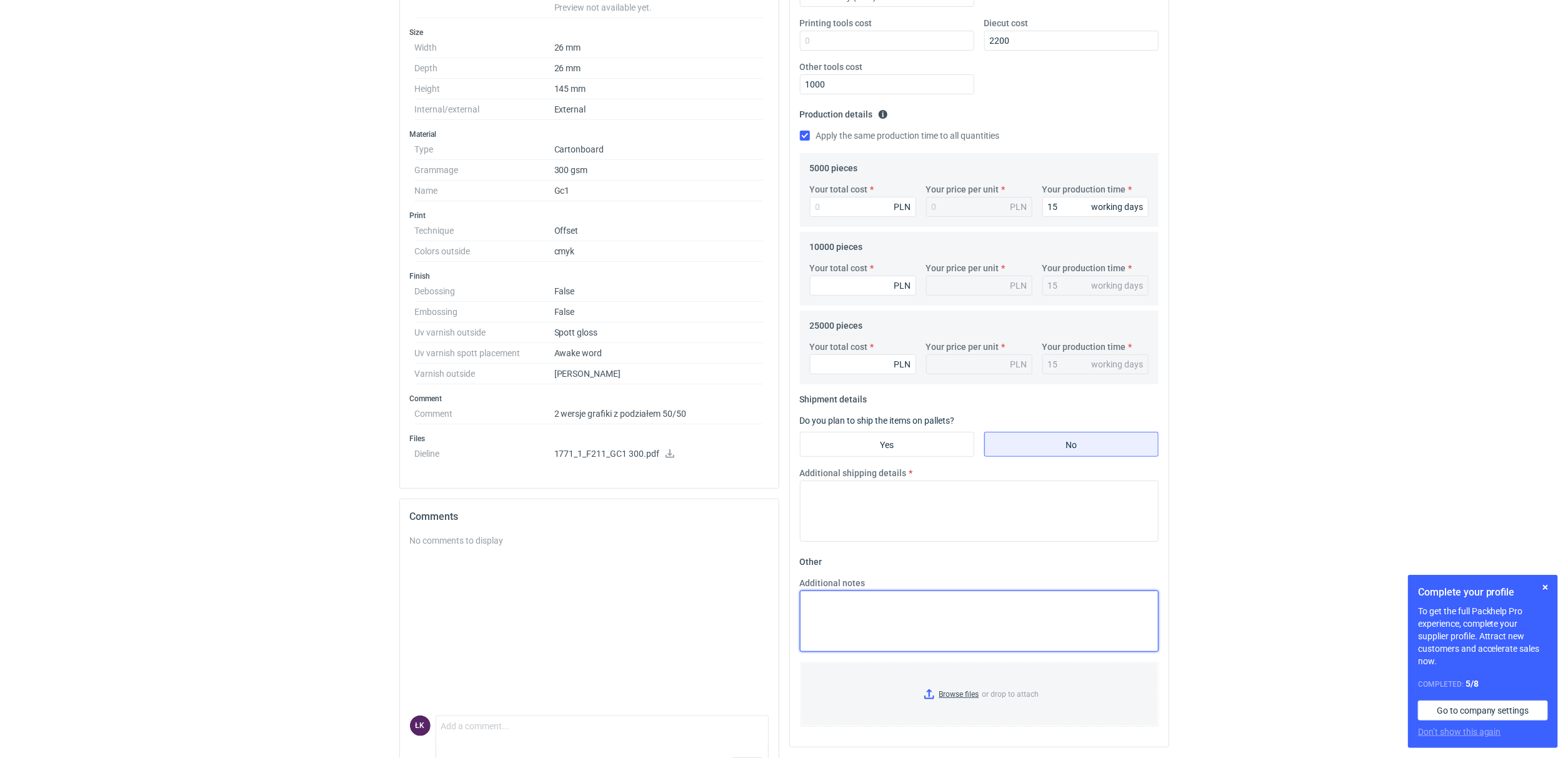
click at [849, 609] on textarea "Additional notes" at bounding box center [979, 622] width 359 height 61
paste textarea "*policzony został tylko jednen polimer - jesli maska z lakierem UV będzie różna…"
type textarea "*policzony został tylko jednen polimer - jesli maska z lakierem UV będzie różna…"
click at [1232, 477] on html "RFQs Specs Designs Items Orders Customers Tools Analytics 15 4 ŁK [PERSON_NAME]…" at bounding box center [784, 97] width 1568 height 758
click at [877, 442] on input "Yes" at bounding box center [887, 444] width 173 height 24
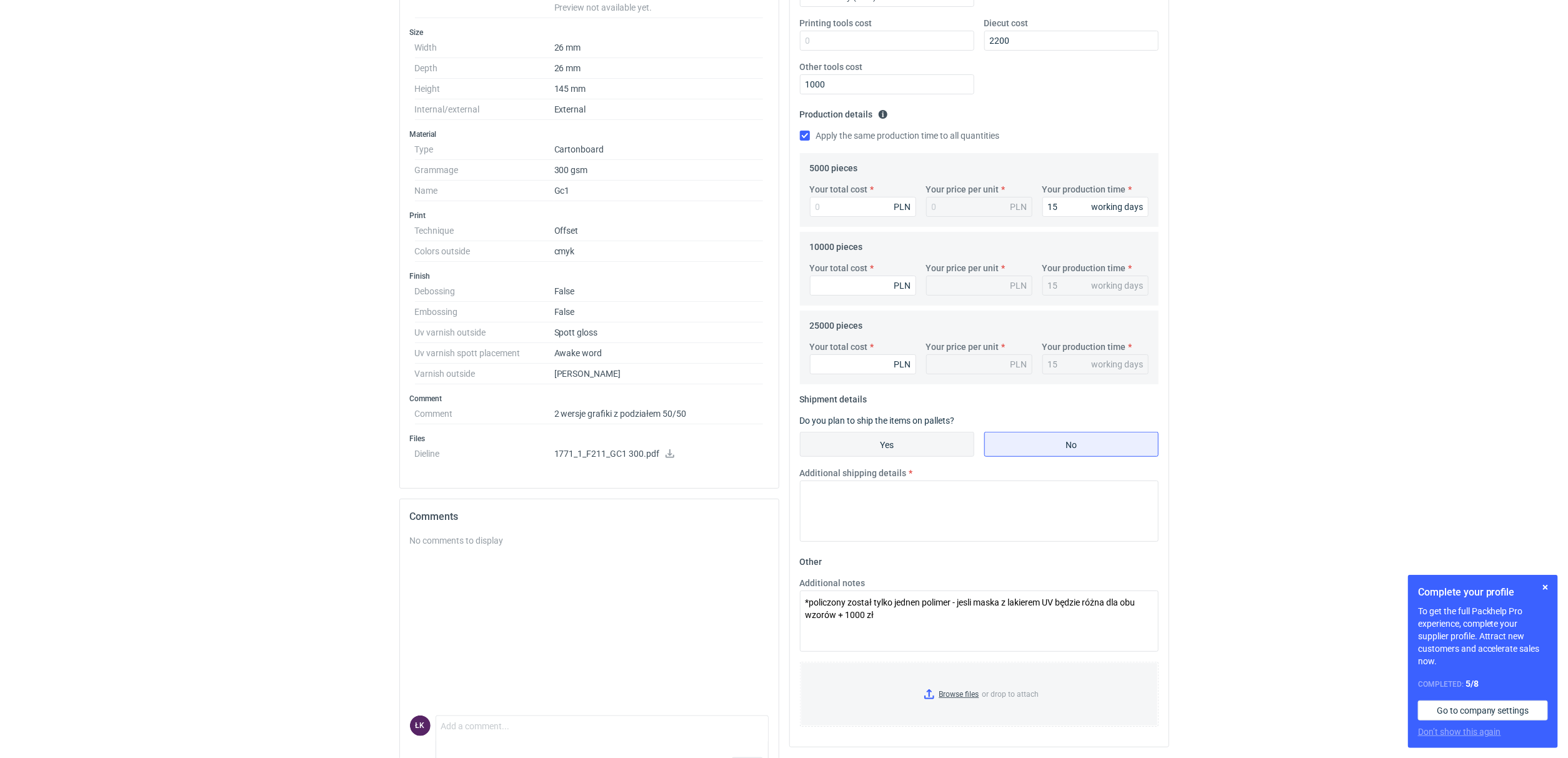
radio input "true"
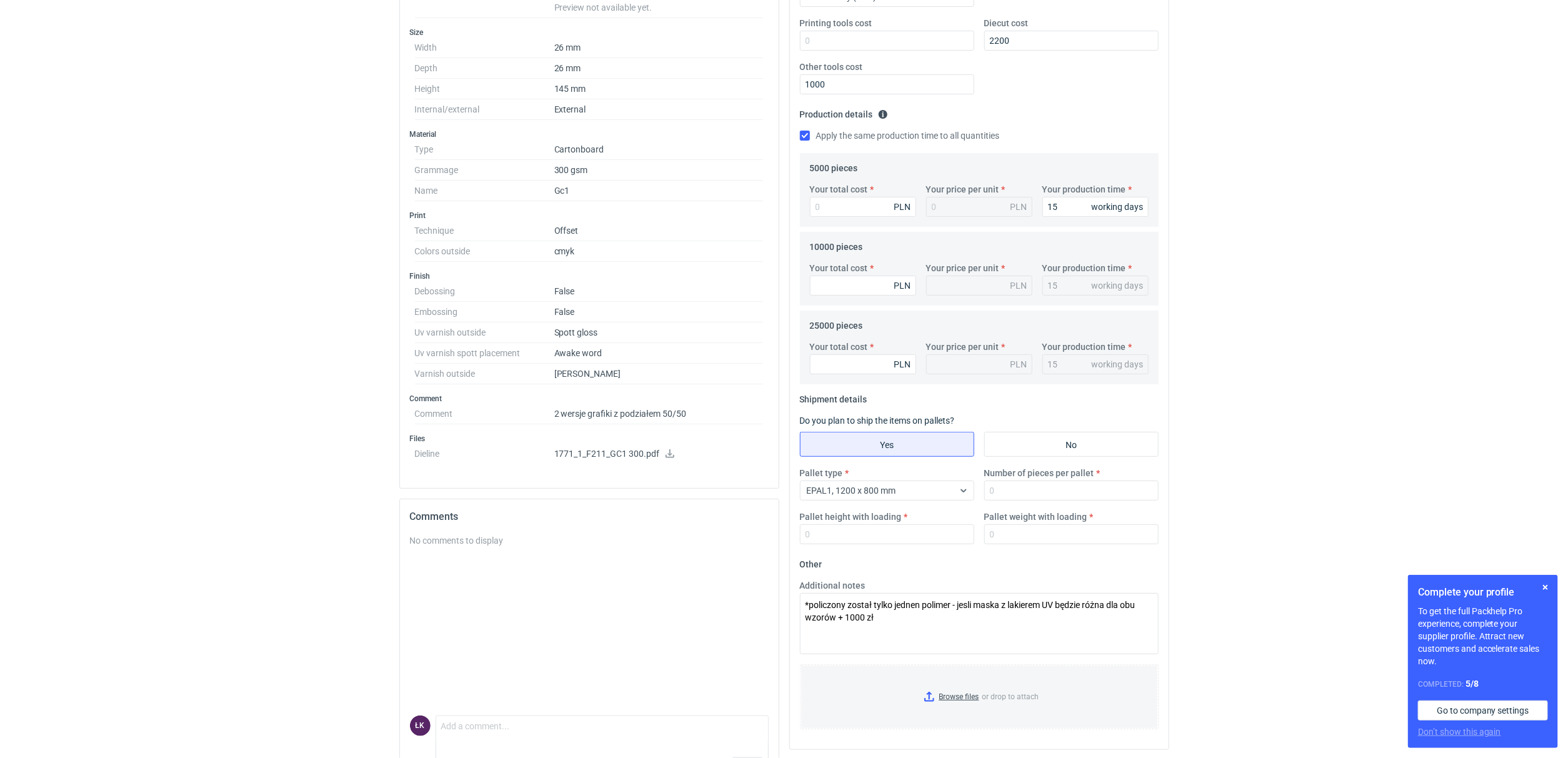
scroll to position [0, 0]
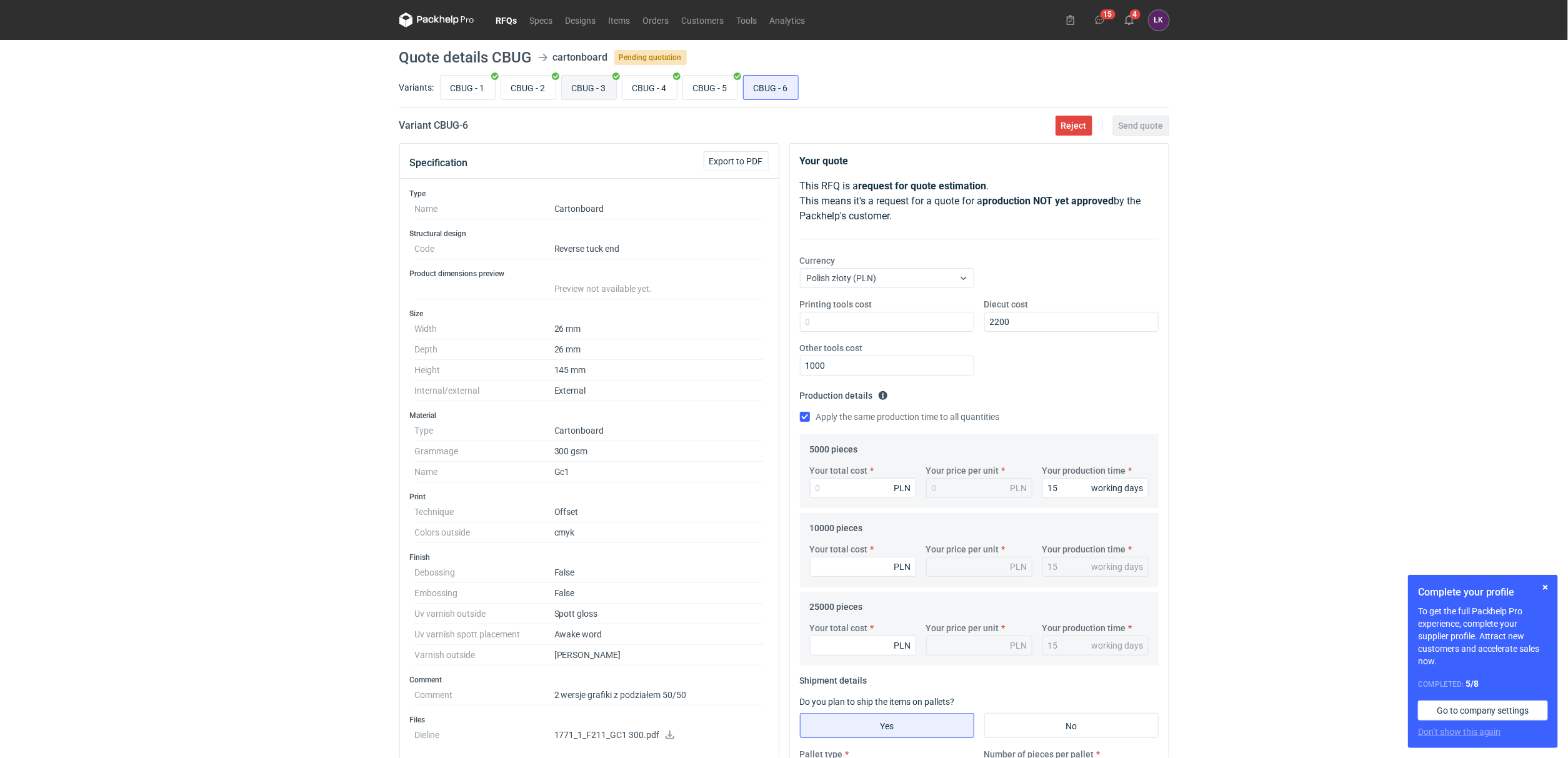
click at [591, 92] on input "CBUG - 3" at bounding box center [589, 87] width 54 height 24
radio input "true"
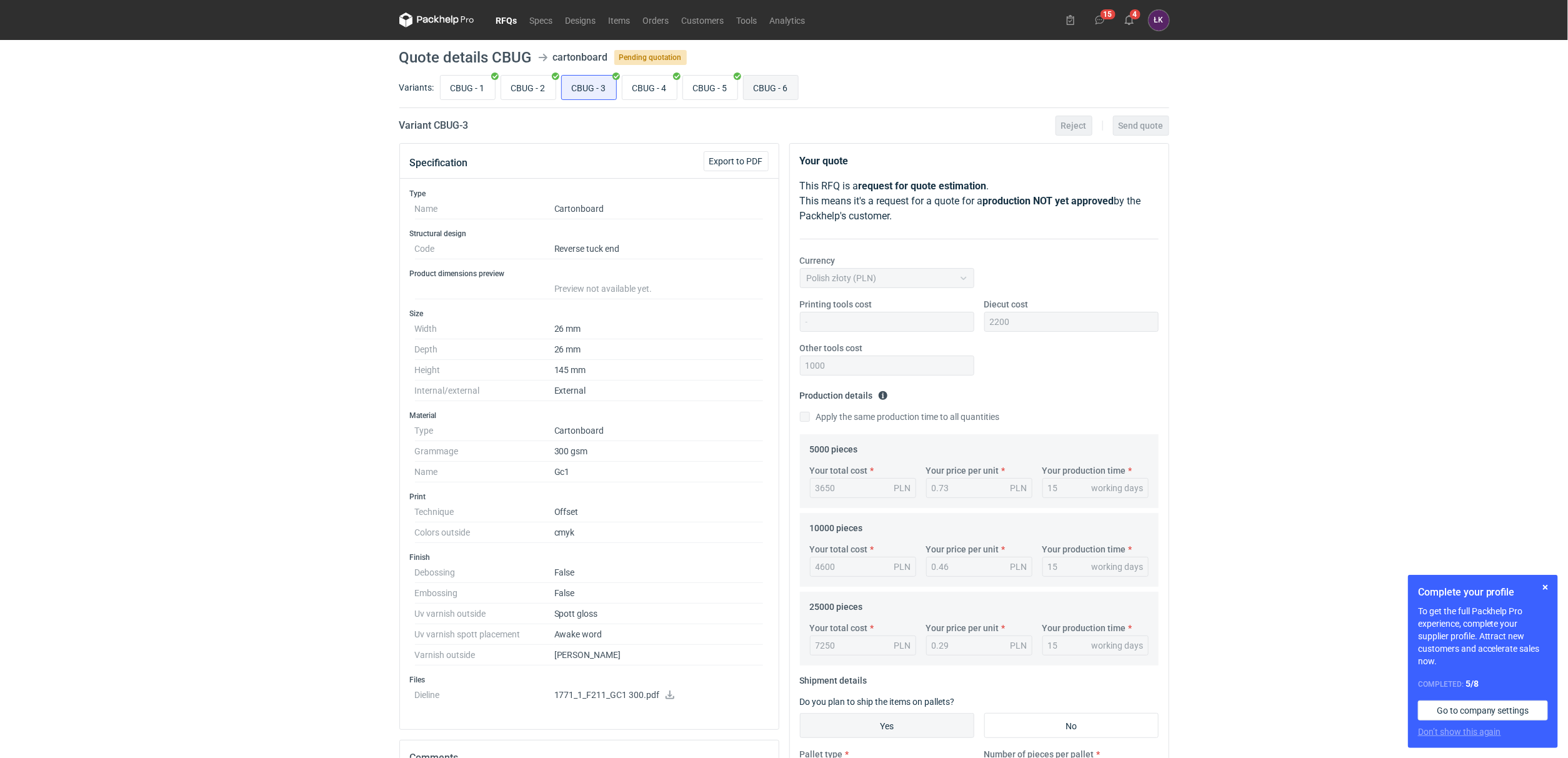
click at [766, 97] on input "CBUG - 6" at bounding box center [771, 87] width 54 height 24
radio input "true"
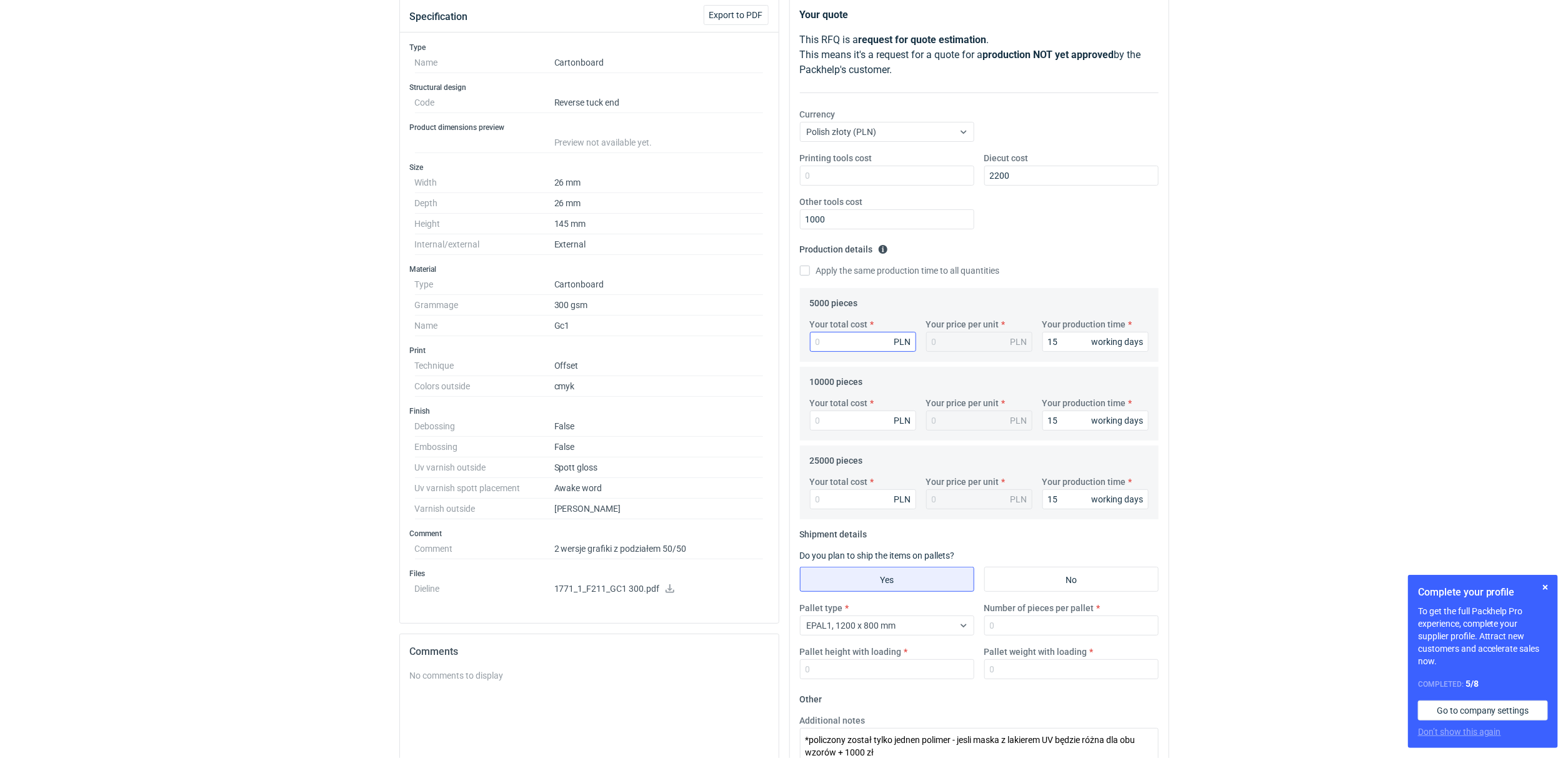
scroll to position [326, 0]
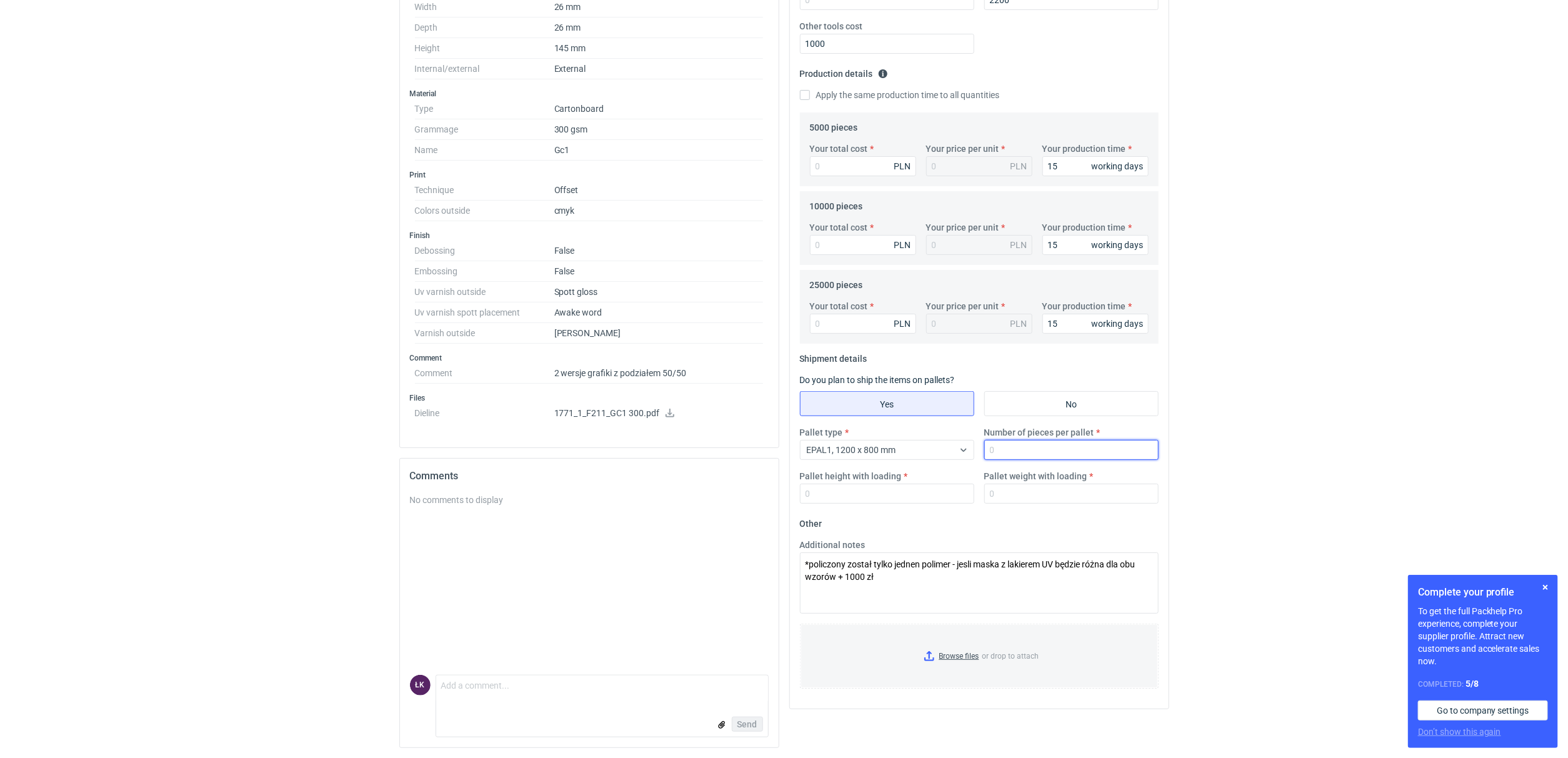
click at [1014, 444] on input "Number of pieces per pallet" at bounding box center [1072, 450] width 174 height 20
type input "25000"
click at [1017, 498] on input "Pallet weight with loading" at bounding box center [1072, 494] width 174 height 20
type input "250"
click at [952, 488] on input "Pallet height with loading" at bounding box center [887, 494] width 174 height 20
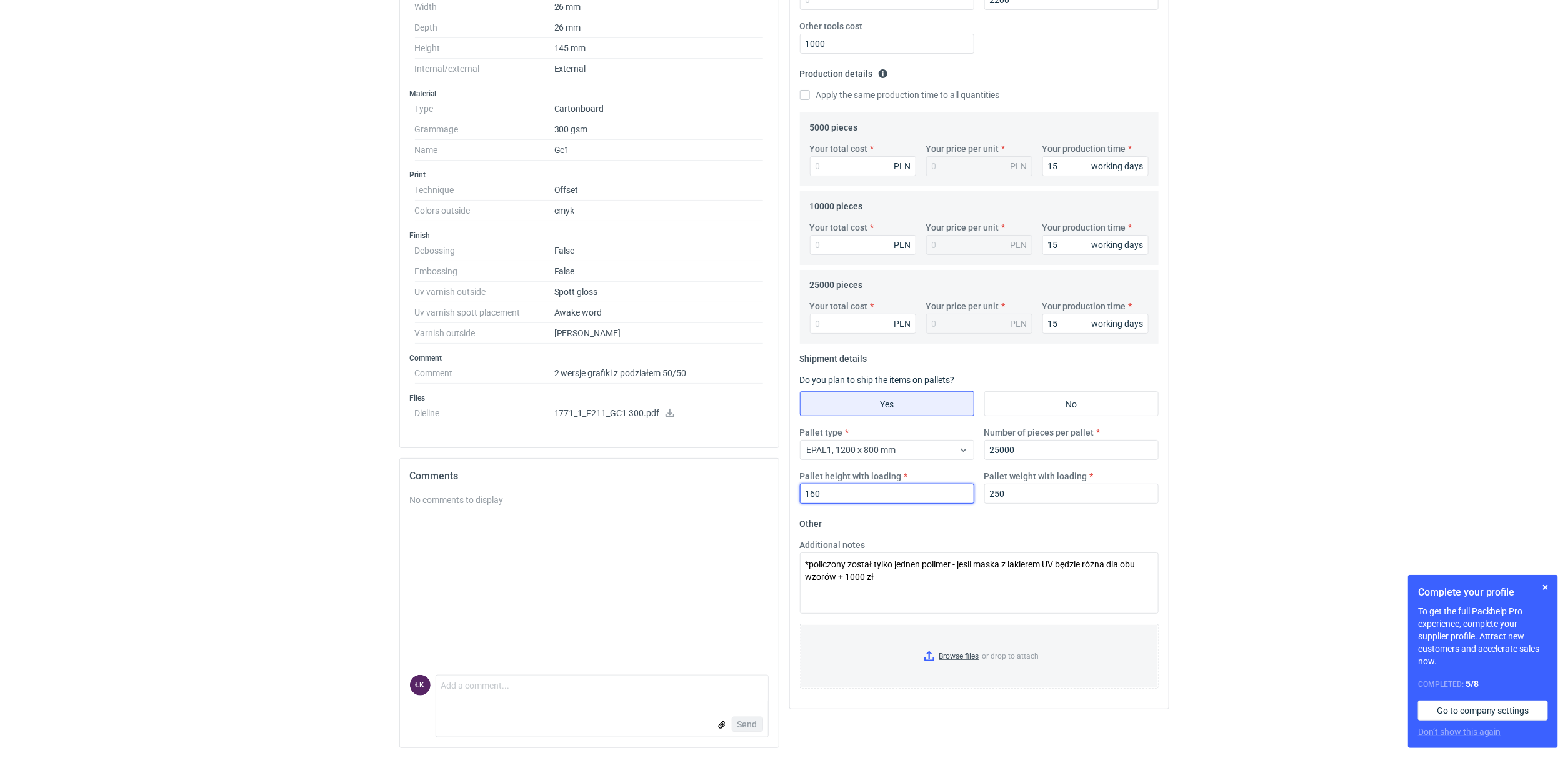
type input "160"
click at [1269, 384] on div "RFQs Specs Designs Items Orders Customers Tools Analytics 15 4 ŁK [PERSON_NAME]…" at bounding box center [784, 56] width 1568 height 758
click at [827, 166] on input "Your total cost" at bounding box center [863, 166] width 106 height 20
type input "466"
type input "0.09"
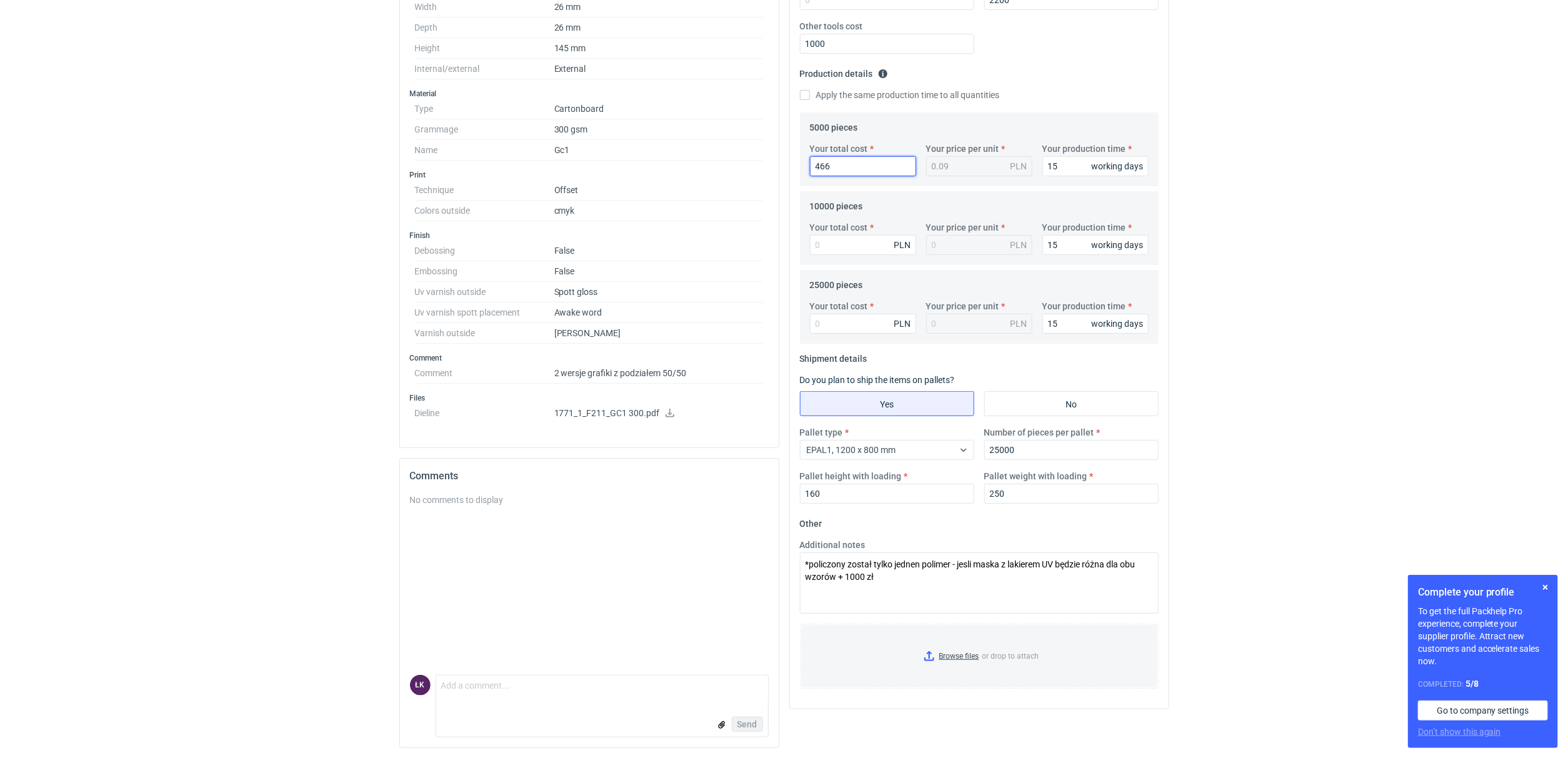
type input "4665"
type input "0.93"
type input "4665"
click at [839, 241] on input "Your total cost" at bounding box center [863, 245] width 106 height 20
type input "5650"
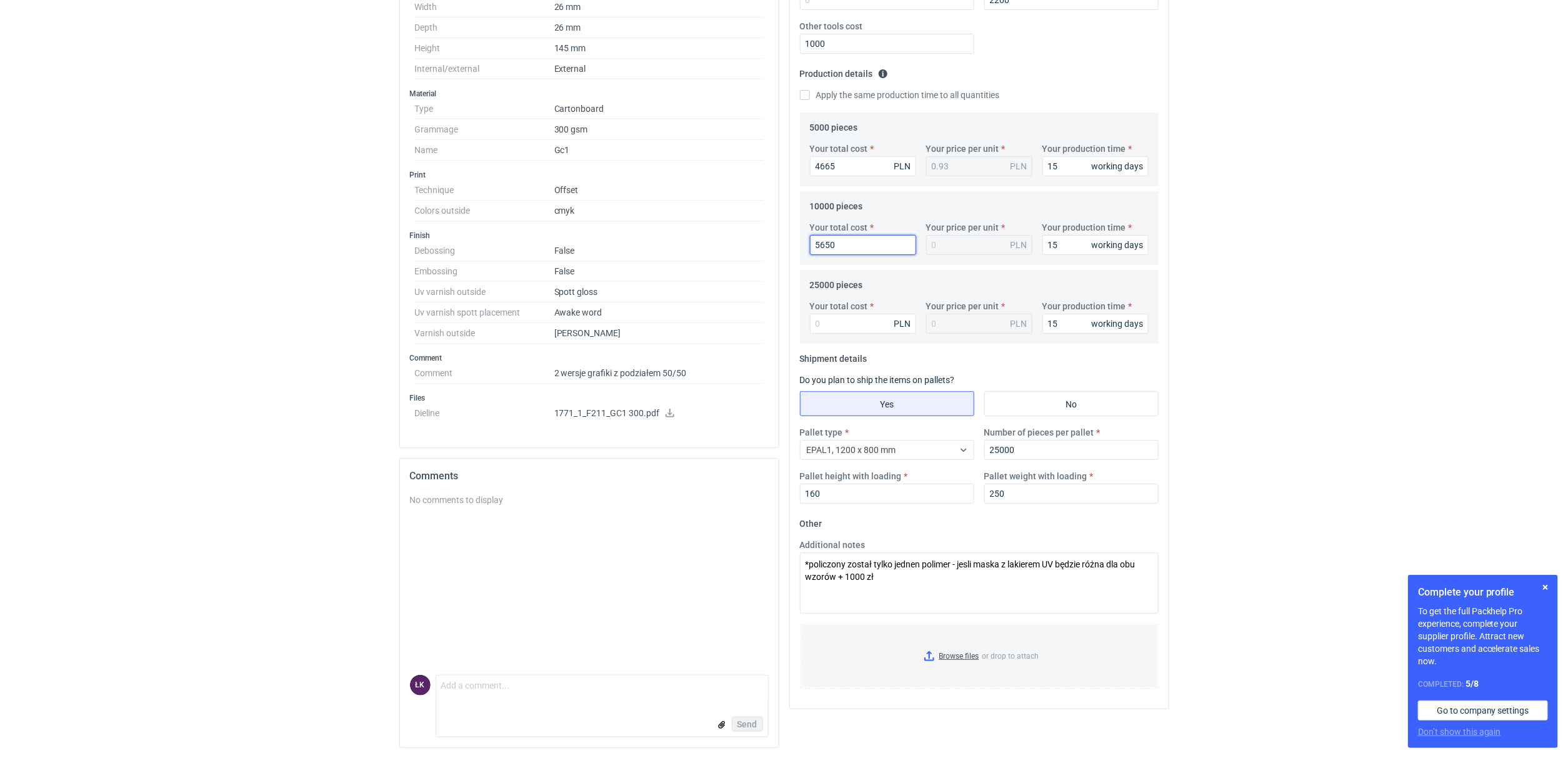
type input "0.56"
type input "5650"
click at [824, 334] on div "Your total cost PLN Your price per unit PLN Your production time 15 working days" at bounding box center [979, 321] width 349 height 44
click at [829, 326] on input "Your total cost" at bounding box center [863, 324] width 106 height 20
type input "7700"
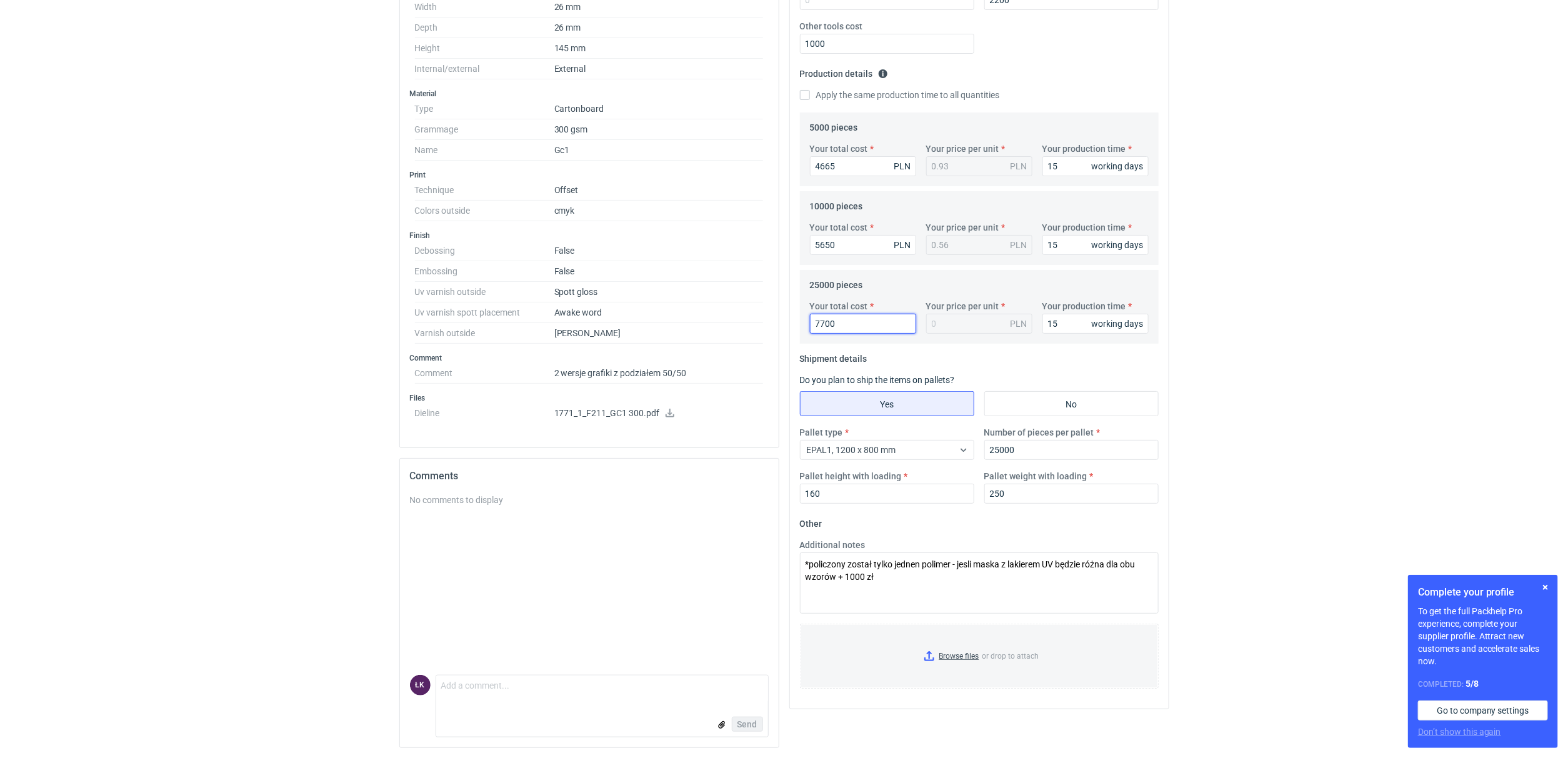
type input "0.31"
type input "7700"
click at [1241, 249] on div "RFQs Specs Designs Items Orders Customers Tools Analytics 15 4 ŁK [PERSON_NAME]…" at bounding box center [784, 56] width 1568 height 758
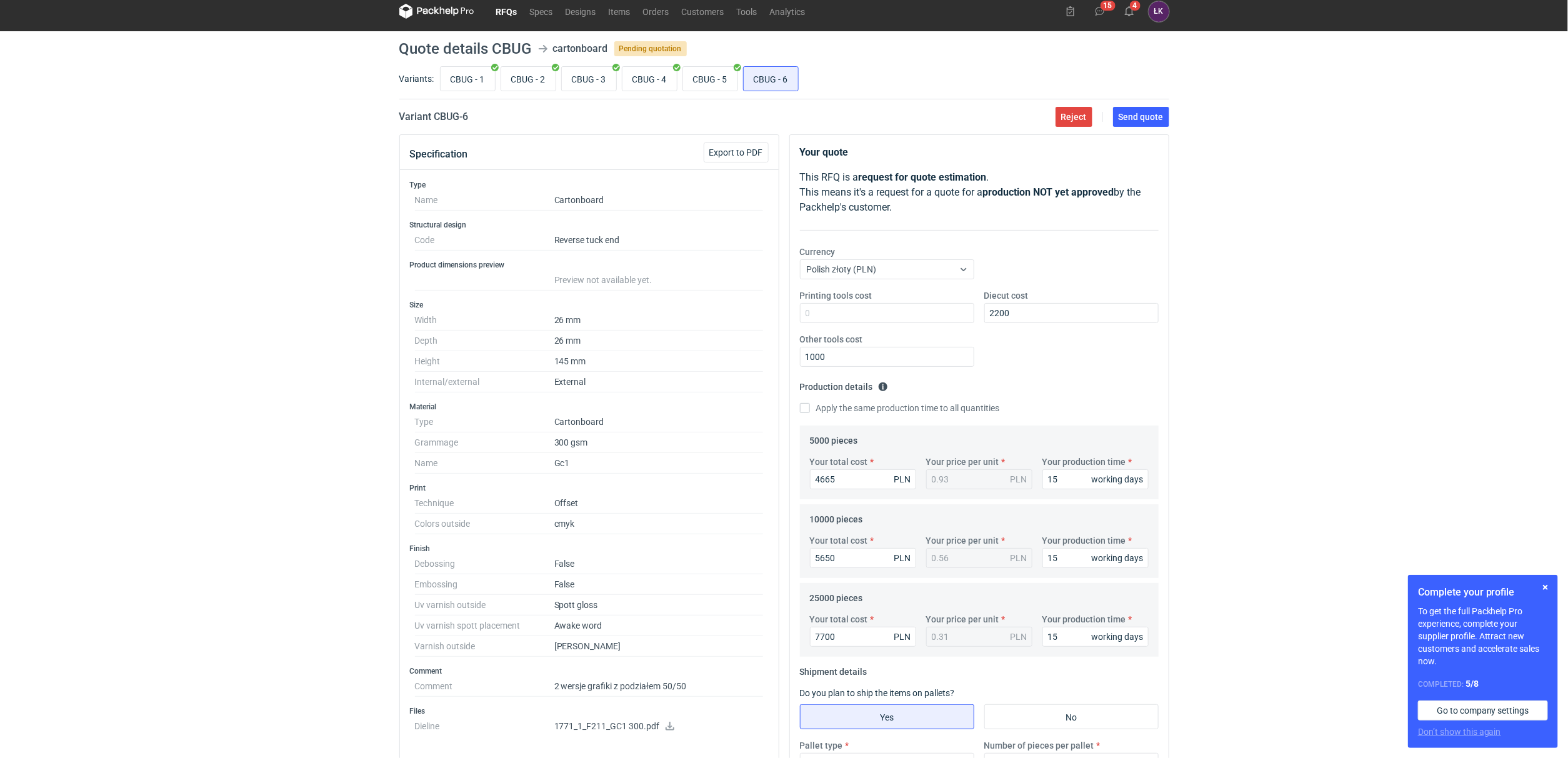
scroll to position [0, 0]
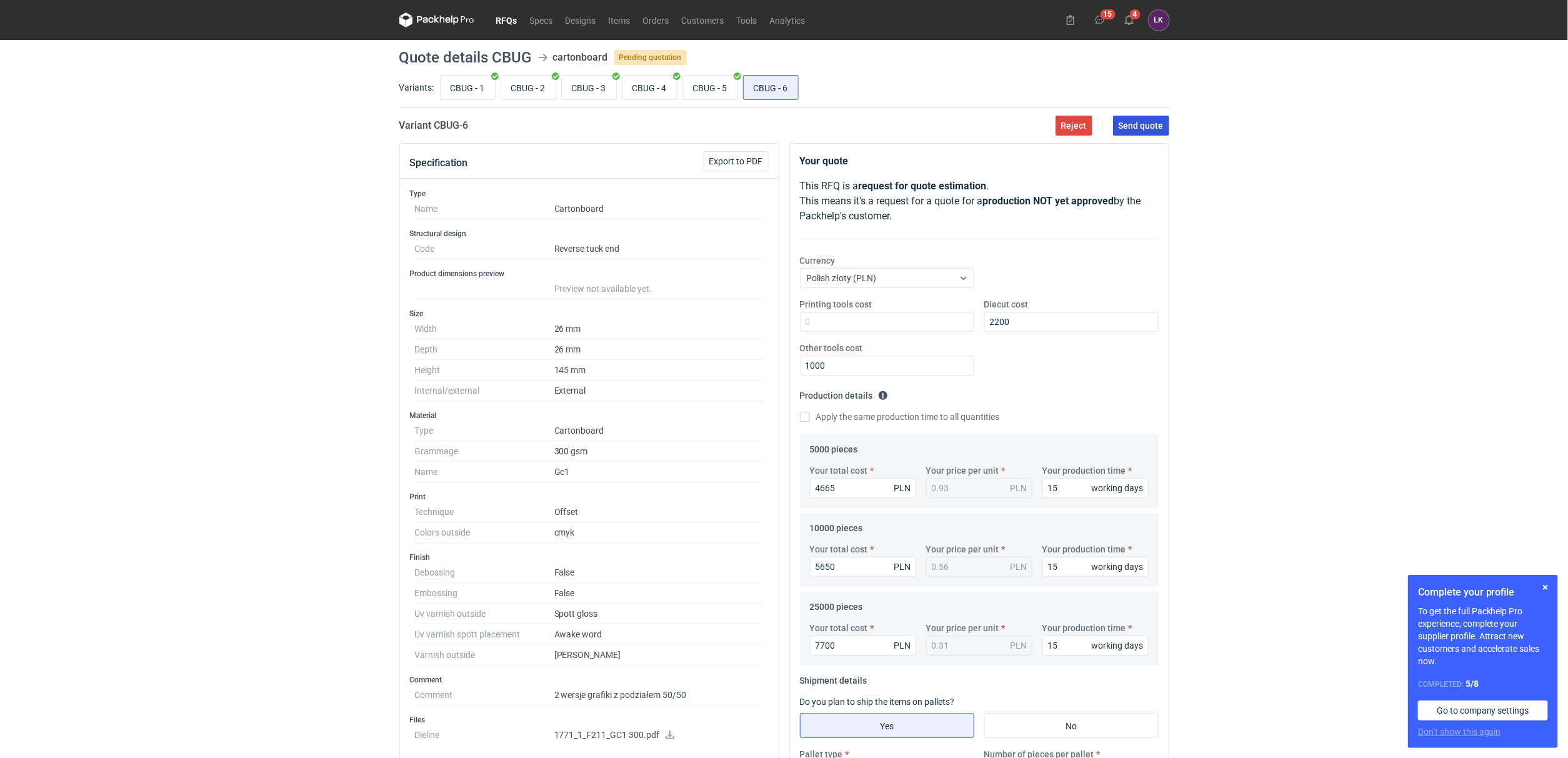
click at [1142, 127] on span "Send quote" at bounding box center [1141, 126] width 45 height 9
click at [306, 349] on div "RFQs Specs Designs Items Orders Customers Tools Analytics 15 4 ŁK [PERSON_NAME]…" at bounding box center [784, 379] width 1568 height 758
click at [676, 21] on link "Customers" at bounding box center [703, 19] width 55 height 15
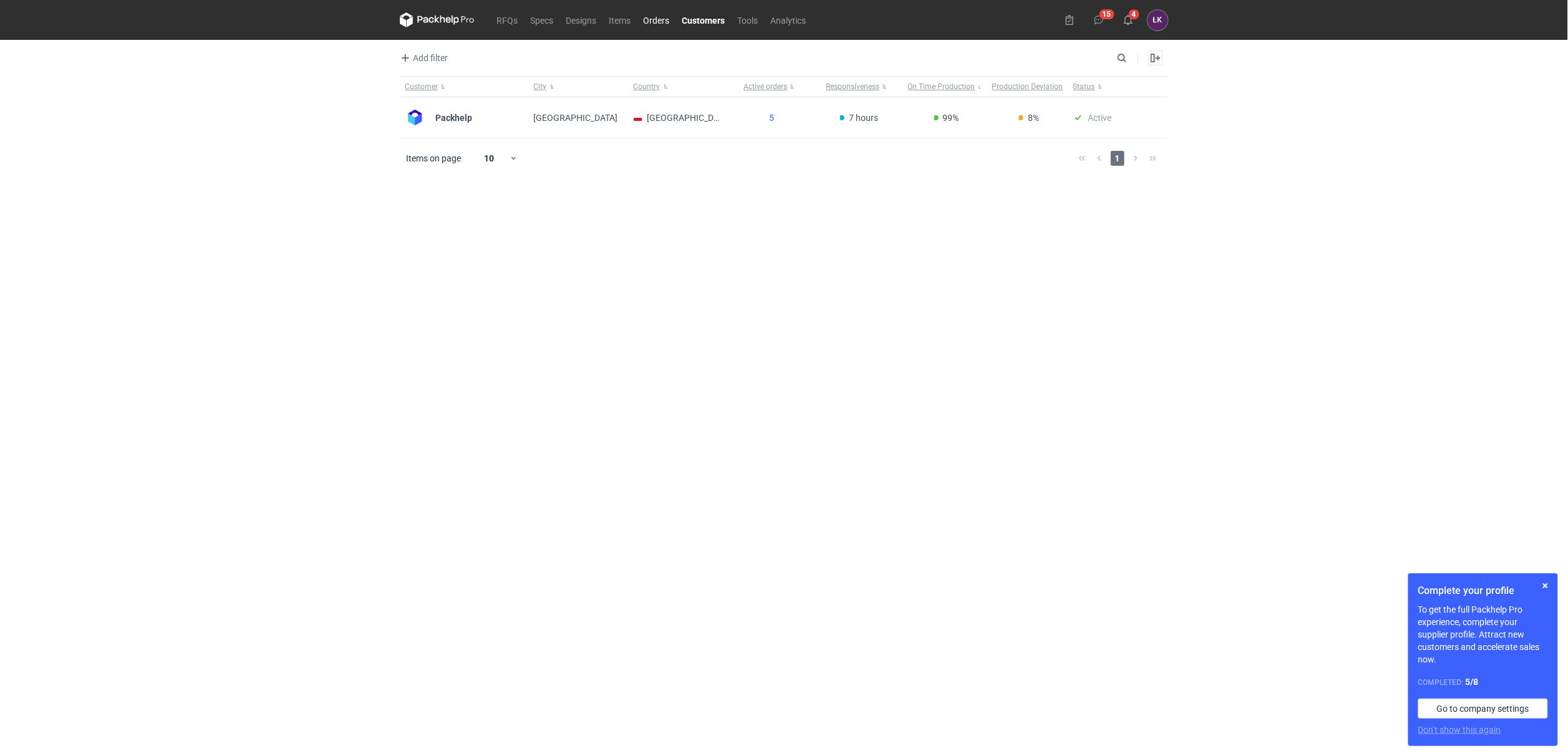
click at [667, 21] on link "Orders" at bounding box center [656, 19] width 38 height 15
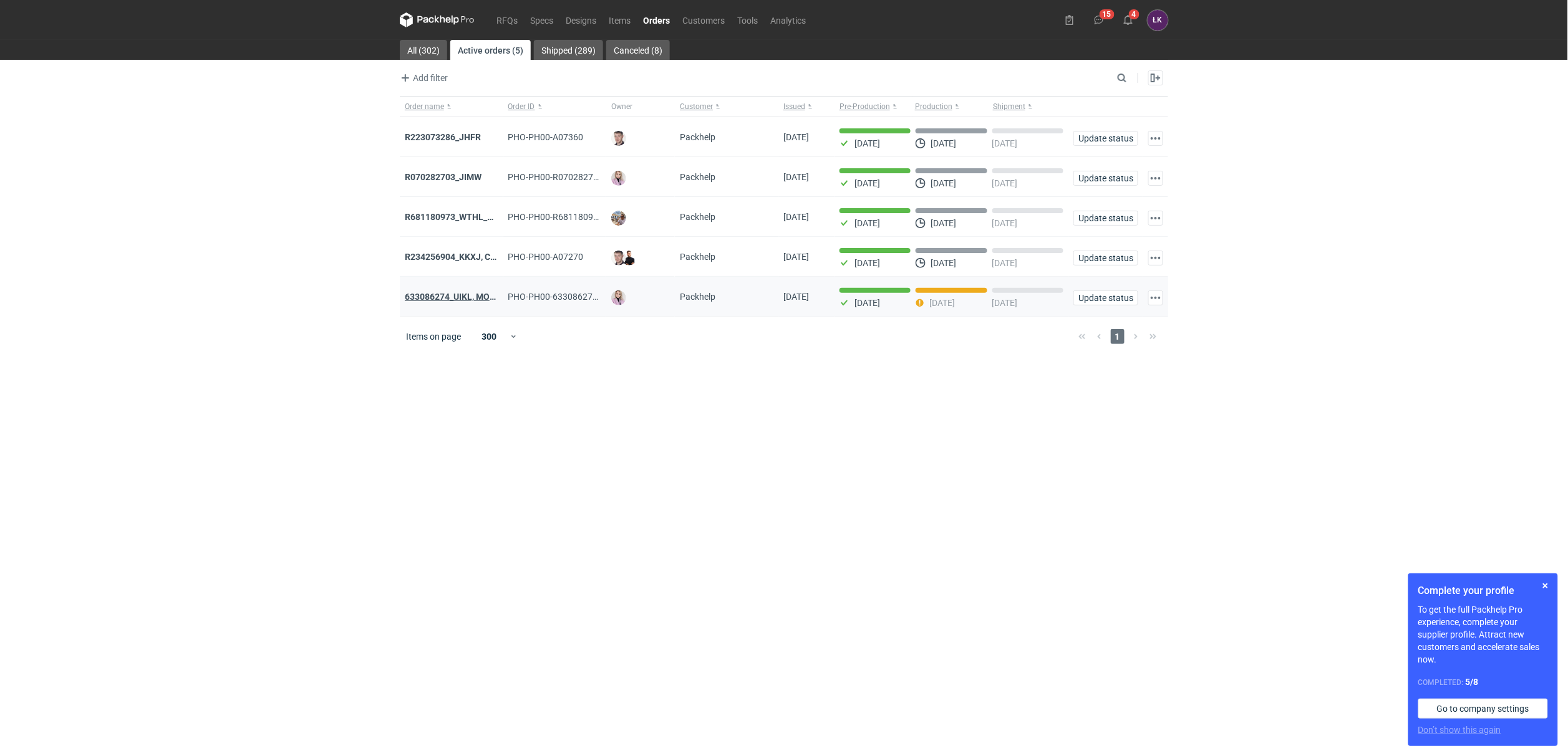
click at [470, 301] on strong "633086274_UIKL, MOEG" at bounding box center [453, 296] width 96 height 10
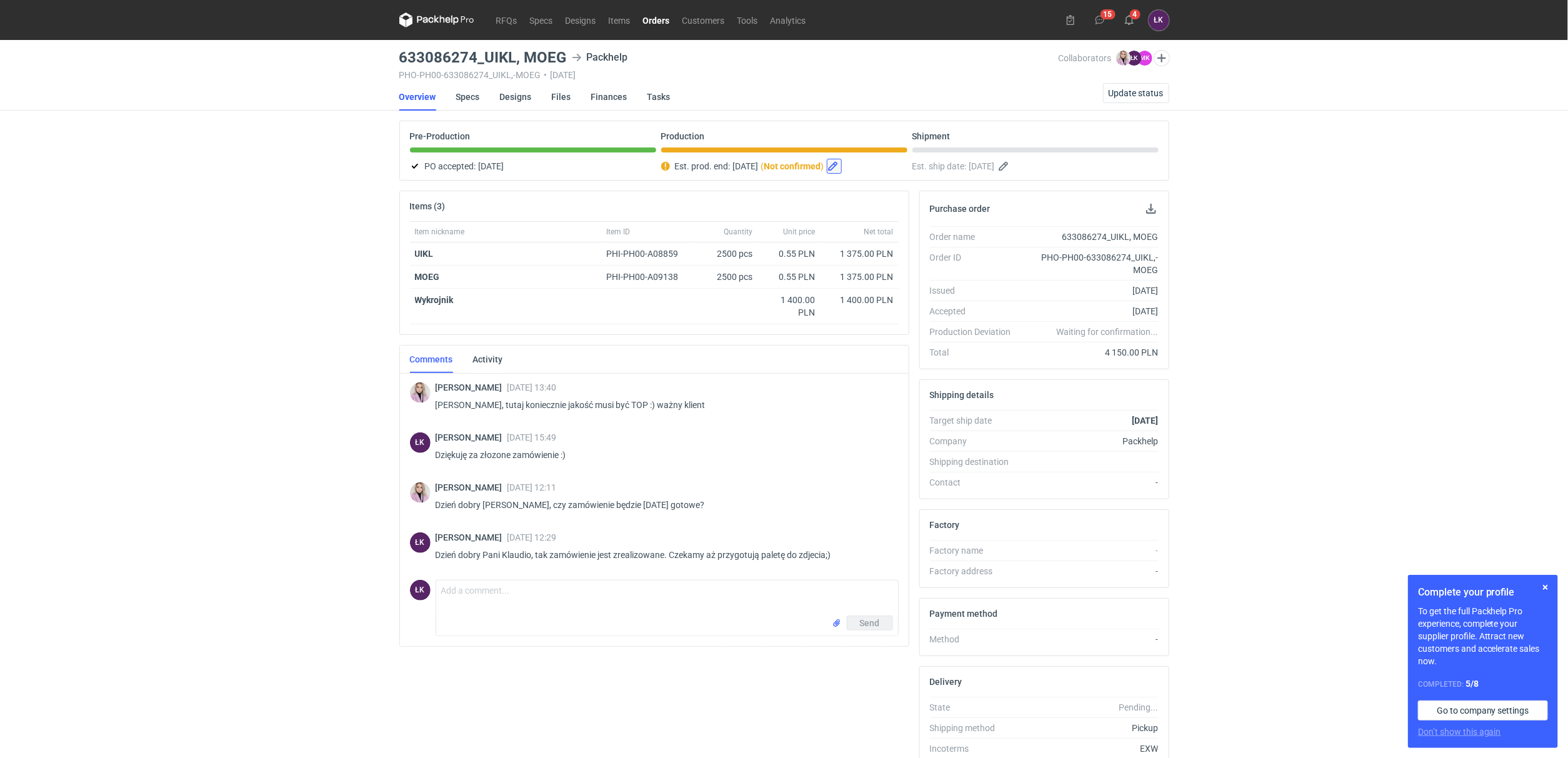
click at [842, 167] on button "button" at bounding box center [834, 166] width 15 height 15
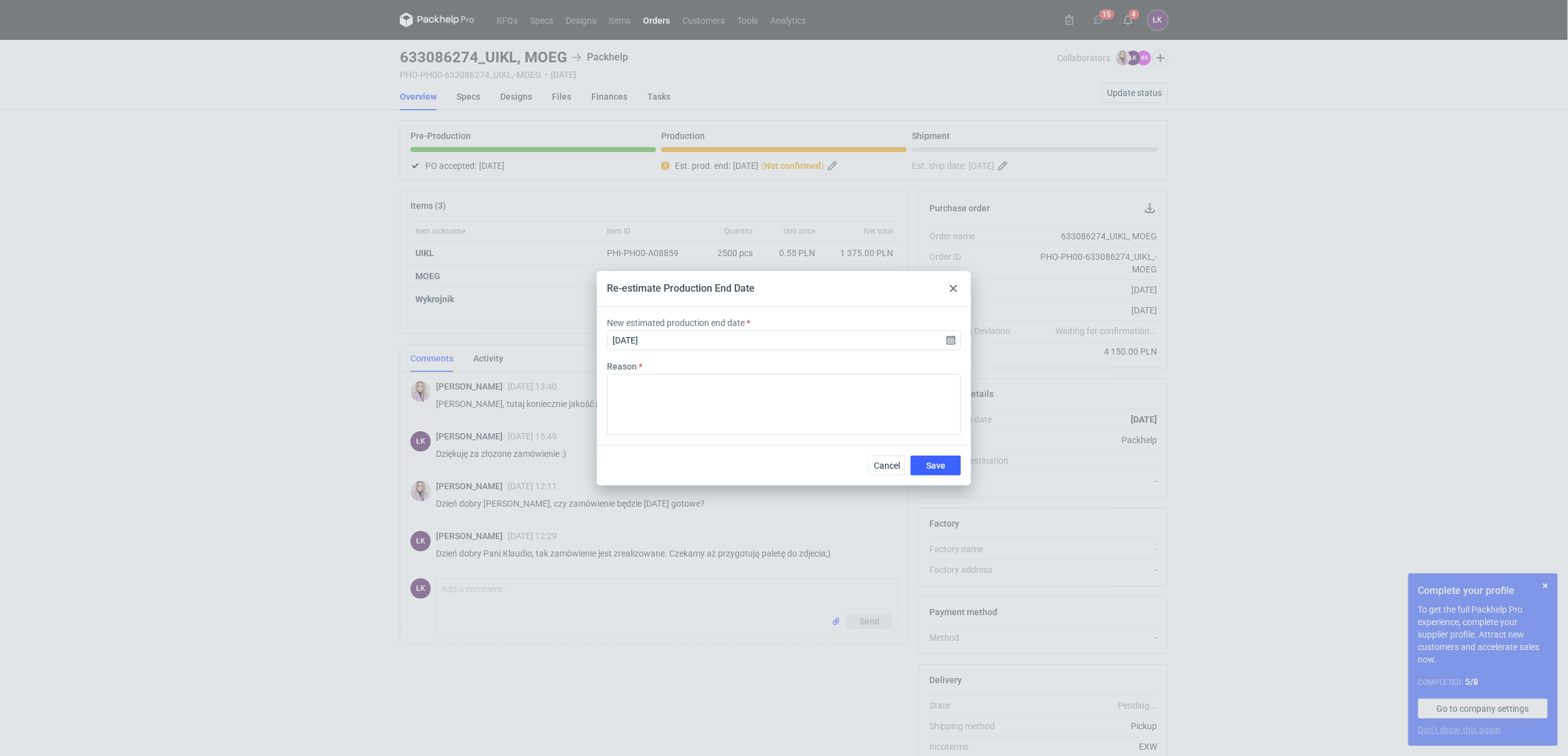
click at [954, 291] on icon at bounding box center [953, 289] width 7 height 7
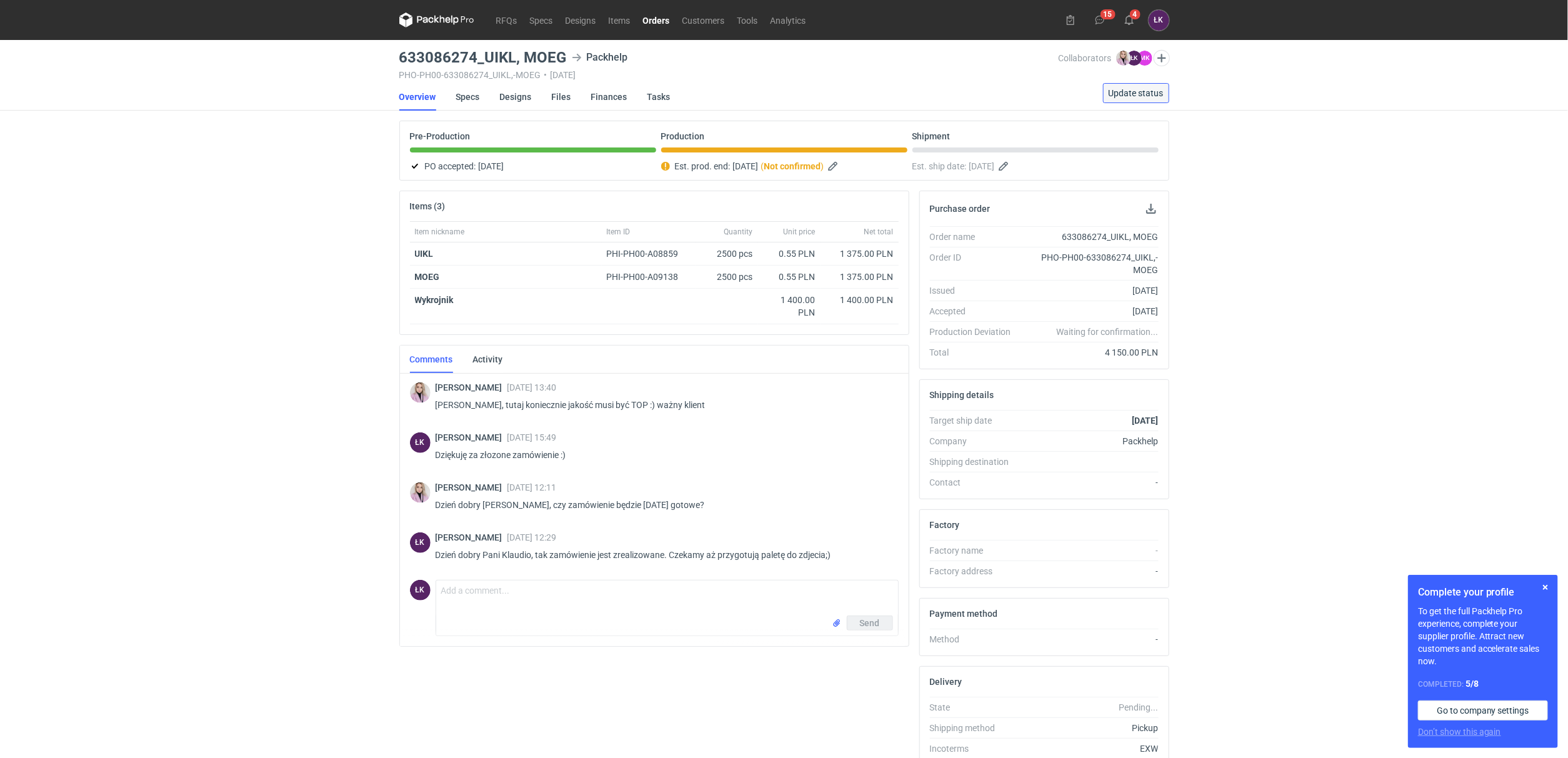
click at [1148, 96] on span "Update status" at bounding box center [1136, 93] width 55 height 9
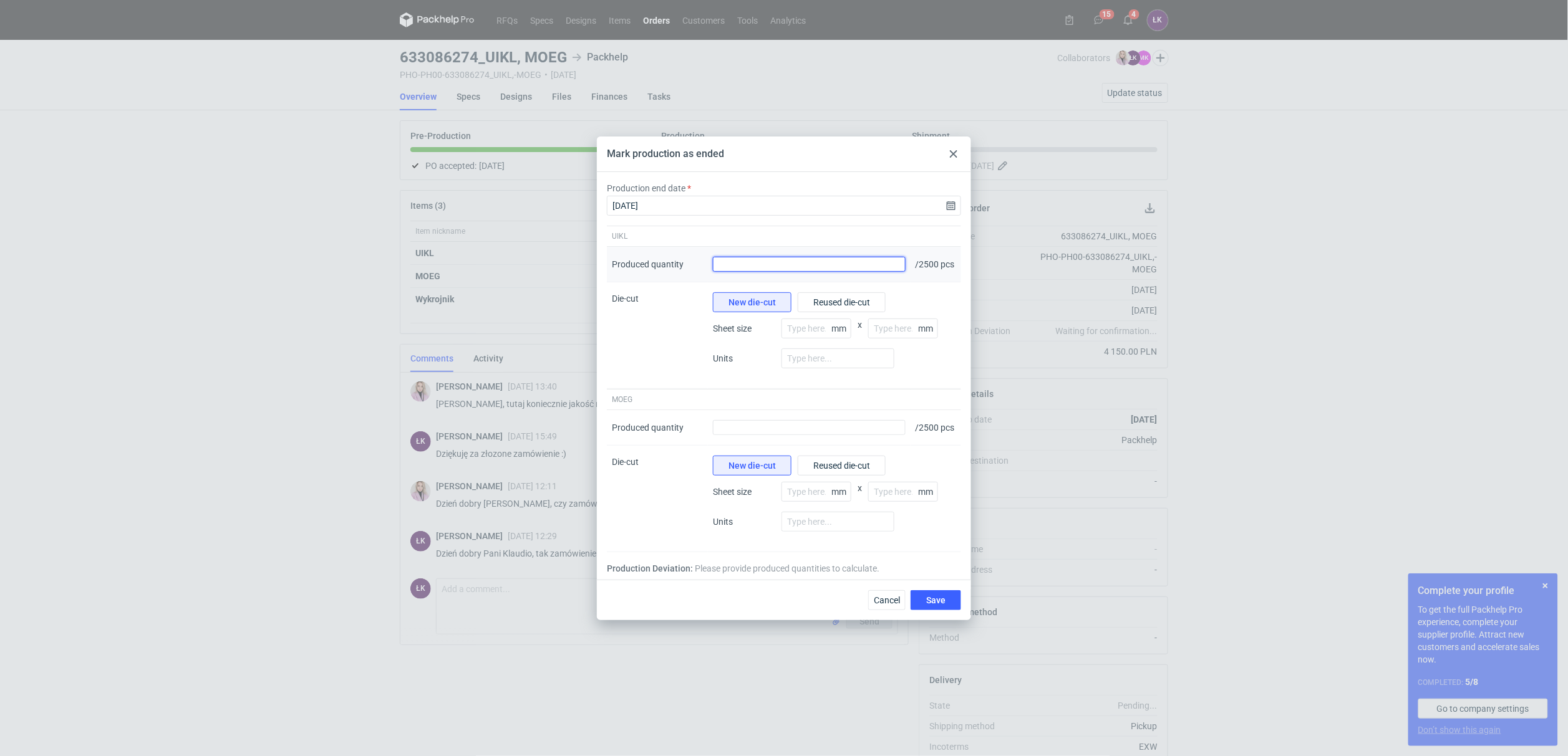
click at [755, 265] on input "Produced quantity" at bounding box center [809, 264] width 192 height 15
type input "2625"
click at [760, 428] on input "Produced quantity" at bounding box center [809, 428] width 192 height 15
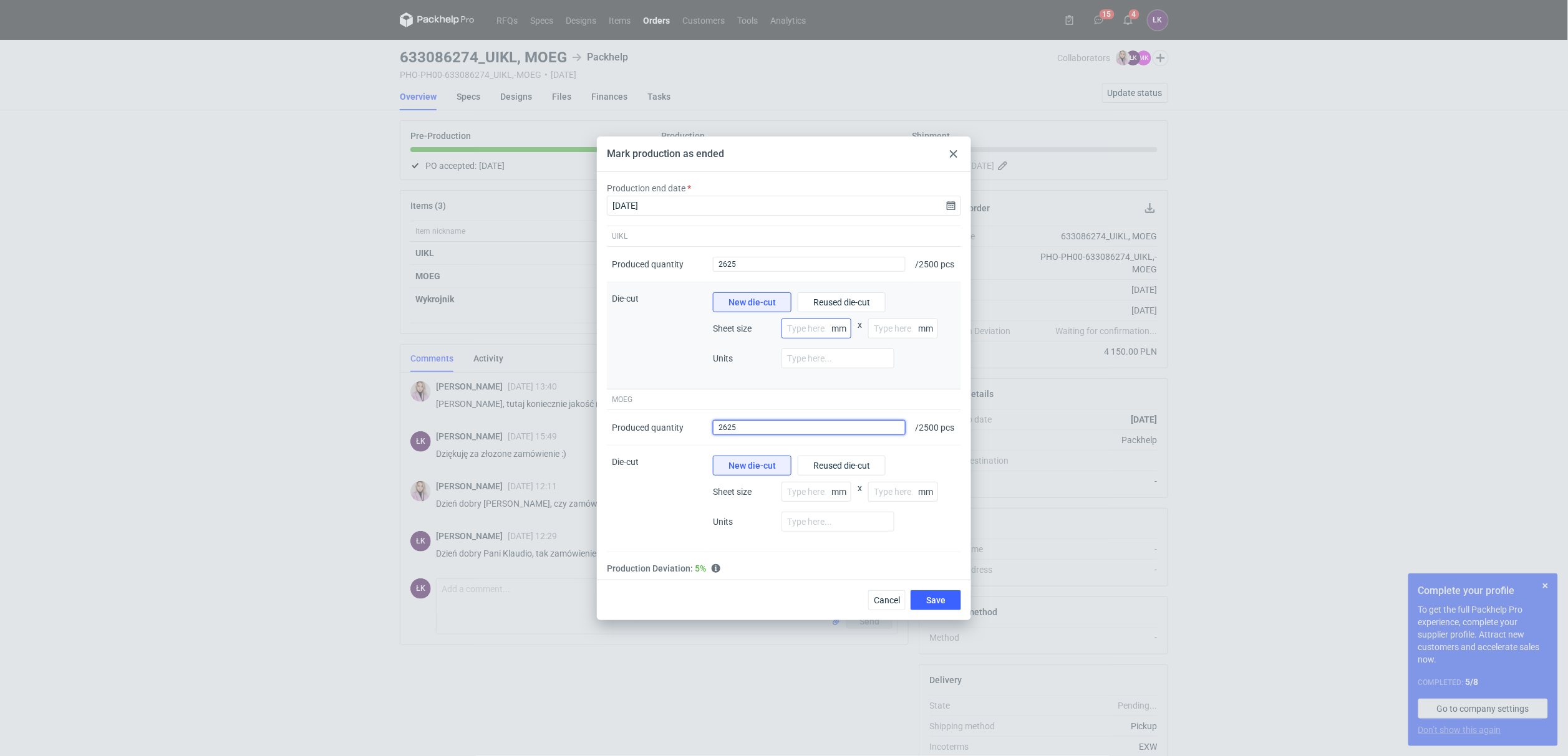
type input "2625"
click at [805, 333] on input "number" at bounding box center [816, 328] width 70 height 20
type input "50"
click at [906, 331] on input "number" at bounding box center [903, 328] width 70 height 20
type input "0"
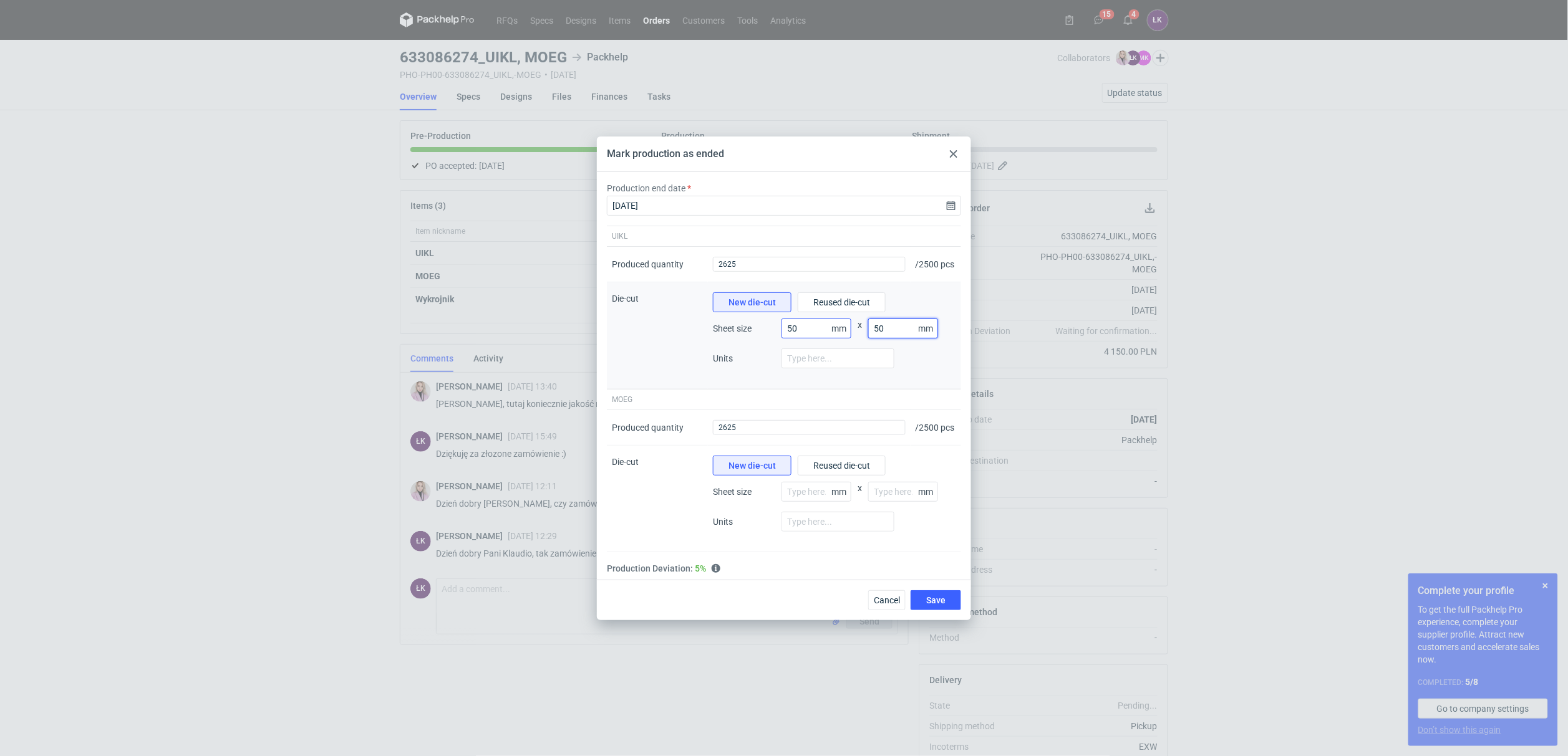
type input "50"
click at [804, 332] on input "50" at bounding box center [816, 328] width 70 height 20
type input "500"
click at [902, 330] on input "50" at bounding box center [903, 328] width 70 height 20
type input "500"
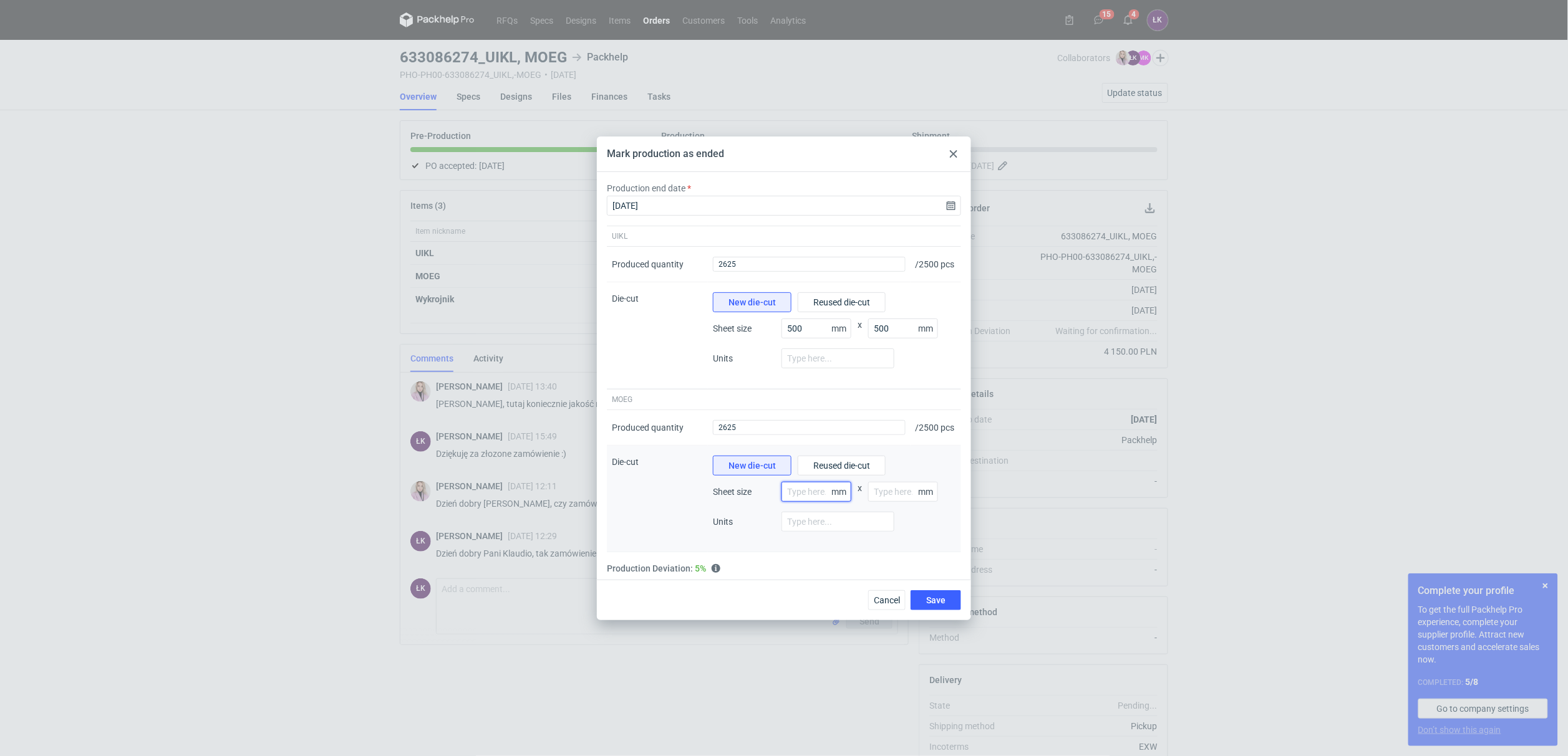
click at [812, 497] on input "number" at bounding box center [816, 492] width 70 height 20
type input "500"
click at [915, 499] on input "number" at bounding box center [903, 492] width 70 height 20
type input "500"
click at [825, 366] on input "number" at bounding box center [837, 358] width 113 height 20
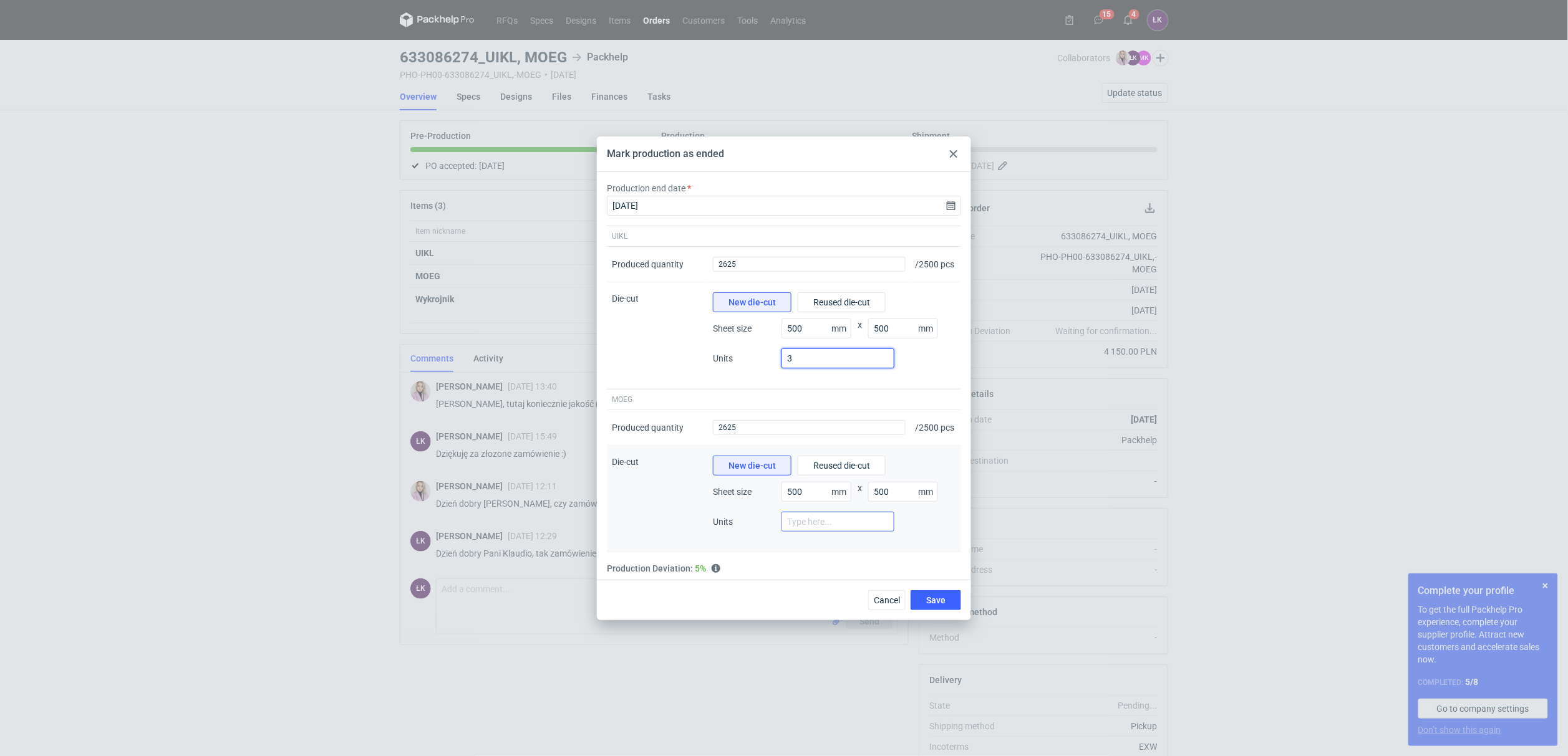
type input "3"
click at [813, 532] on input "number" at bounding box center [837, 522] width 113 height 20
type input "3"
click at [915, 542] on div "Units 3" at bounding box center [834, 527] width 243 height 30
click at [789, 502] on input "500" at bounding box center [816, 492] width 70 height 20
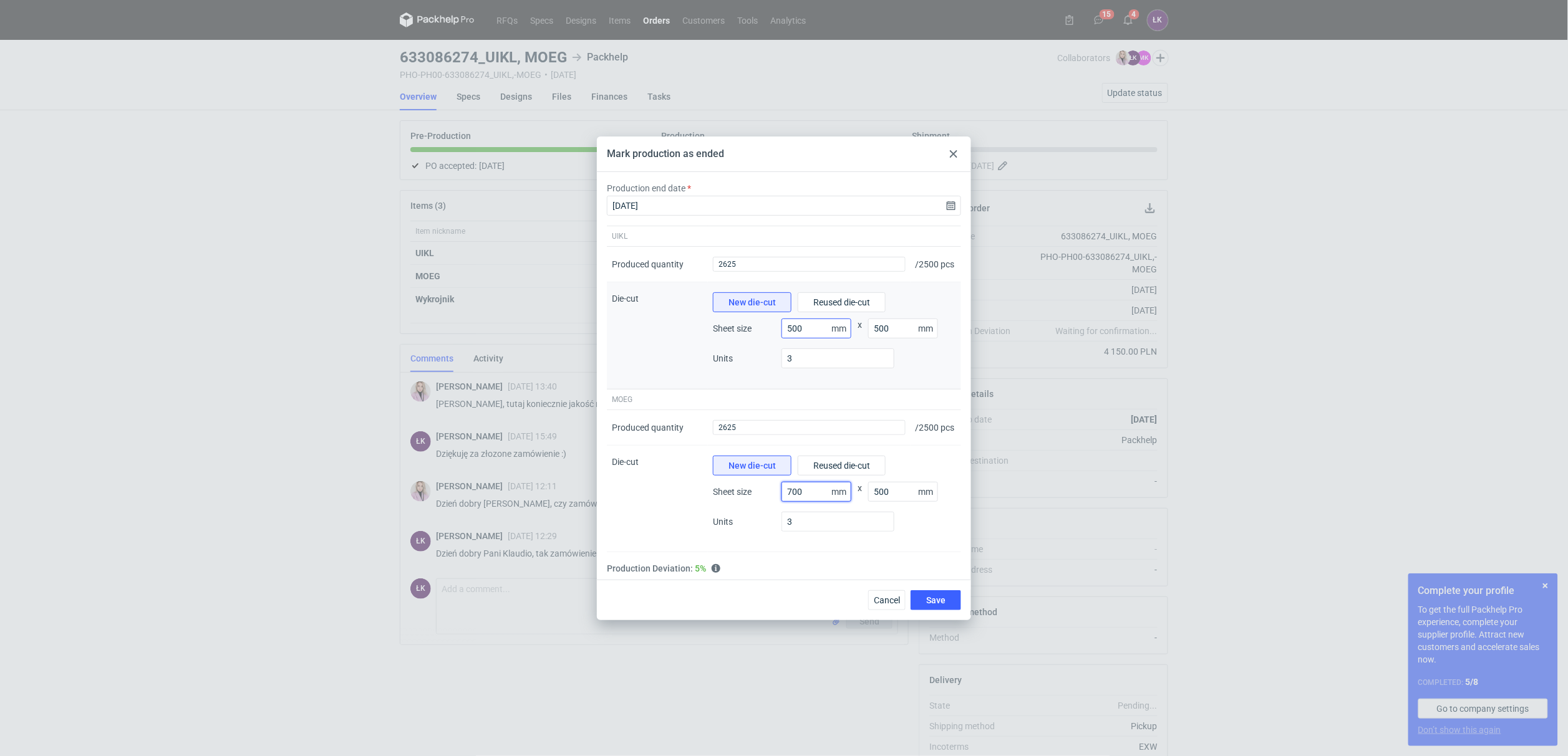
type input "700"
drag, startPoint x: 790, startPoint y: 330, endPoint x: 780, endPoint y: 330, distance: 10.0
click at [780, 330] on div "Sheet size 500 mm x 500 mm" at bounding box center [834, 333] width 243 height 30
type input "700"
click at [959, 611] on button "Save" at bounding box center [935, 601] width 51 height 20
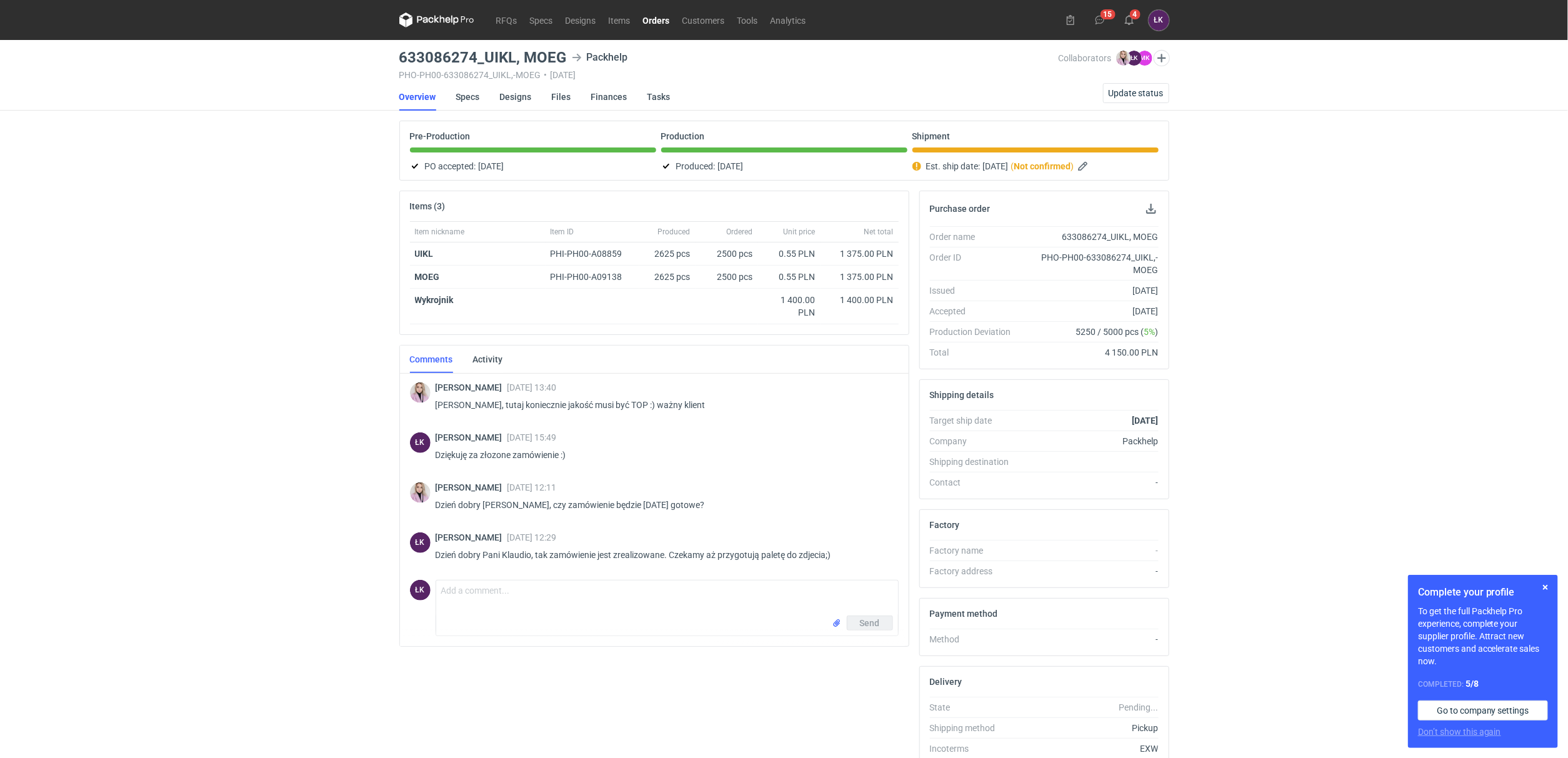
click at [98, 350] on div "RFQs Specs Designs Items Orders Customers Tools Analytics 15 4 ŁK [PERSON_NAME]…" at bounding box center [784, 379] width 1568 height 758
click at [249, 257] on div "RFQs Specs Designs Items Orders Customers Tools Analytics 15 4 ŁK [PERSON_NAME]…" at bounding box center [784, 379] width 1568 height 758
click at [136, 147] on div "RFQs Specs Designs Items Orders Customers Tools Analytics 15 4 ŁK [PERSON_NAME]…" at bounding box center [784, 379] width 1568 height 758
click at [295, 366] on div "RFQs Specs Designs Items Orders Customers Tools Analytics 15 4 ŁK [PERSON_NAME]…" at bounding box center [784, 379] width 1568 height 758
click at [424, 254] on strong "UIKL" at bounding box center [424, 254] width 19 height 10
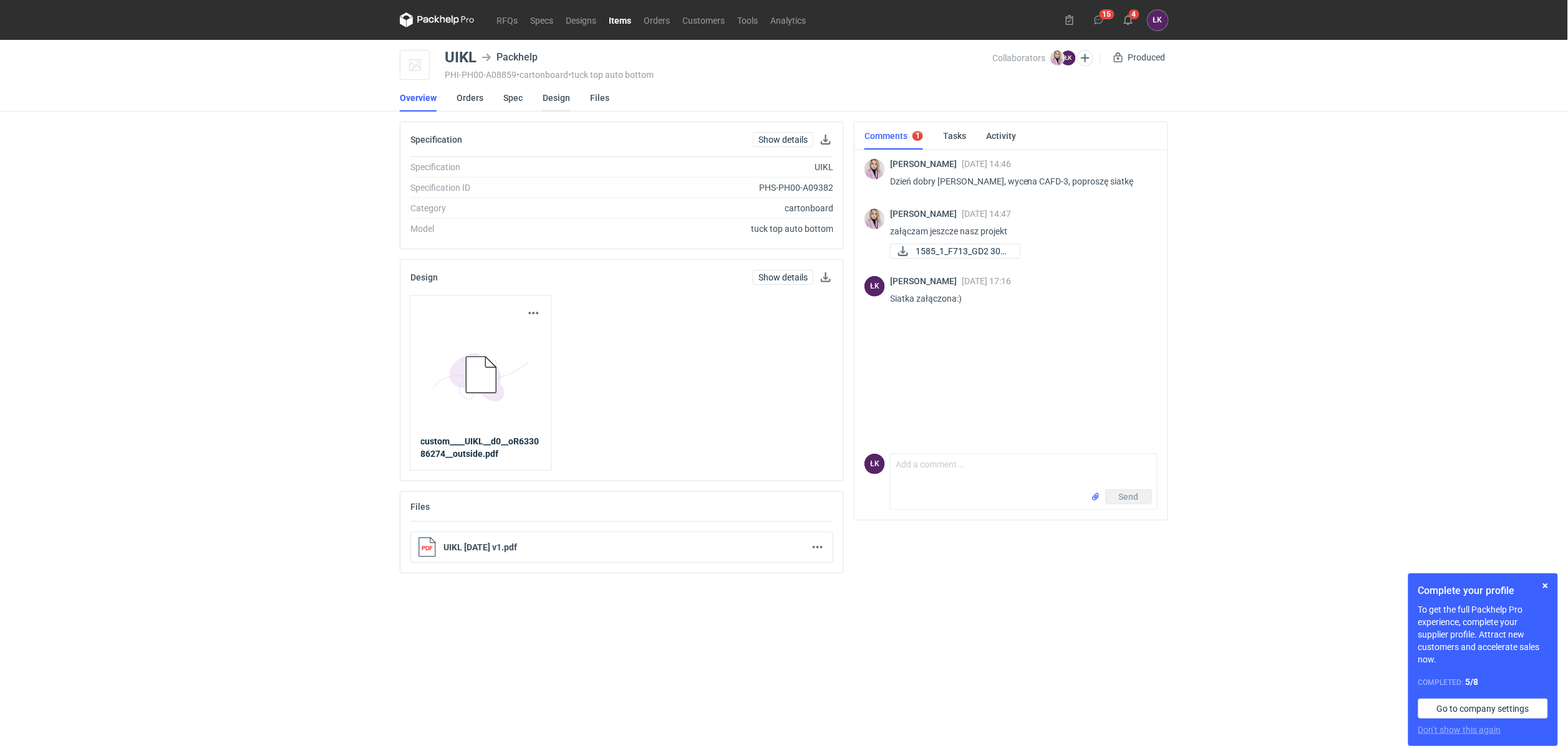
click at [556, 100] on link "Design" at bounding box center [556, 98] width 27 height 27
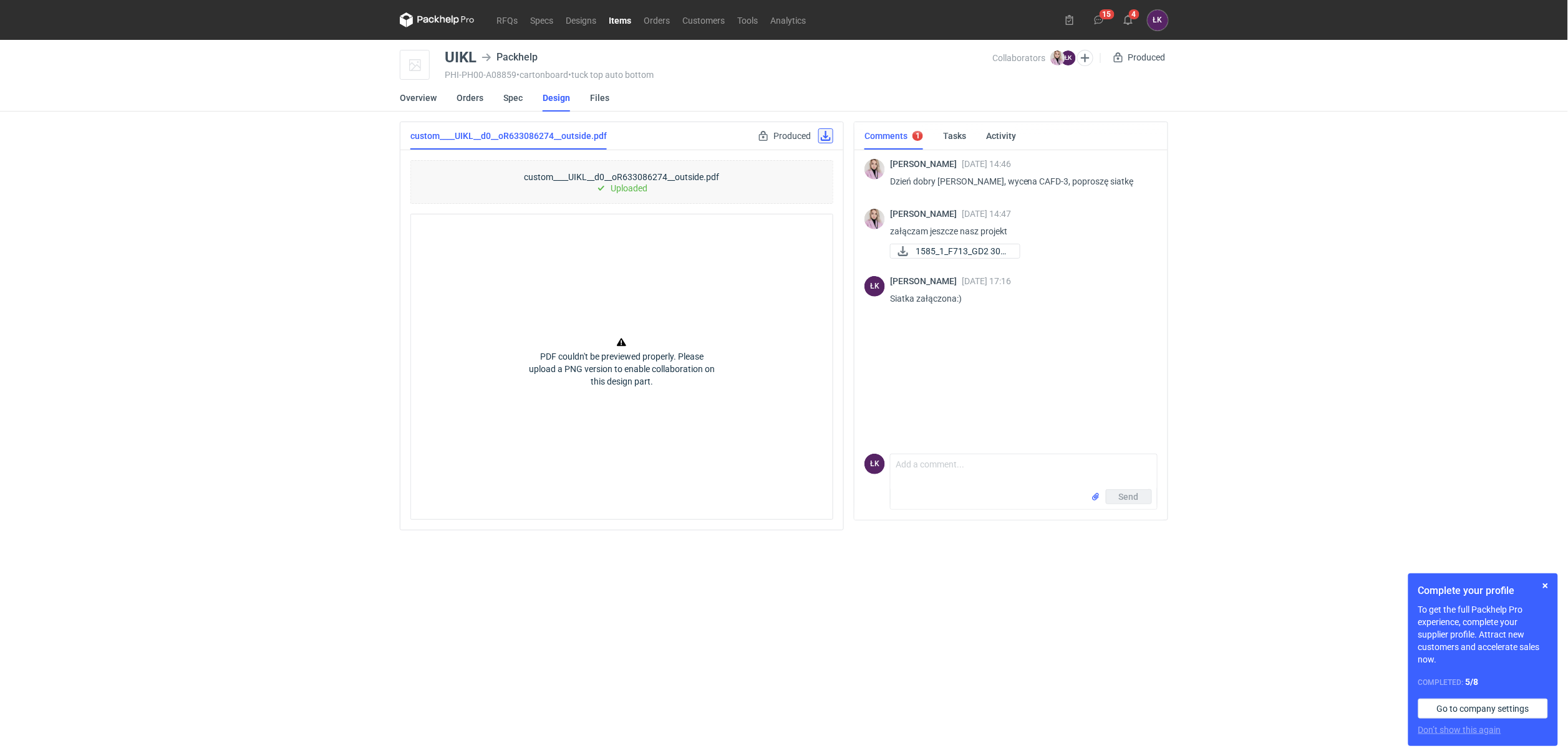
click at [830, 135] on link at bounding box center [825, 135] width 15 height 15
click at [220, 278] on div "RFQs Specs Designs Items Orders Customers Tools Analytics 15 4 ŁK [PERSON_NAME]…" at bounding box center [784, 378] width 1568 height 756
click at [426, 98] on link "Overview" at bounding box center [418, 98] width 37 height 27
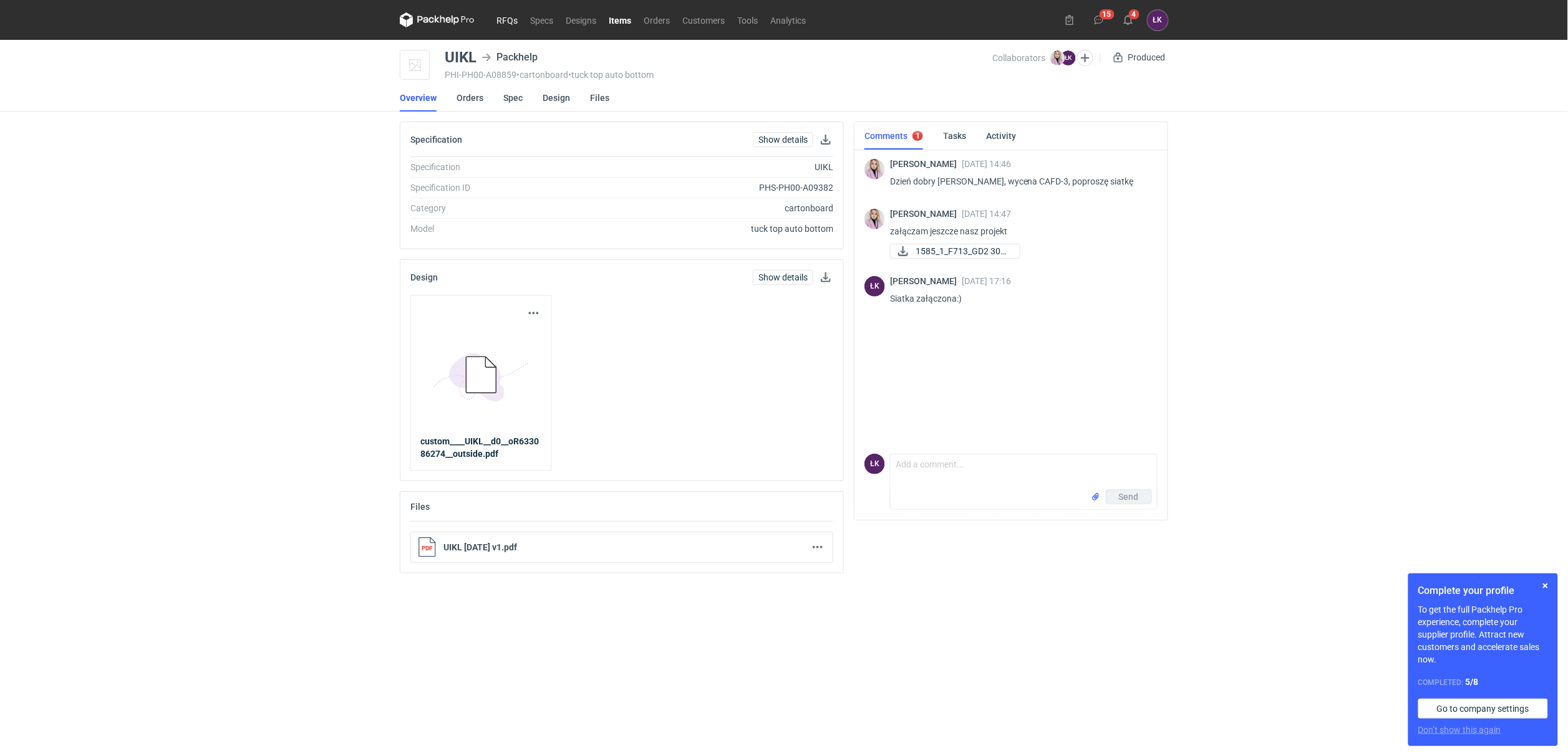
click at [506, 22] on link "RFQs" at bounding box center [507, 19] width 33 height 15
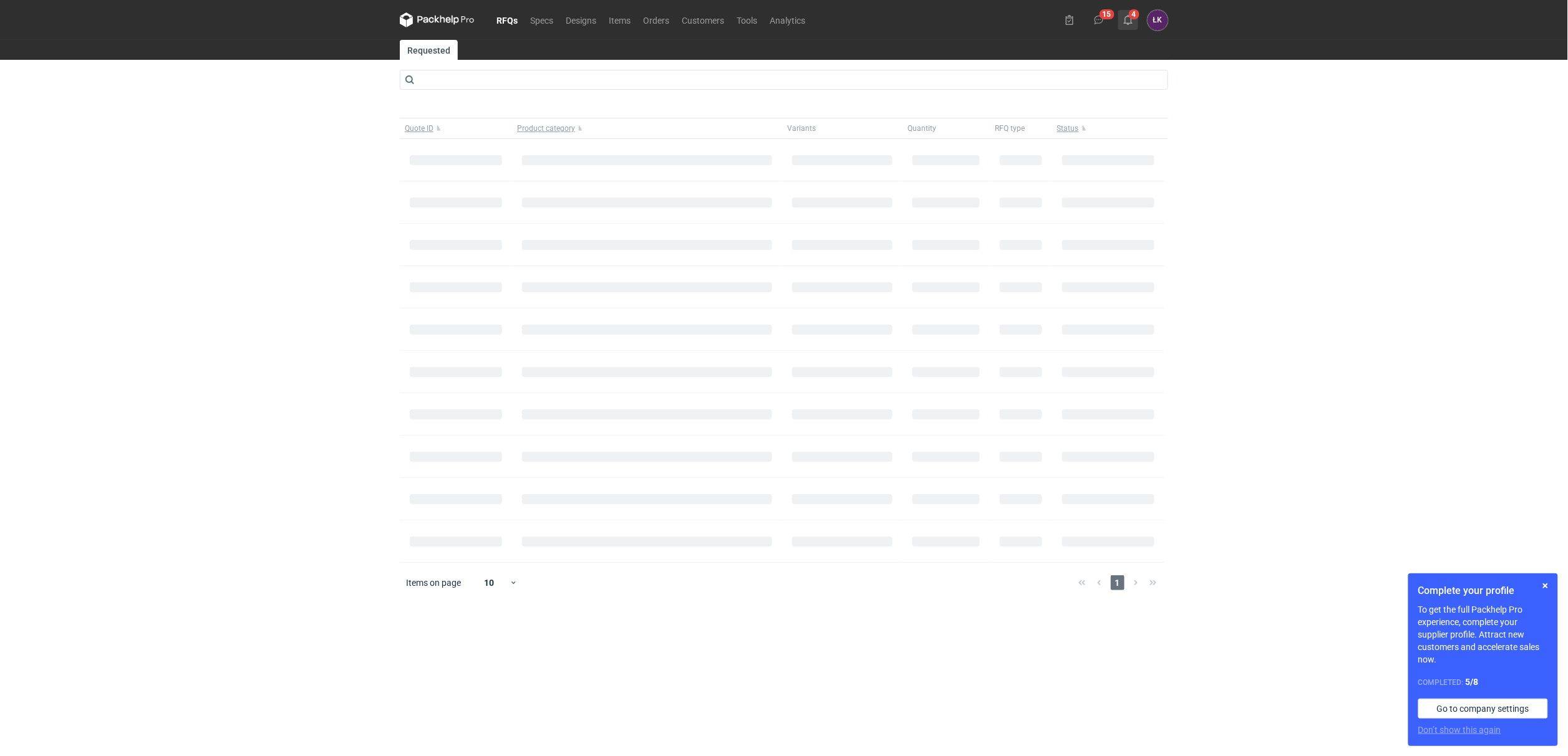
click at [1129, 22] on icon at bounding box center [1128, 20] width 10 height 10
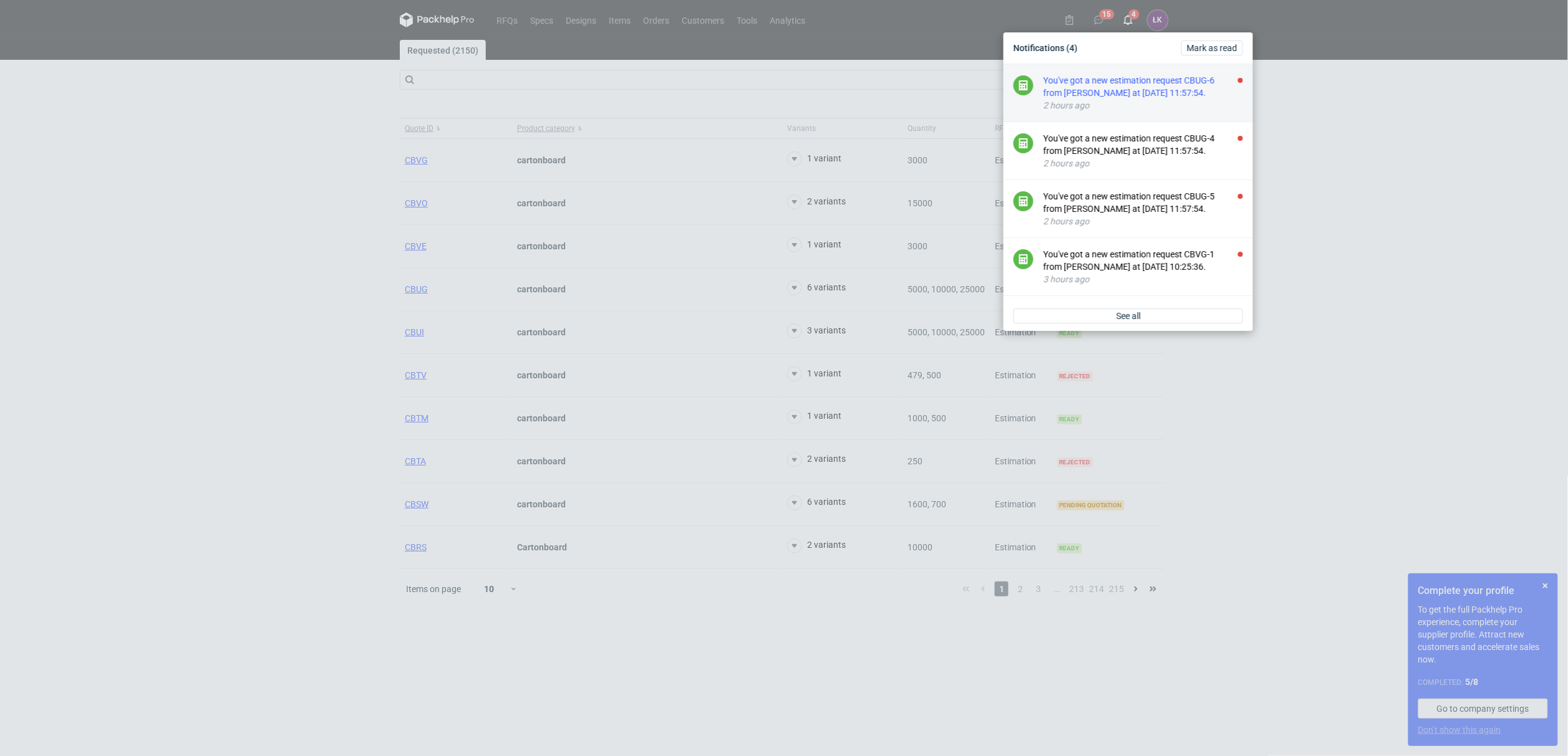
click at [1115, 96] on div "You've got a new estimation request CBUG-6 from [PERSON_NAME] at [DATE] 11:57:5…" at bounding box center [1143, 86] width 200 height 25
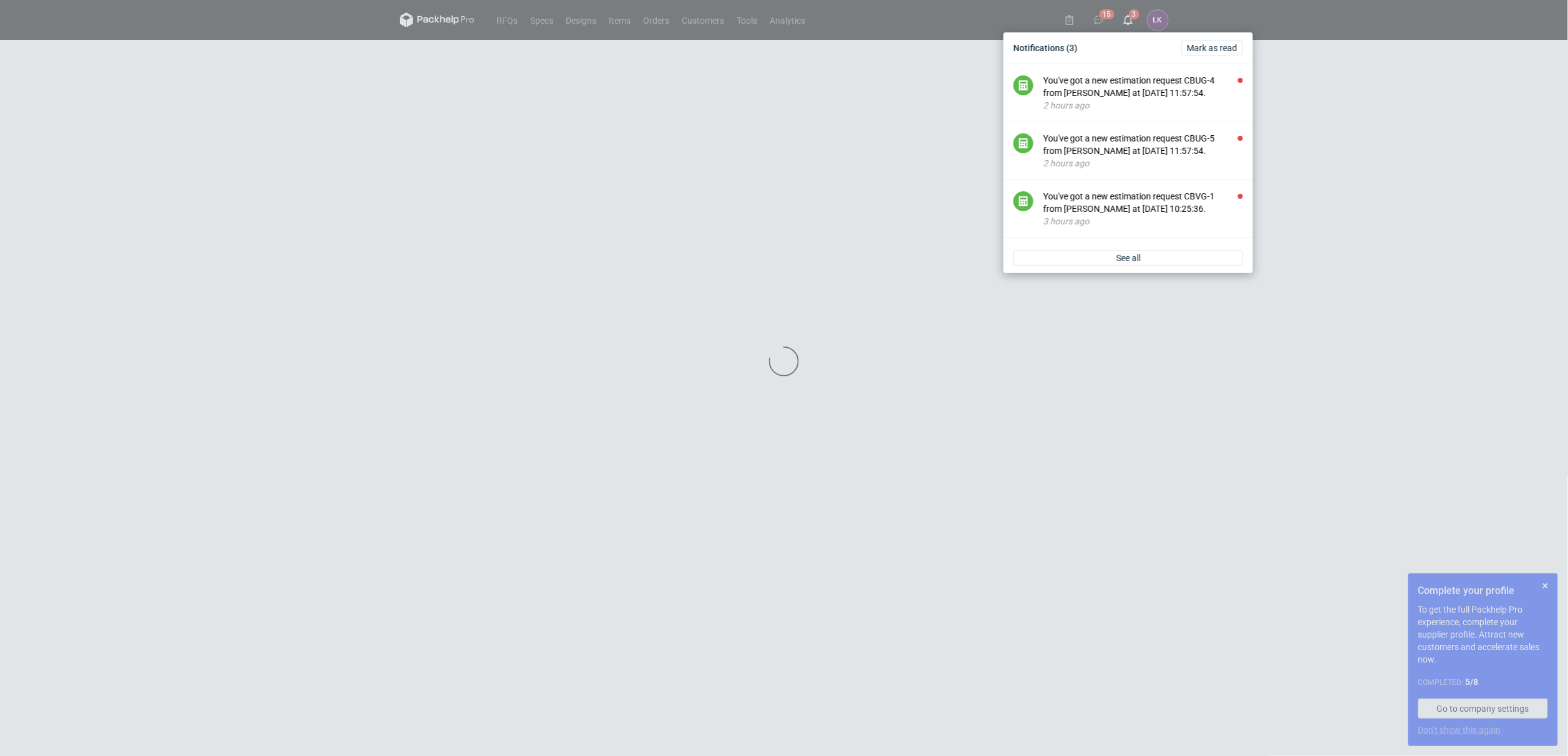
click at [1115, 96] on div "You've got a new estimation request CBUG-4 from [PERSON_NAME] at [DATE] 11:57:5…" at bounding box center [1143, 86] width 200 height 25
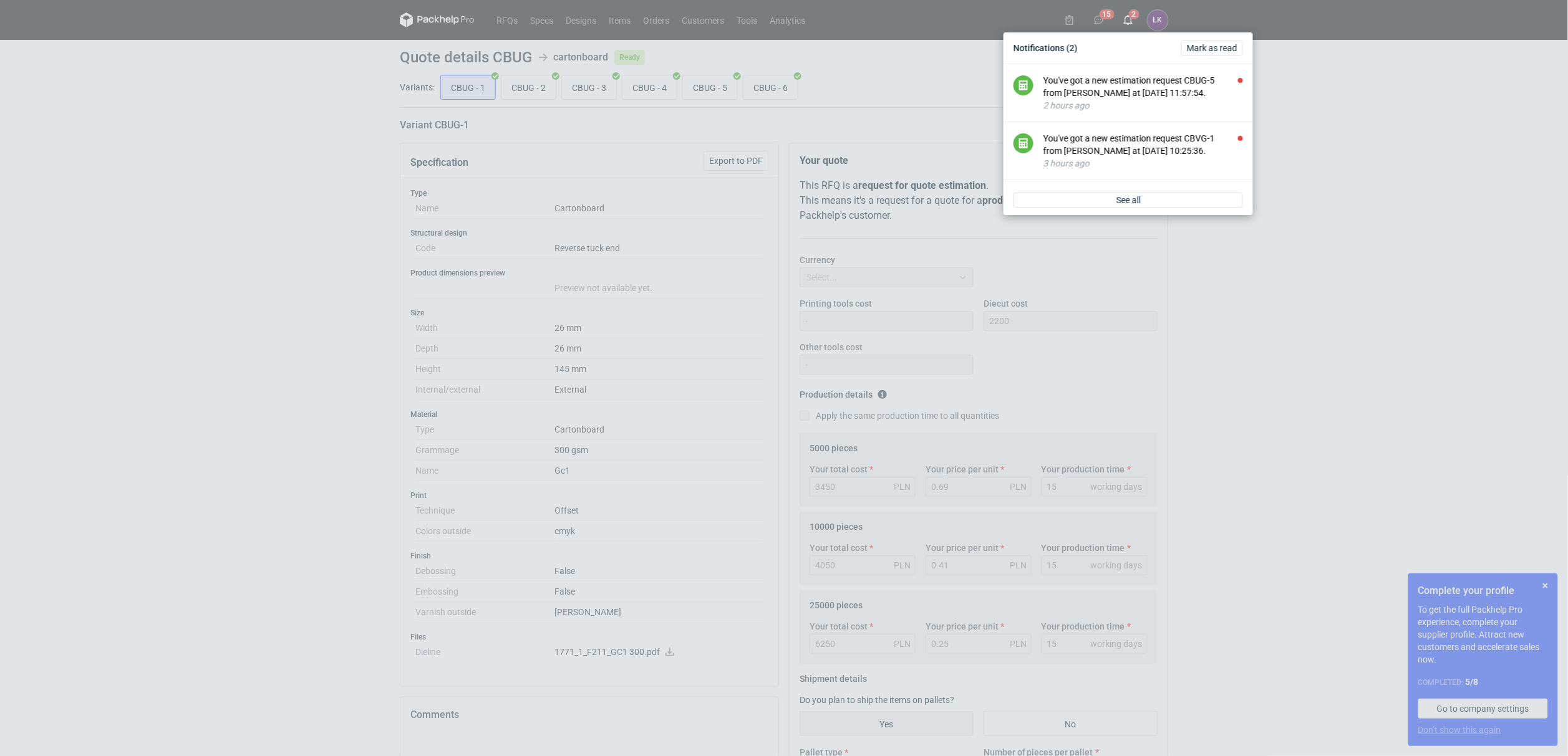
click at [1115, 96] on div "You've got a new estimation request CBUG-5 from [PERSON_NAME] at [DATE] 11:57:5…" at bounding box center [1143, 86] width 200 height 25
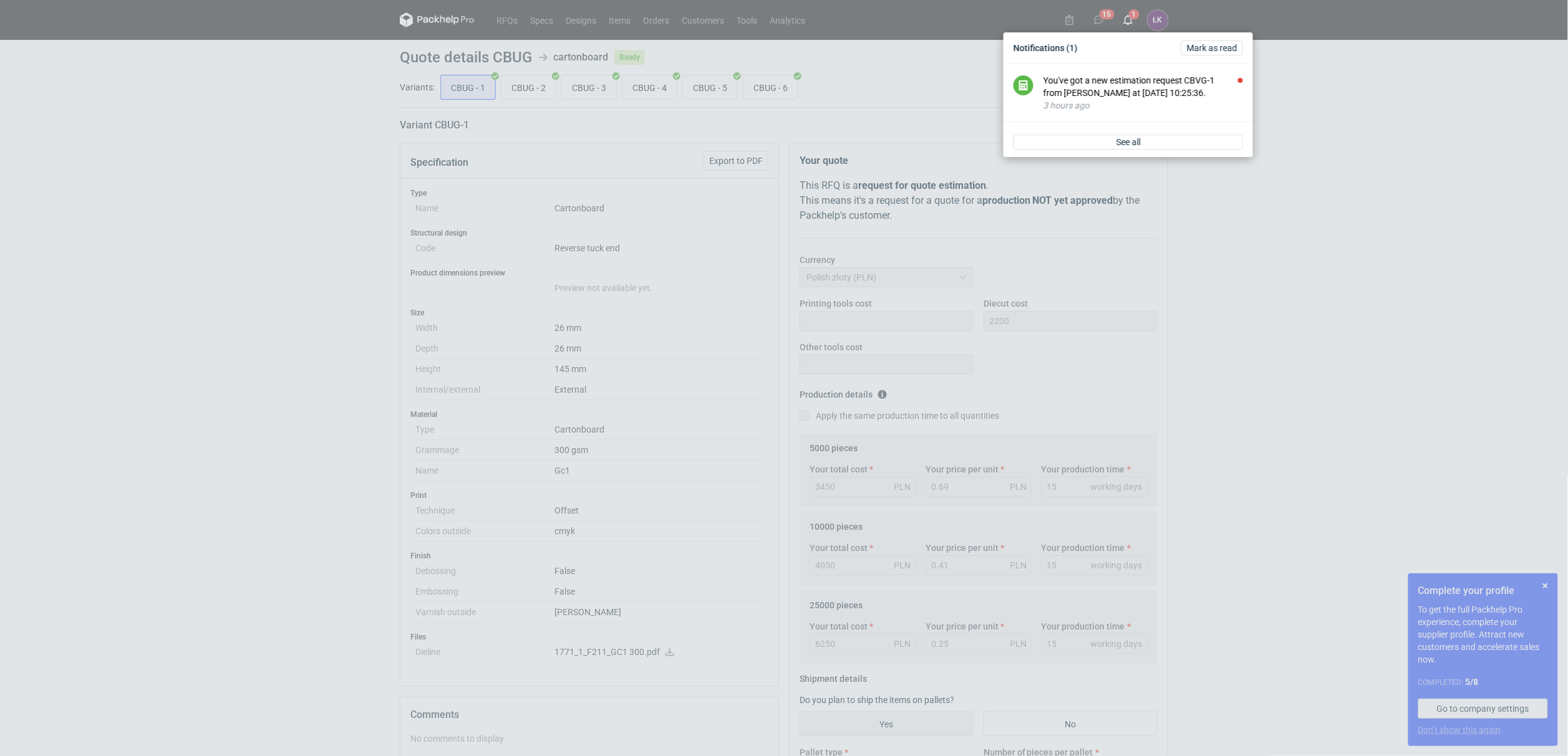
click at [1115, 96] on div "You've got a new estimation request CBVG-1 from [PERSON_NAME] at [DATE] 10:25:3…" at bounding box center [1143, 86] width 200 height 25
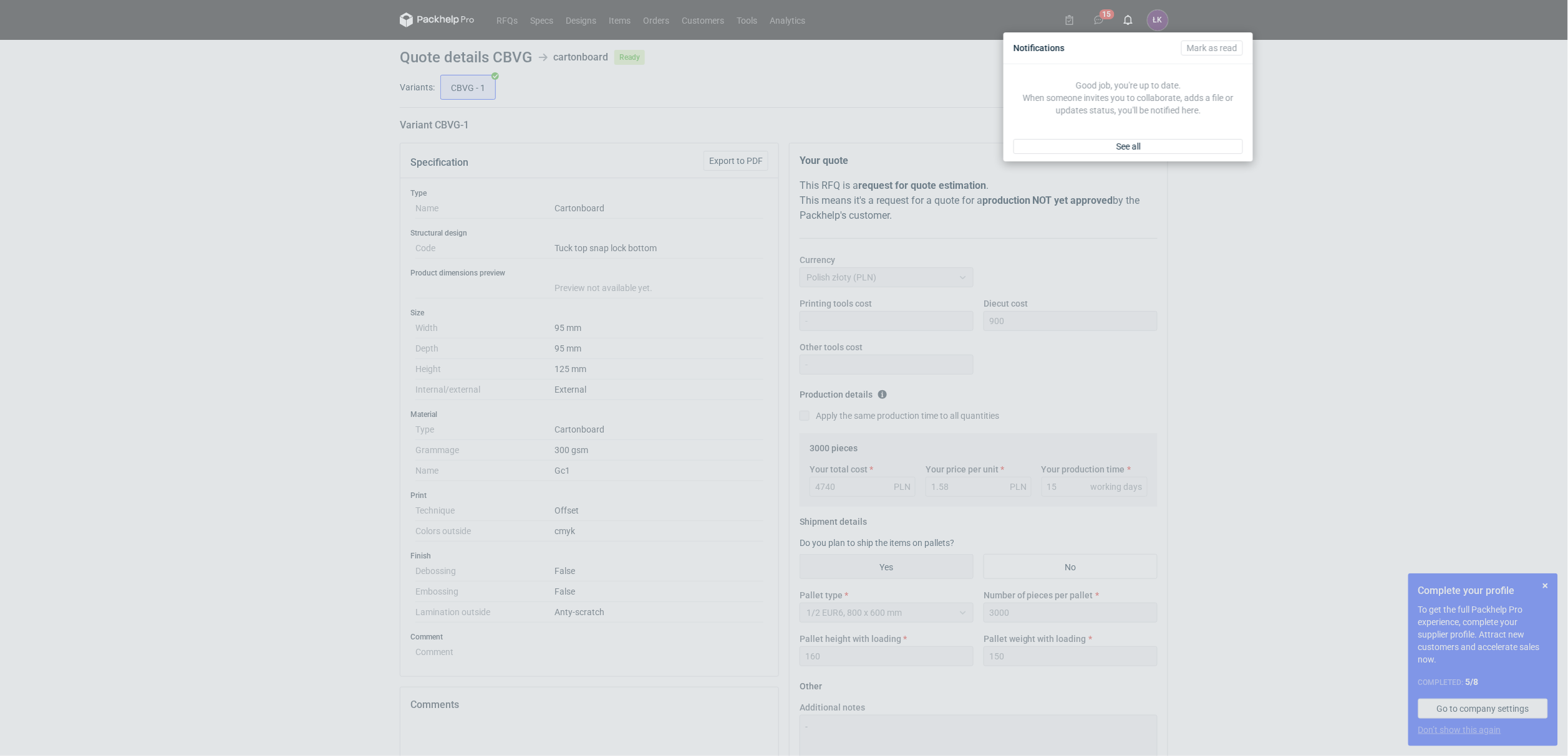
click at [200, 227] on div "Notifications [PERSON_NAME] as read Good job, you're up to date. When someone i…" at bounding box center [784, 378] width 1568 height 756
